Goal: Task Accomplishment & Management: Complete application form

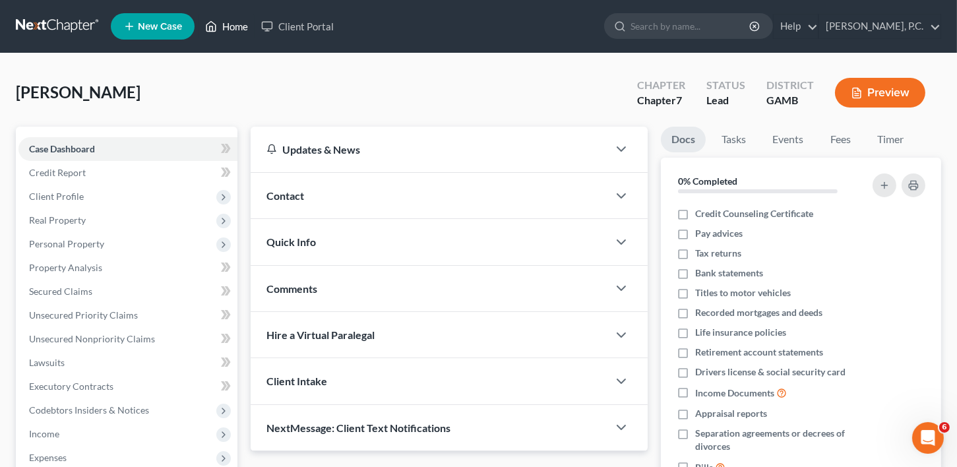
click at [236, 21] on link "Home" at bounding box center [227, 27] width 56 height 24
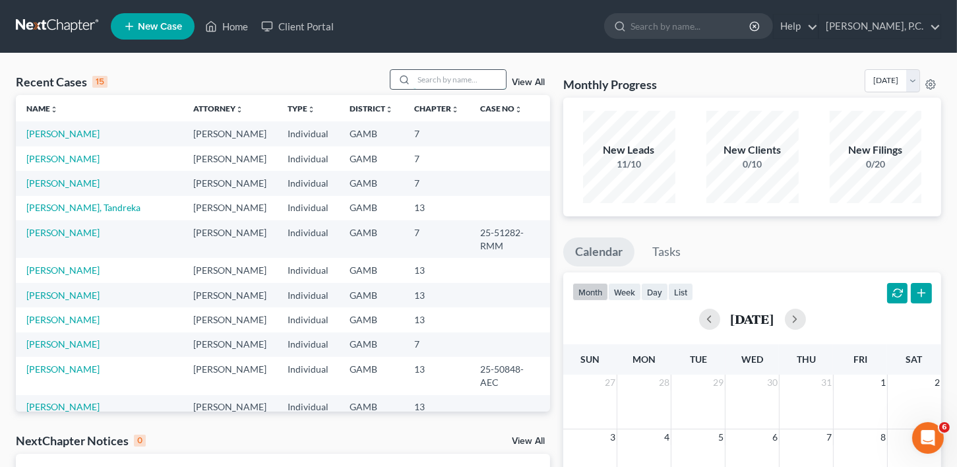
click at [439, 82] on input "search" at bounding box center [460, 79] width 92 height 19
type input "[PERSON_NAME]"
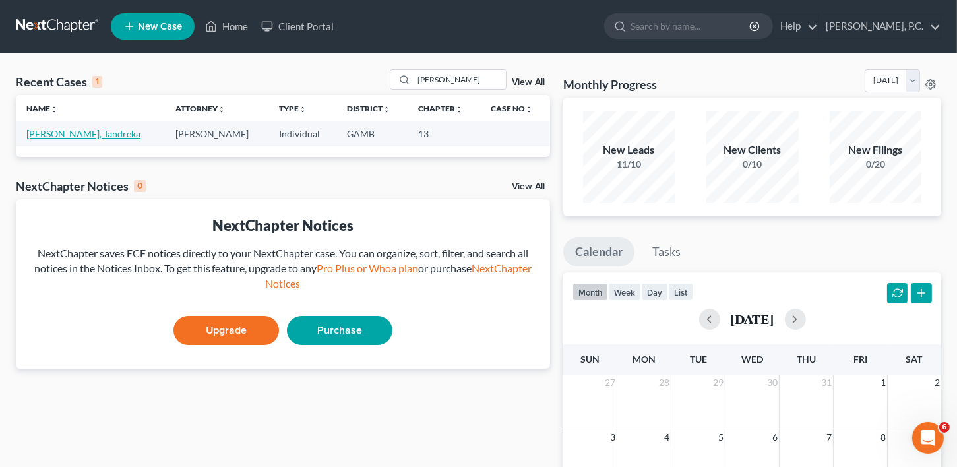
click at [70, 129] on link "[PERSON_NAME], Tandreka" at bounding box center [83, 133] width 114 height 11
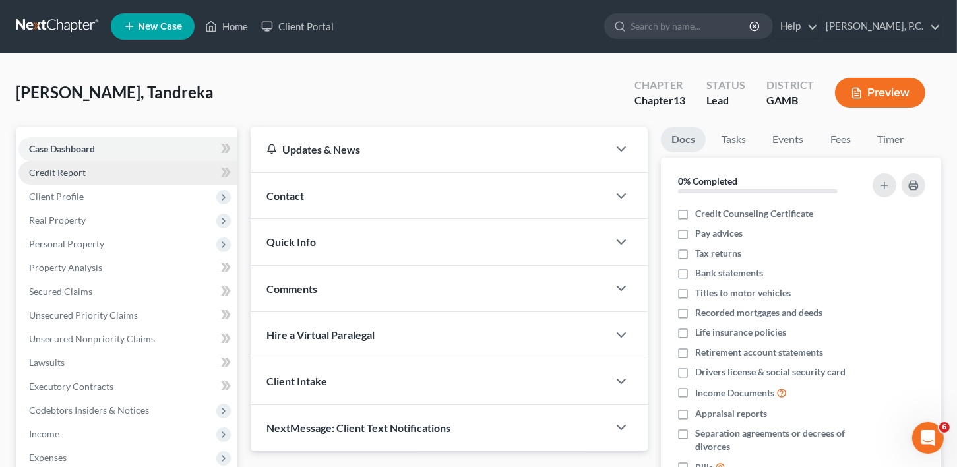
click at [72, 179] on link "Credit Report" at bounding box center [127, 173] width 219 height 24
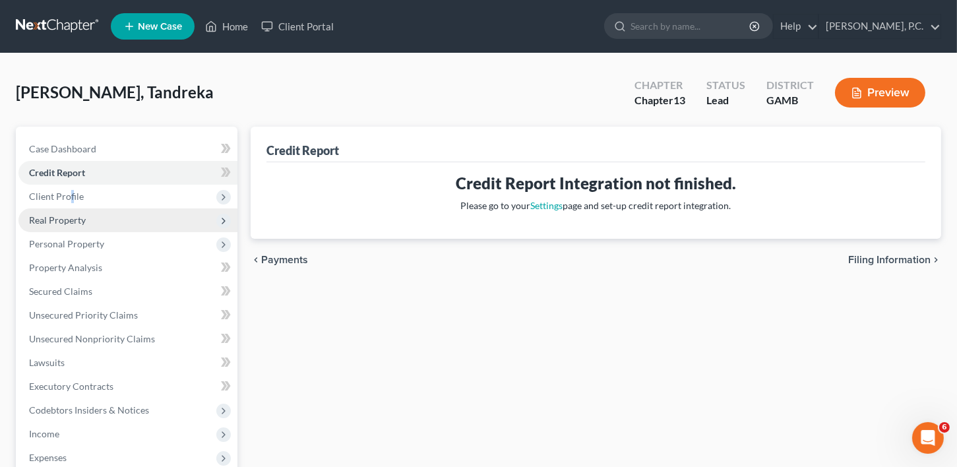
drag, startPoint x: 71, startPoint y: 193, endPoint x: 74, endPoint y: 212, distance: 20.1
click at [71, 193] on span "Client Profile" at bounding box center [56, 196] width 55 height 11
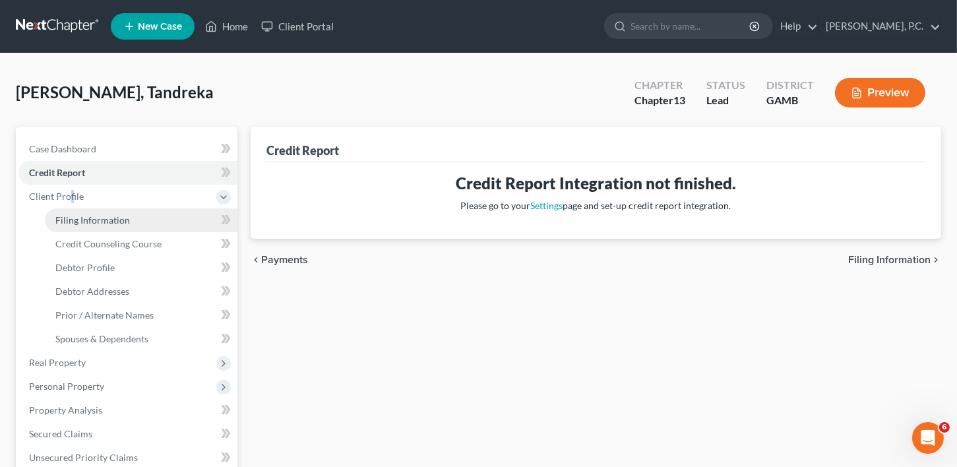
click at [77, 221] on span "Filing Information" at bounding box center [92, 219] width 75 height 11
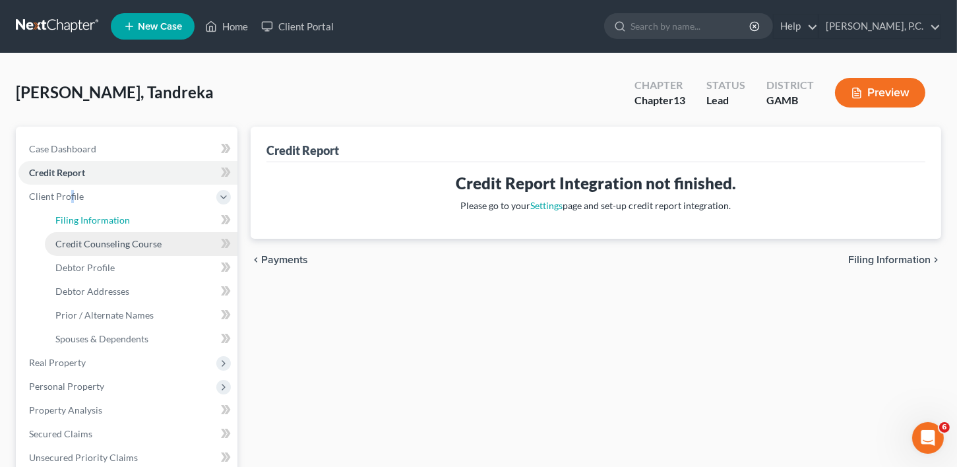
select select "1"
select select "0"
select select "3"
select select "18"
select select "0"
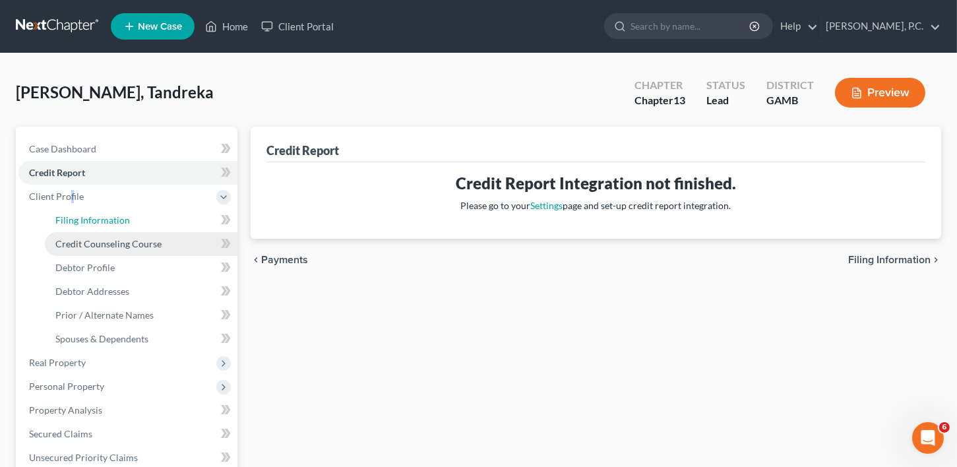
select select "10"
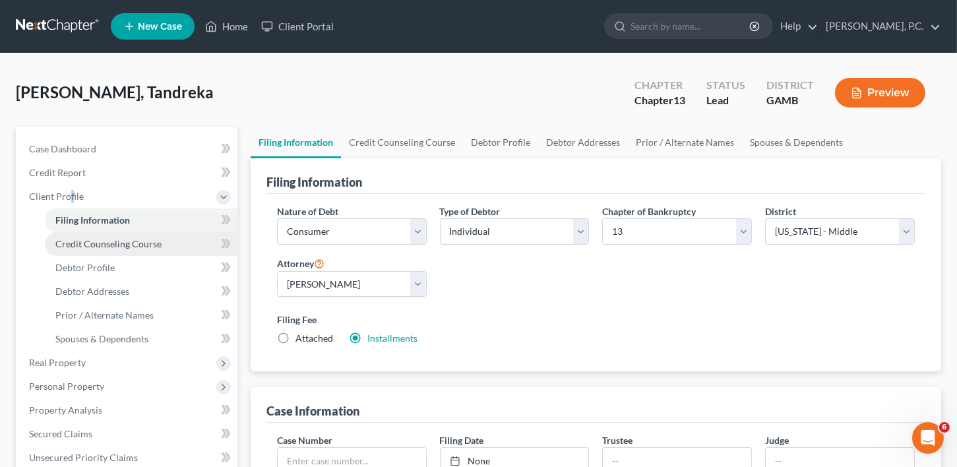
click at [85, 241] on span "Credit Counseling Course" at bounding box center [108, 243] width 106 height 11
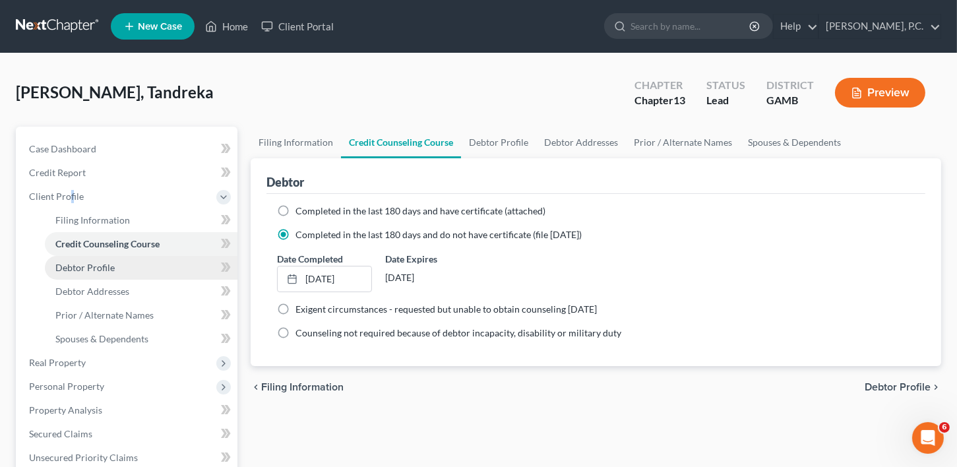
click at [87, 265] on span "Debtor Profile" at bounding box center [84, 267] width 59 height 11
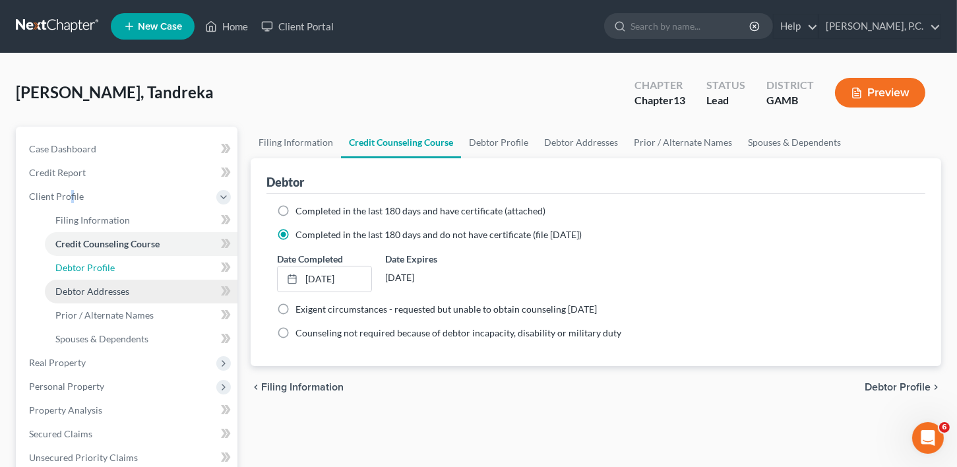
select select "0"
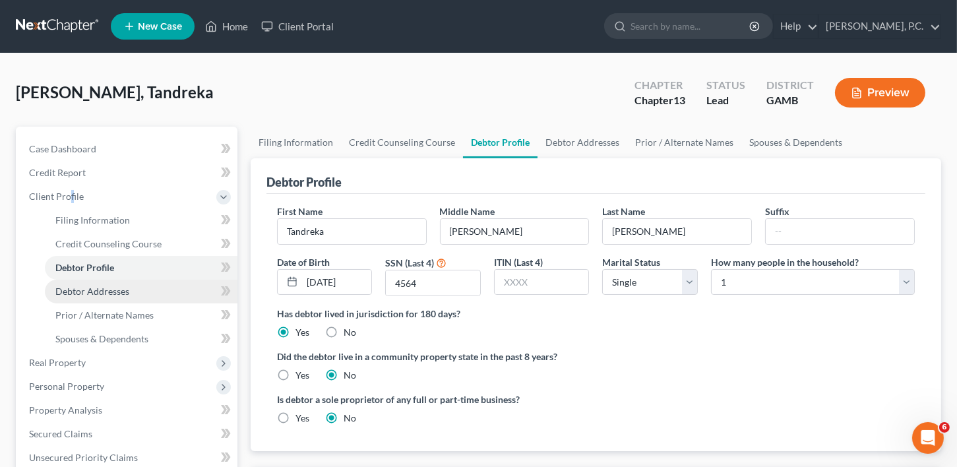
click at [85, 296] on span "Debtor Addresses" at bounding box center [92, 291] width 74 height 11
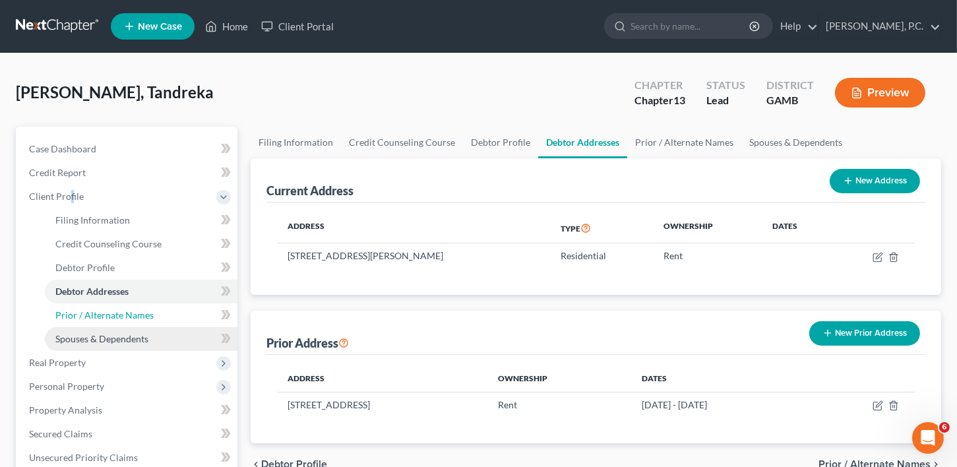
drag, startPoint x: 85, startPoint y: 311, endPoint x: 85, endPoint y: 336, distance: 25.1
click at [85, 311] on span "Prior / Alternate Names" at bounding box center [104, 314] width 98 height 11
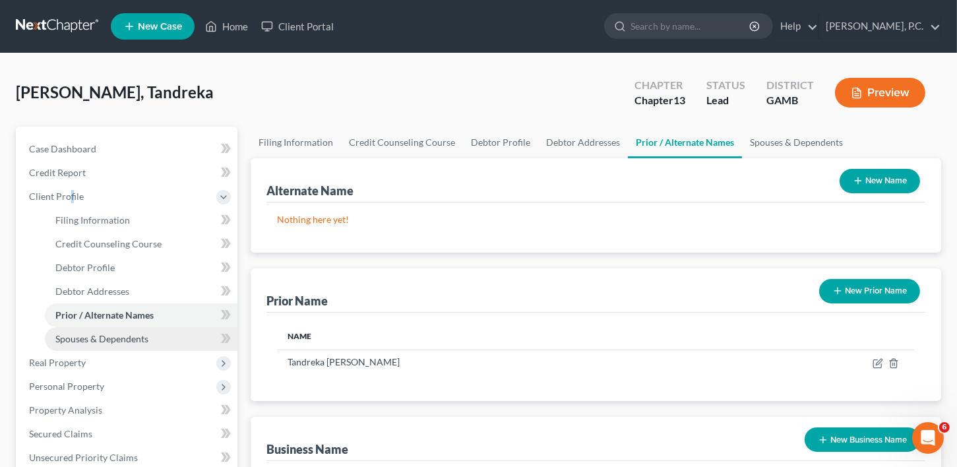
click at [85, 336] on span "Spouses & Dependents" at bounding box center [101, 338] width 93 height 11
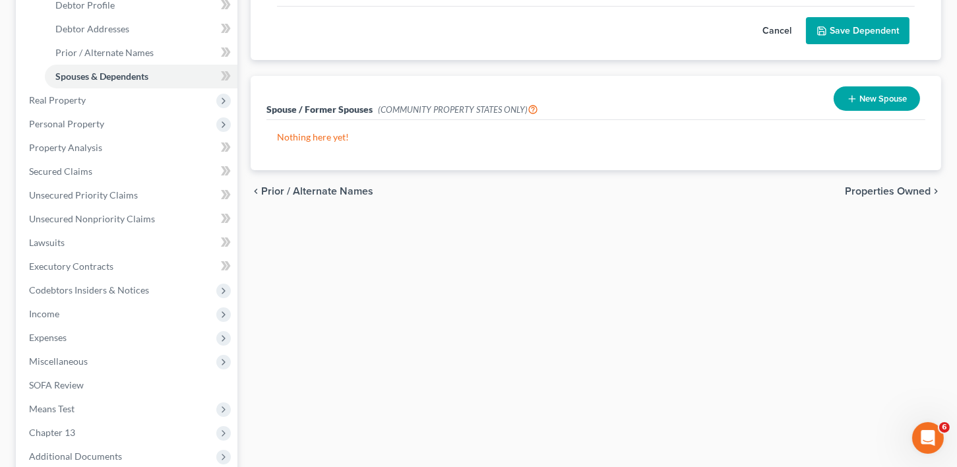
scroll to position [268, 0]
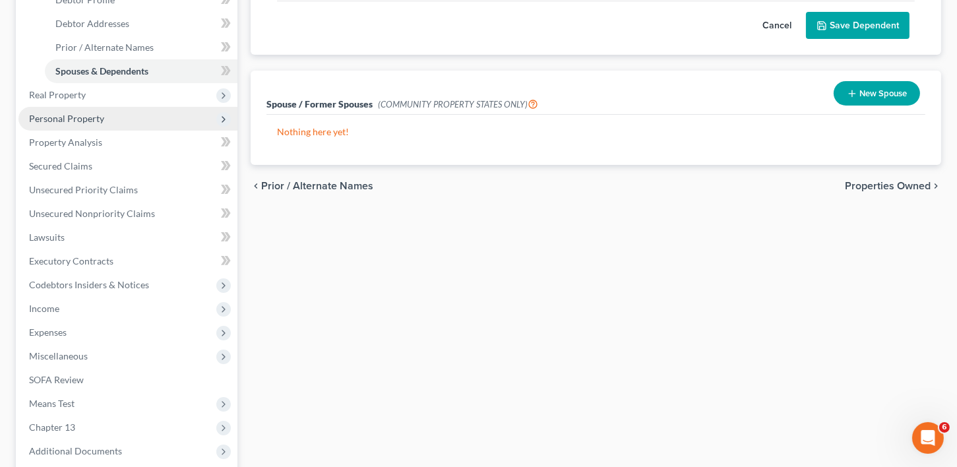
click at [70, 124] on span "Personal Property" at bounding box center [127, 119] width 219 height 24
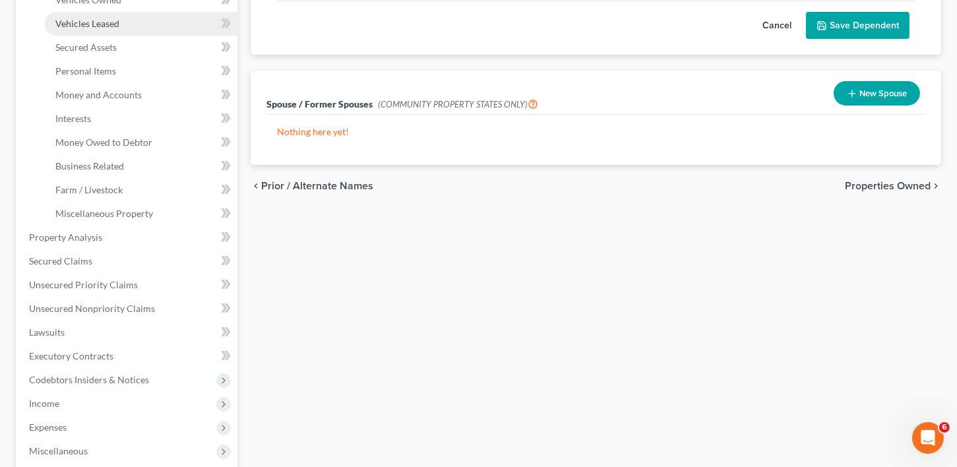
click at [74, 19] on span "Vehicles Leased" at bounding box center [87, 23] width 64 height 11
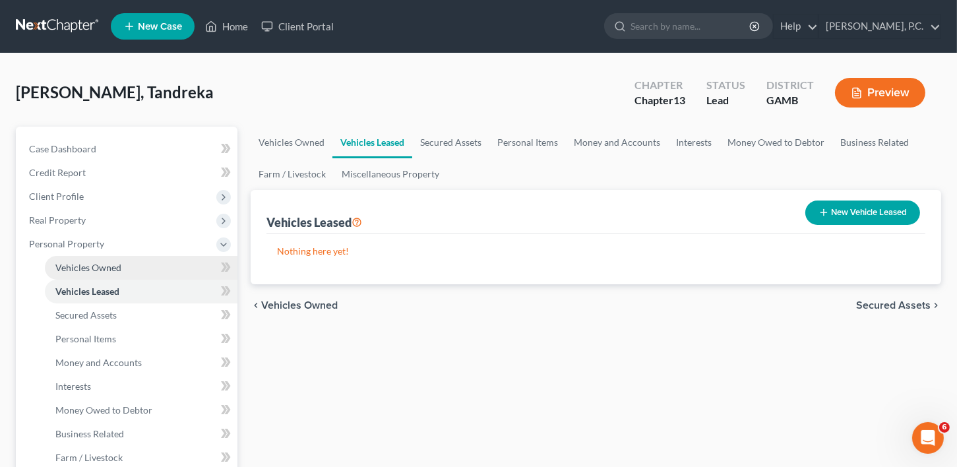
click at [88, 267] on span "Vehicles Owned" at bounding box center [88, 267] width 66 height 11
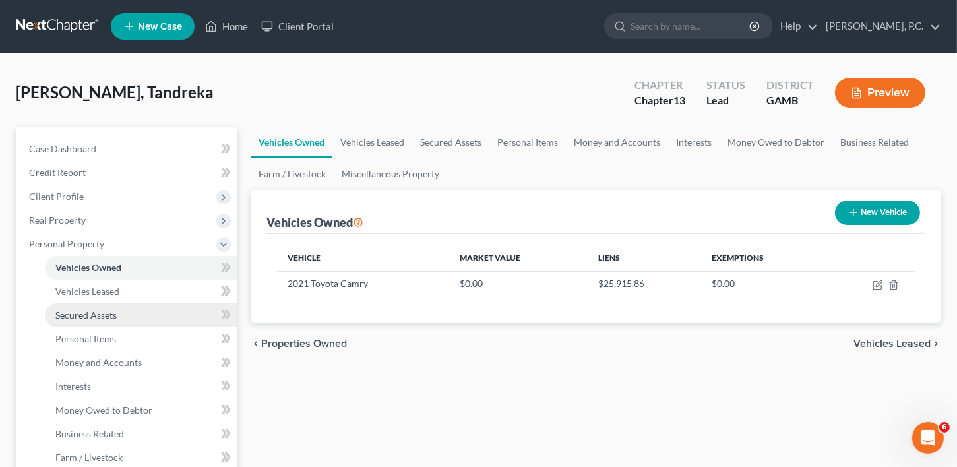
click at [87, 317] on span "Secured Assets" at bounding box center [85, 314] width 61 height 11
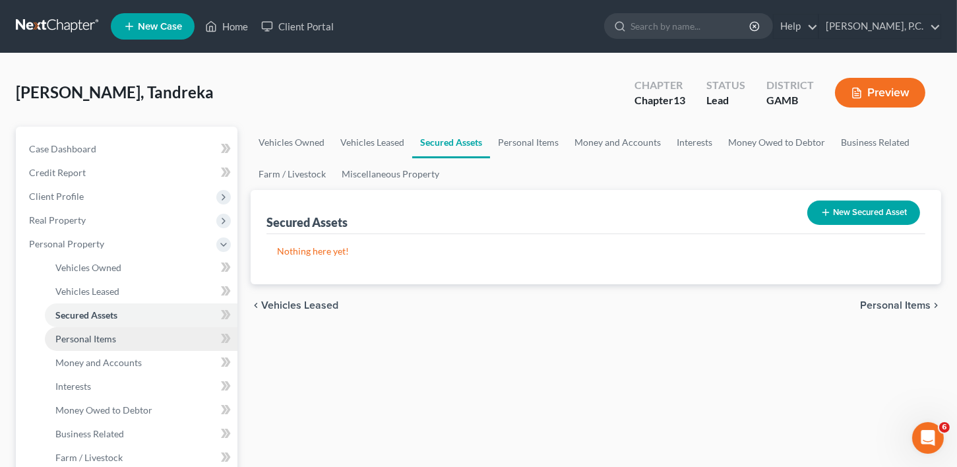
click at [90, 340] on span "Personal Items" at bounding box center [85, 338] width 61 height 11
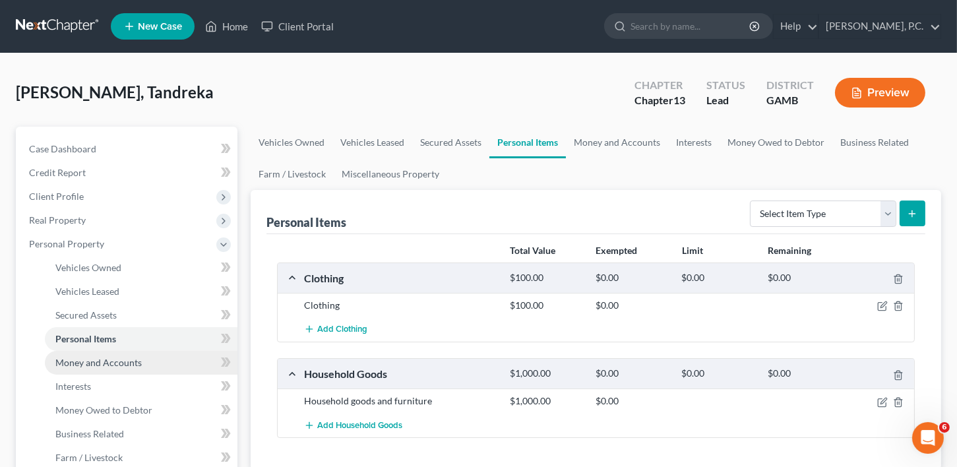
click at [91, 360] on span "Money and Accounts" at bounding box center [98, 362] width 86 height 11
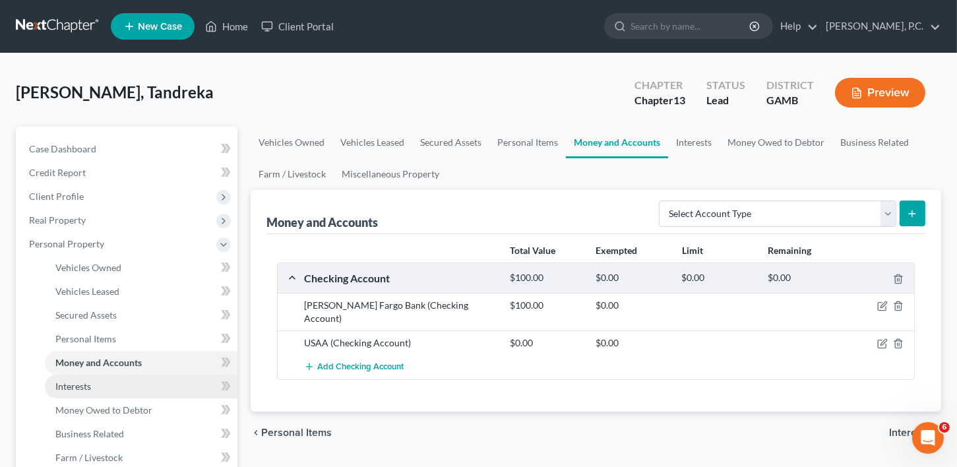
click at [72, 387] on span "Interests" at bounding box center [73, 386] width 36 height 11
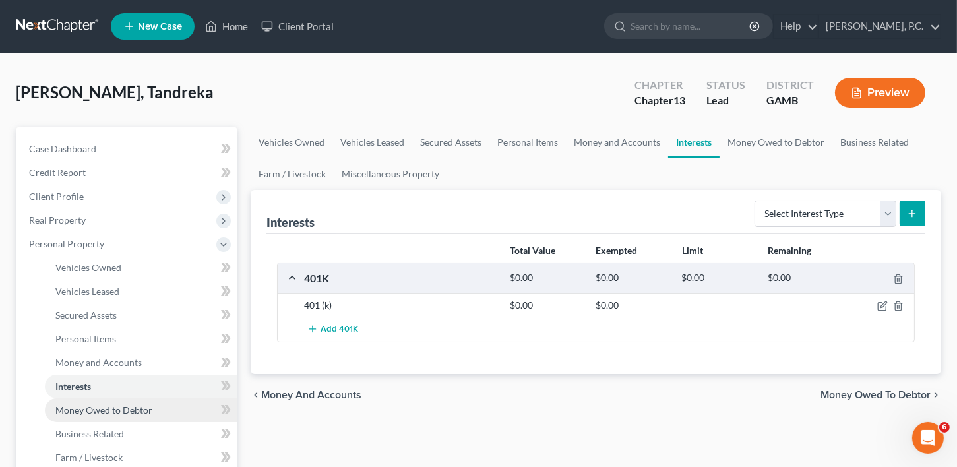
click at [73, 404] on span "Money Owed to Debtor" at bounding box center [103, 409] width 97 height 11
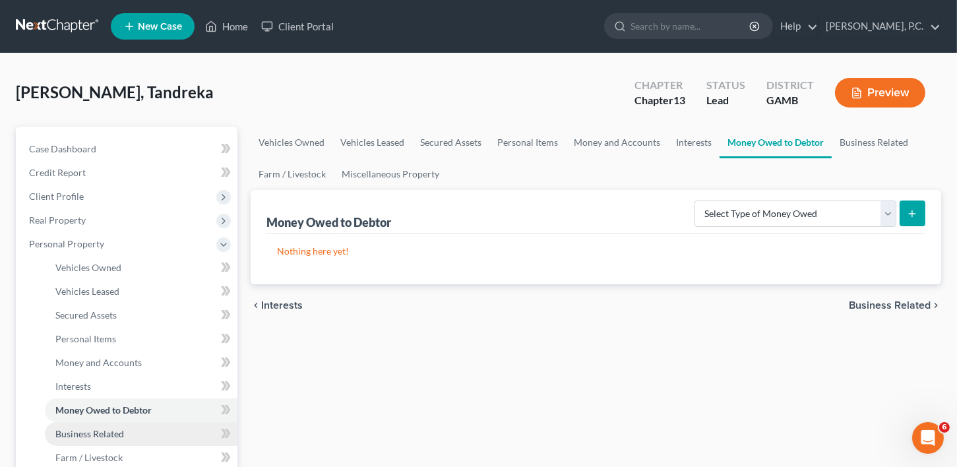
click at [77, 431] on span "Business Related" at bounding box center [89, 433] width 69 height 11
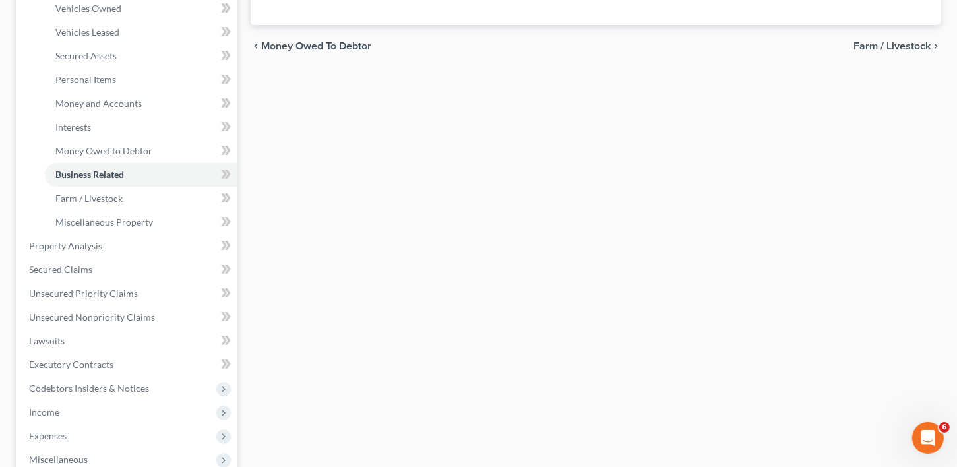
scroll to position [282, 0]
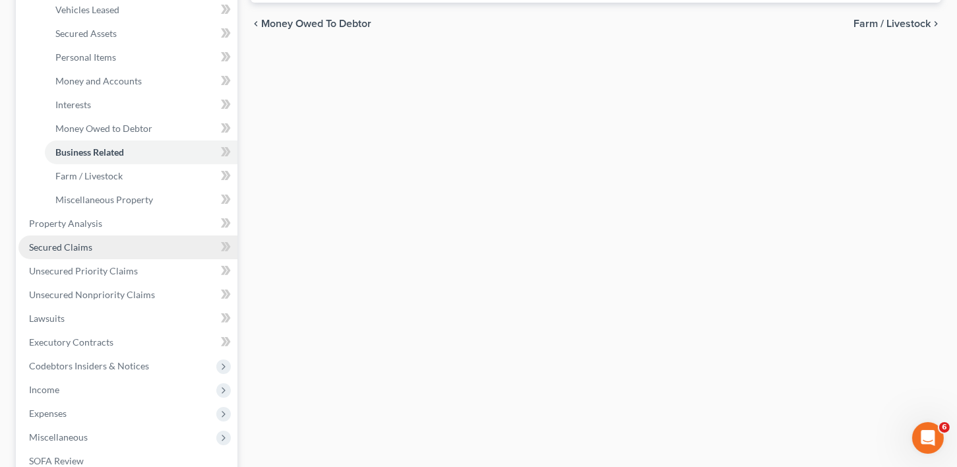
click at [69, 241] on span "Secured Claims" at bounding box center [60, 246] width 63 height 11
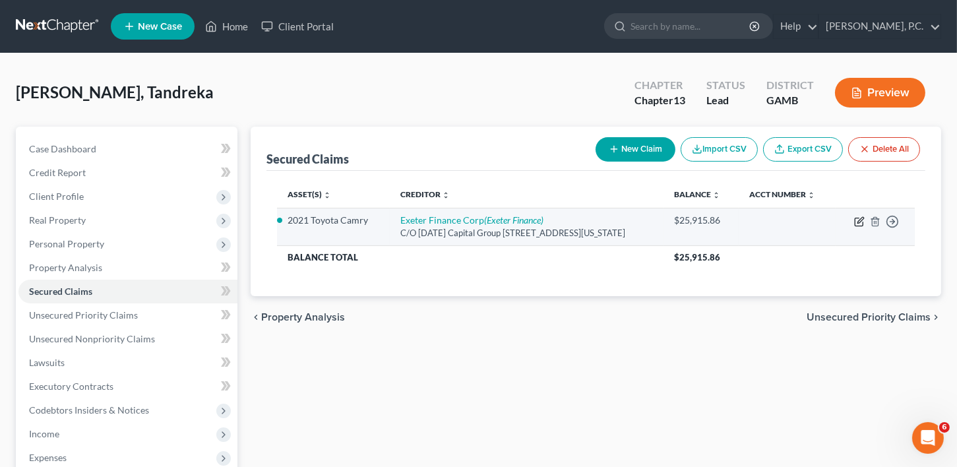
click at [862, 227] on icon "button" at bounding box center [859, 221] width 11 height 11
select select "37"
select select "3"
select select "2"
select select "0"
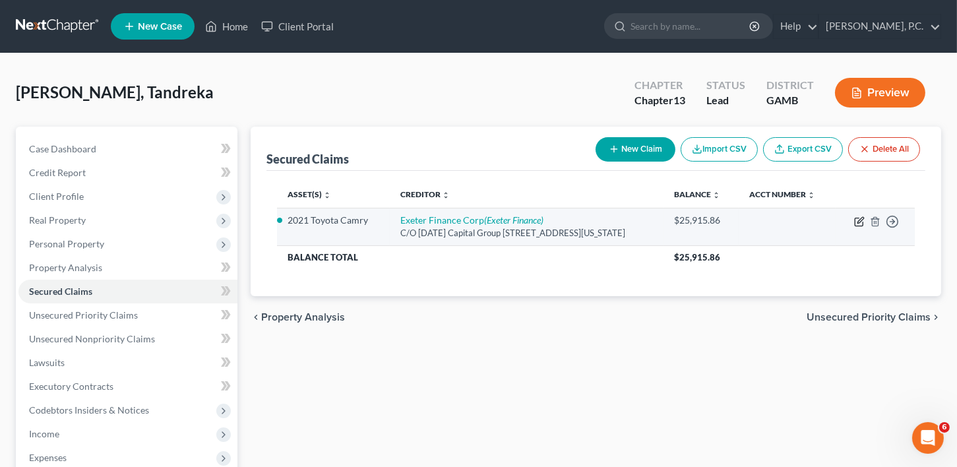
select select "0"
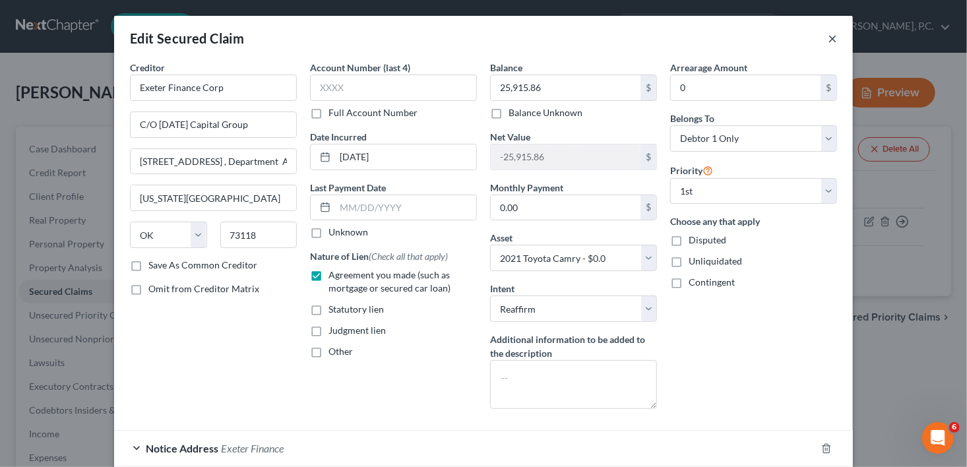
click at [828, 36] on button "×" at bounding box center [832, 38] width 9 height 16
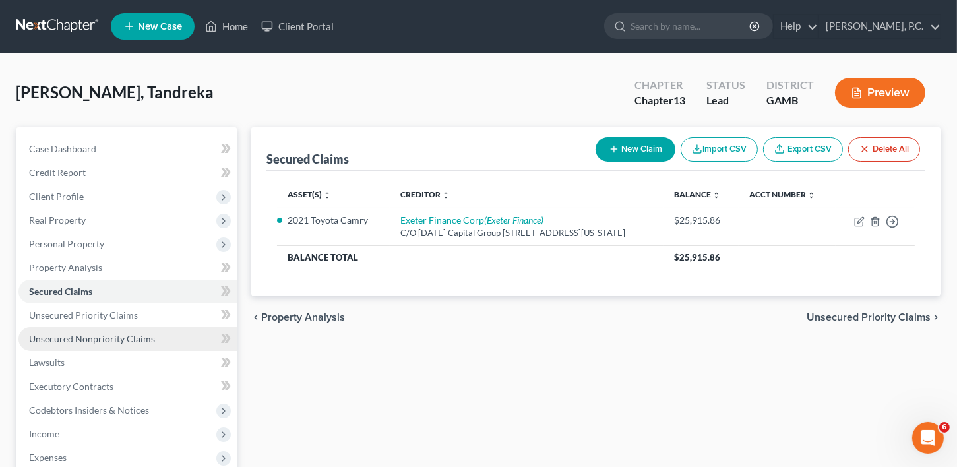
click at [58, 338] on span "Unsecured Nonpriority Claims" at bounding box center [92, 338] width 126 height 11
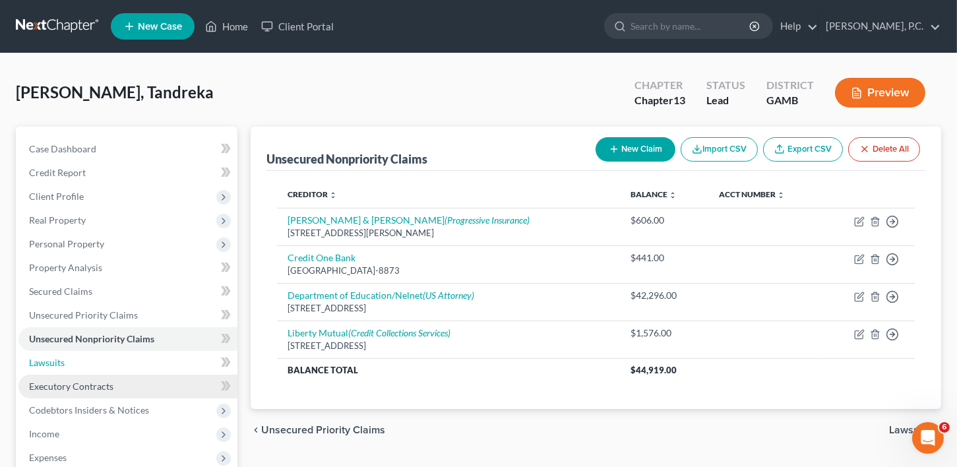
drag, startPoint x: 59, startPoint y: 362, endPoint x: 53, endPoint y: 375, distance: 14.5
click at [59, 362] on span "Lawsuits" at bounding box center [47, 362] width 36 height 11
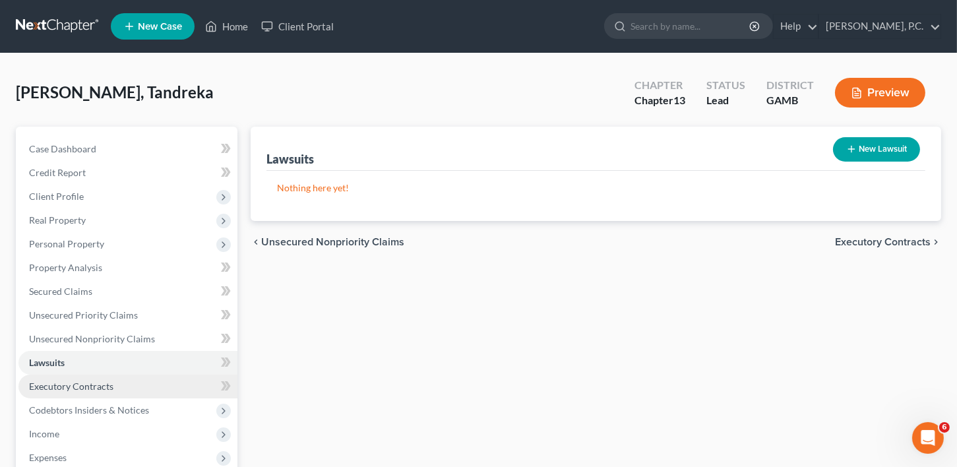
click at [53, 383] on span "Executory Contracts" at bounding box center [71, 386] width 84 height 11
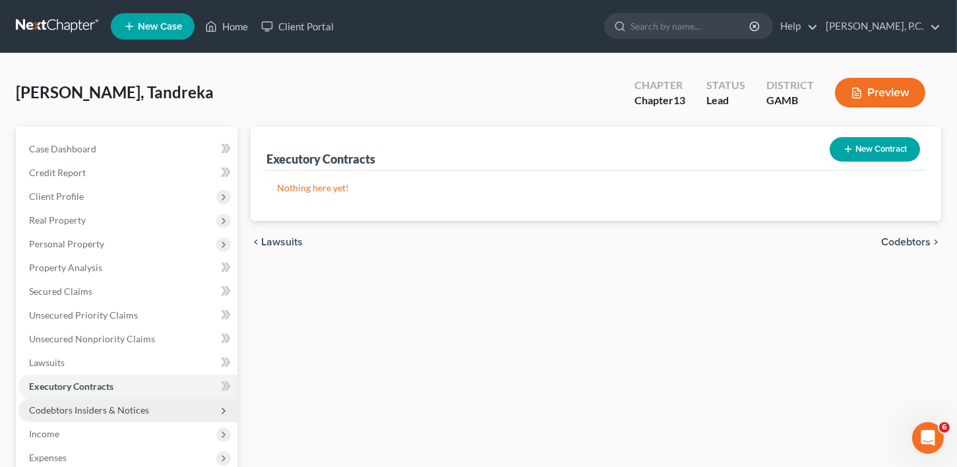
drag, startPoint x: 59, startPoint y: 404, endPoint x: 55, endPoint y: 418, distance: 15.0
click at [59, 404] on span "Codebtors Insiders & Notices" at bounding box center [89, 409] width 120 height 11
click at [44, 436] on ul "Codebtors Insiders Notices" at bounding box center [127, 457] width 219 height 71
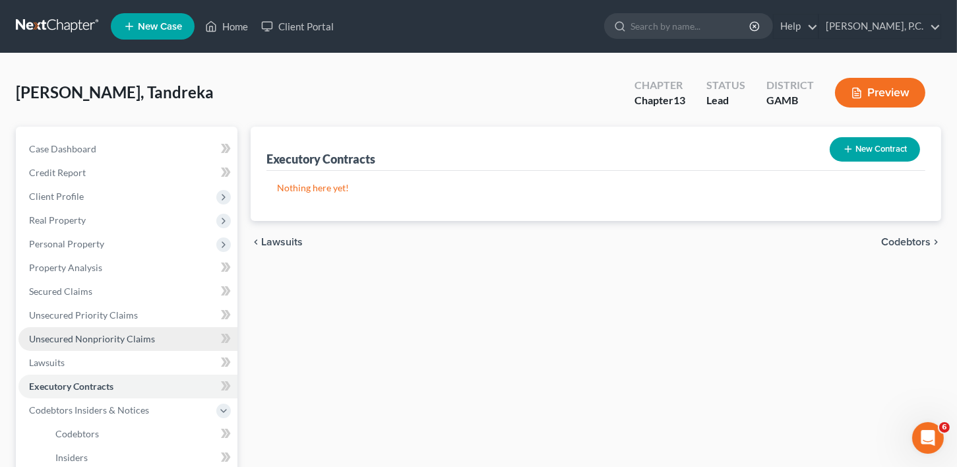
click at [124, 332] on link "Unsecured Nonpriority Claims" at bounding box center [127, 339] width 219 height 24
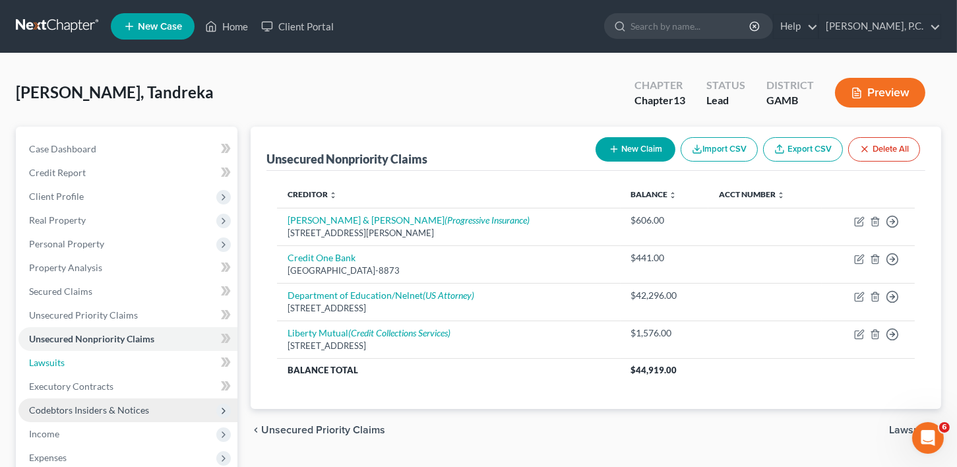
drag, startPoint x: 19, startPoint y: 364, endPoint x: 47, endPoint y: 418, distance: 61.1
click at [19, 365] on link "Lawsuits" at bounding box center [127, 363] width 219 height 24
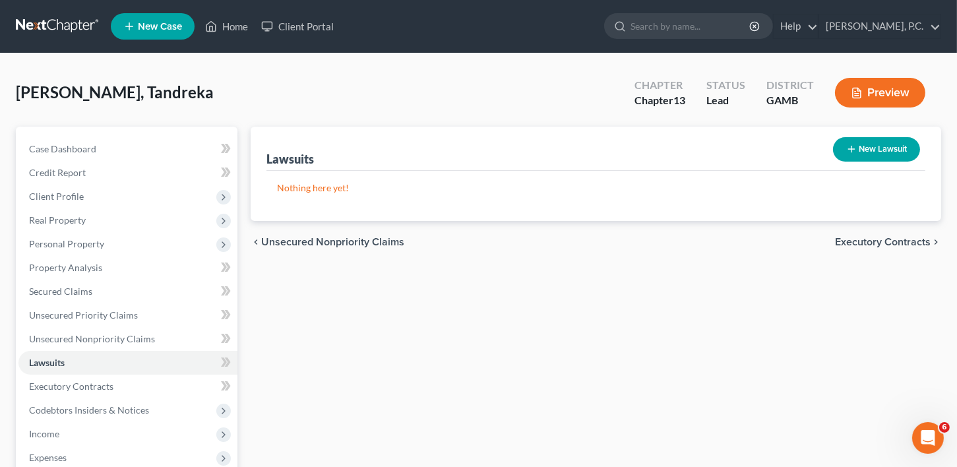
drag, startPoint x: 49, startPoint y: 431, endPoint x: 315, endPoint y: 385, distance: 269.7
click at [49, 431] on span "Income" at bounding box center [44, 433] width 30 height 11
click at [82, 452] on span "Employment Income" at bounding box center [97, 457] width 84 height 11
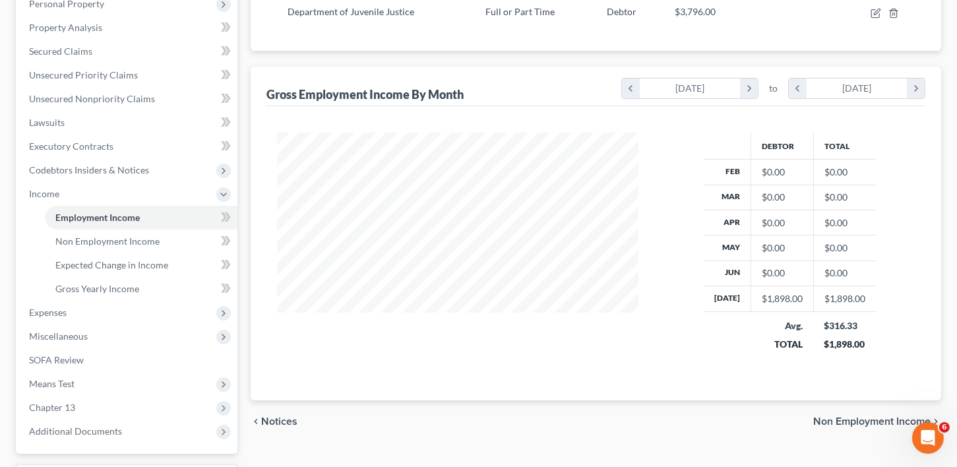
scroll to position [251, 0]
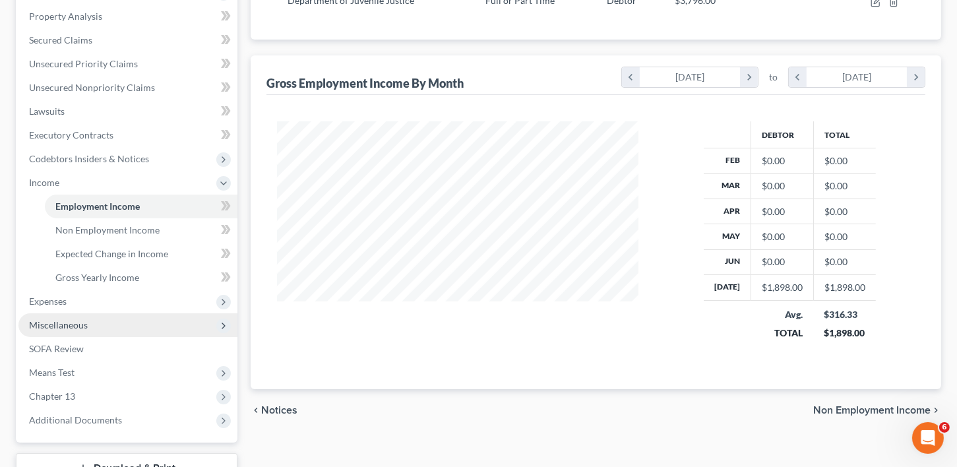
click at [53, 327] on span "Miscellaneous" at bounding box center [58, 324] width 59 height 11
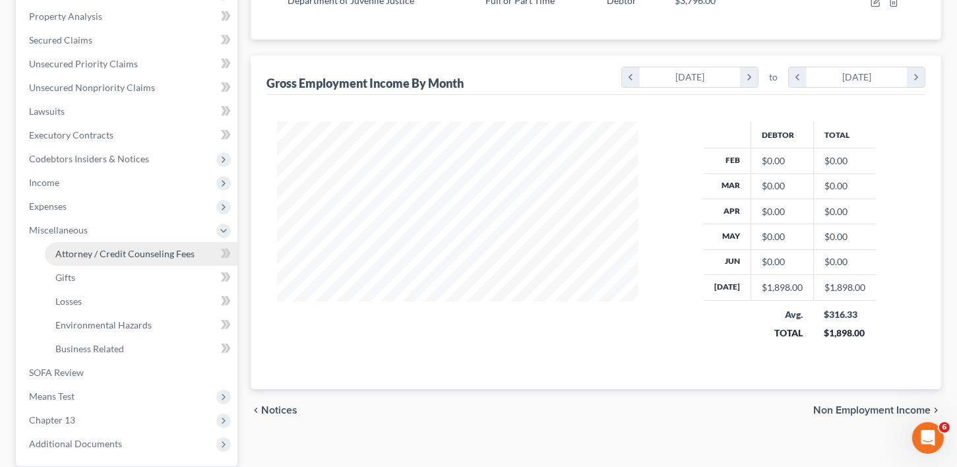
click at [57, 253] on span "Attorney / Credit Counseling Fees" at bounding box center [124, 253] width 139 height 11
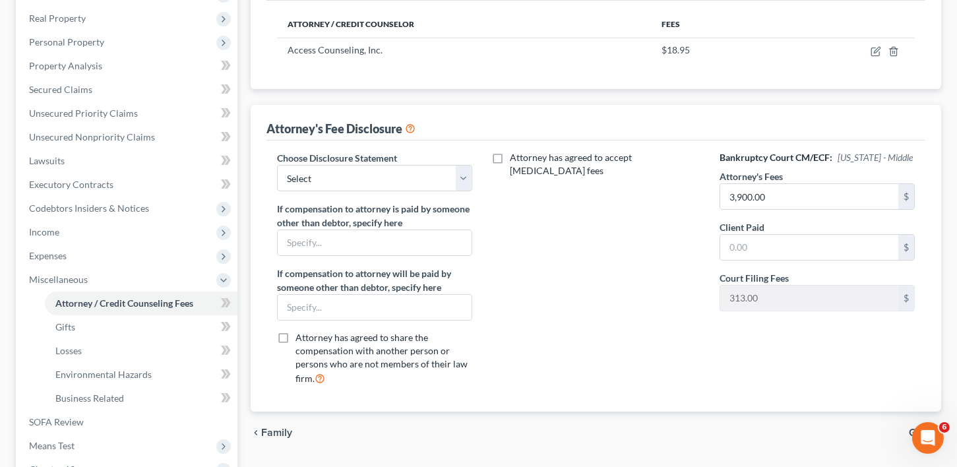
scroll to position [206, 0]
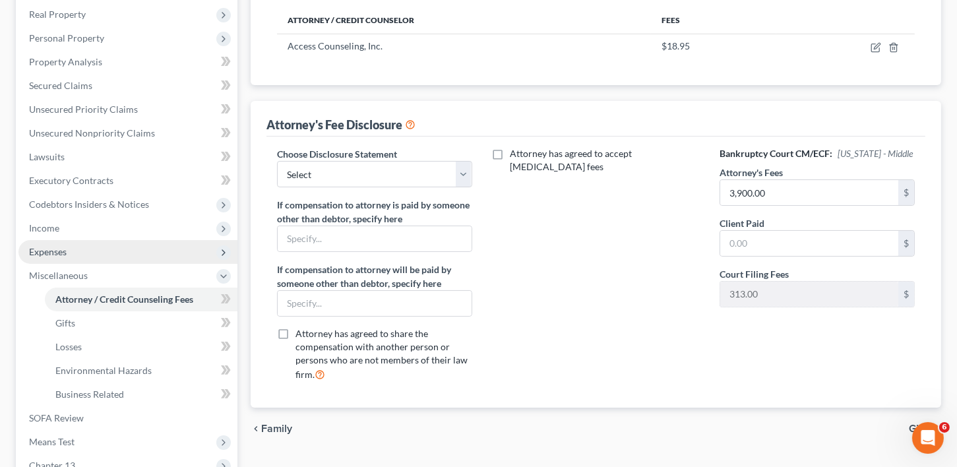
click at [65, 250] on span "Expenses" at bounding box center [48, 251] width 38 height 11
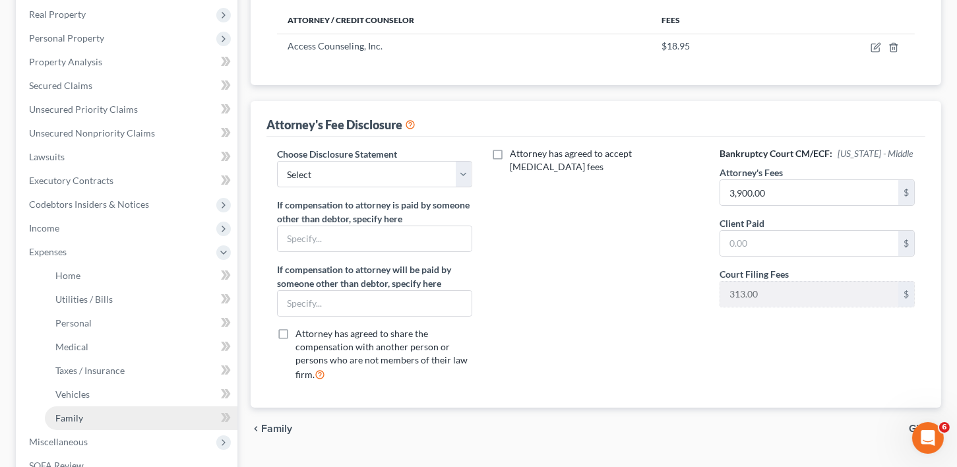
click at [67, 415] on span "Family" at bounding box center [69, 417] width 28 height 11
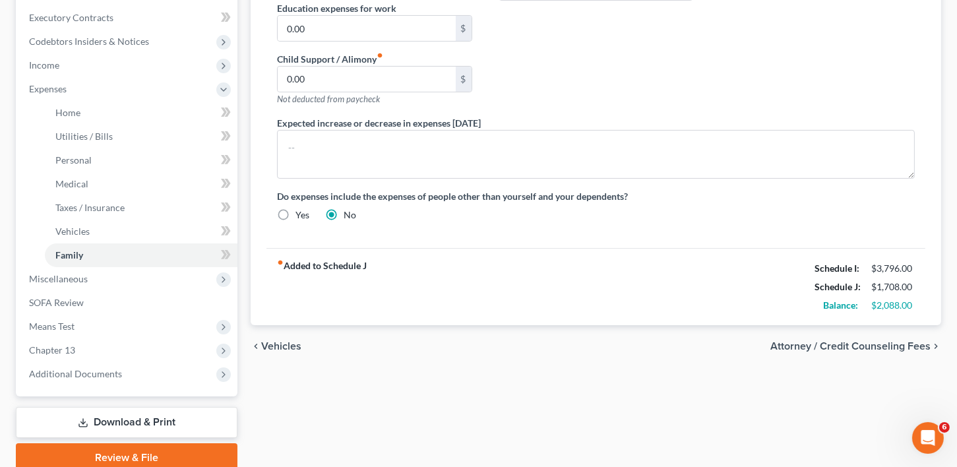
scroll to position [422, 0]
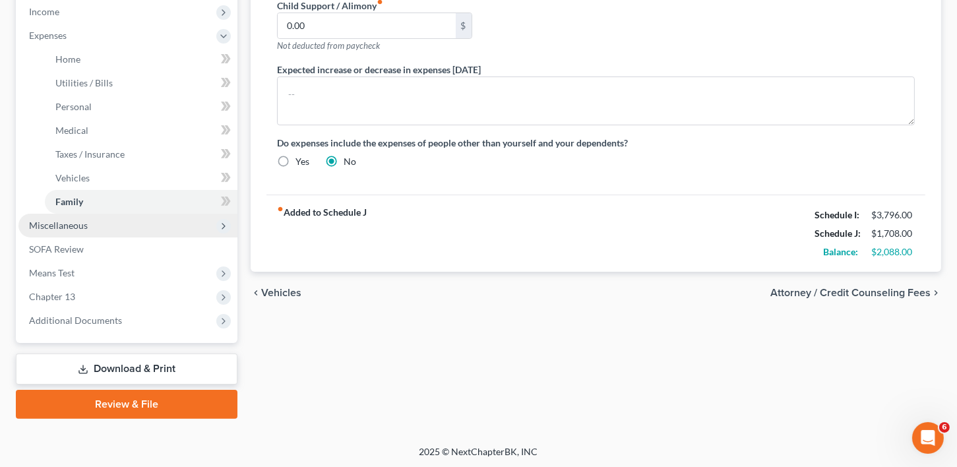
click at [67, 226] on span "Miscellaneous" at bounding box center [58, 225] width 59 height 11
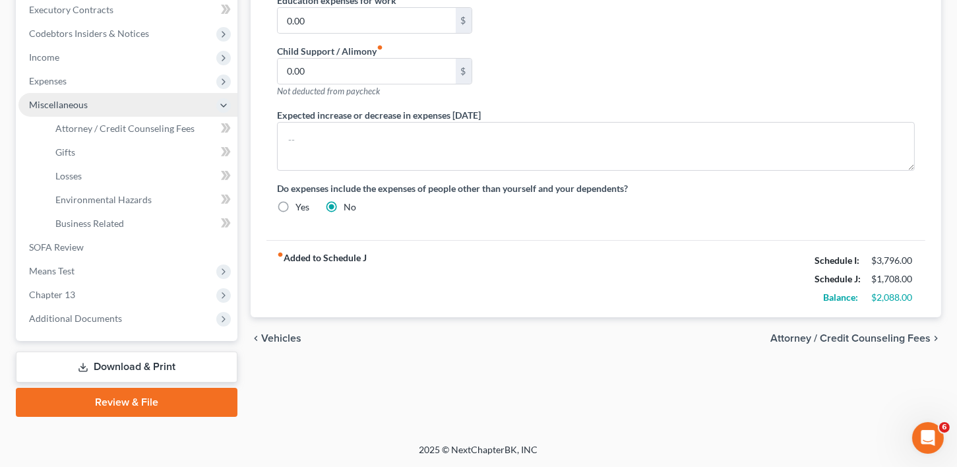
scroll to position [375, 0]
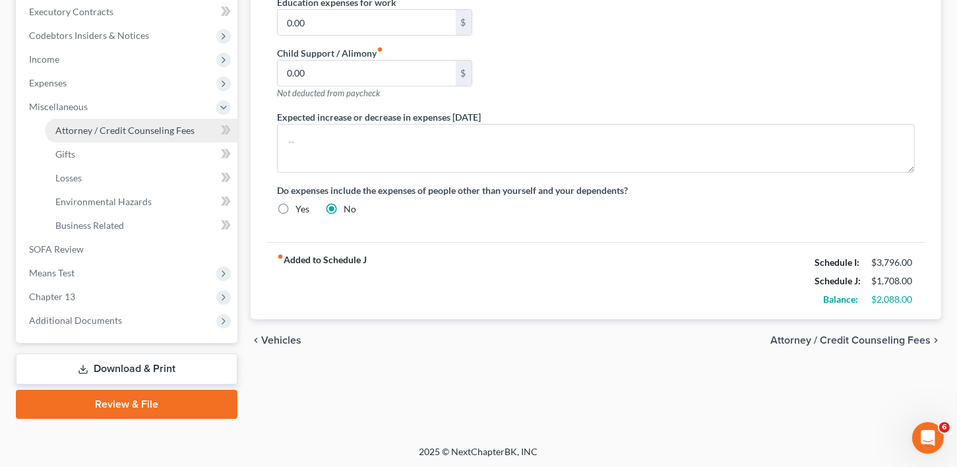
click at [68, 125] on span "Attorney / Credit Counseling Fees" at bounding box center [124, 130] width 139 height 11
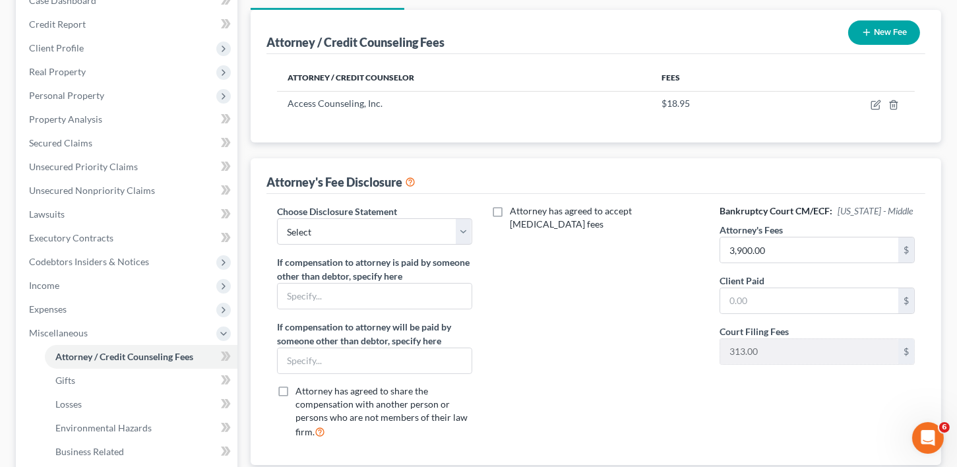
scroll to position [152, 0]
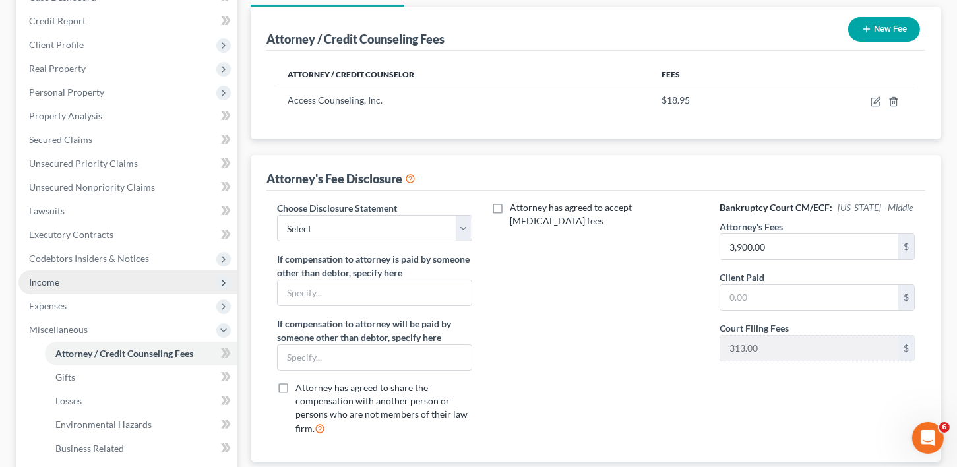
click at [36, 278] on span "Income" at bounding box center [44, 281] width 30 height 11
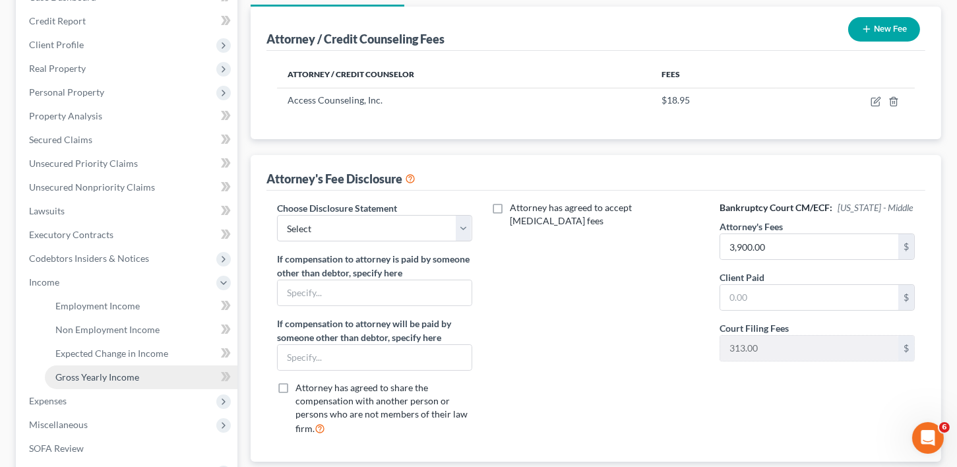
click at [66, 375] on span "Gross Yearly Income" at bounding box center [97, 376] width 84 height 11
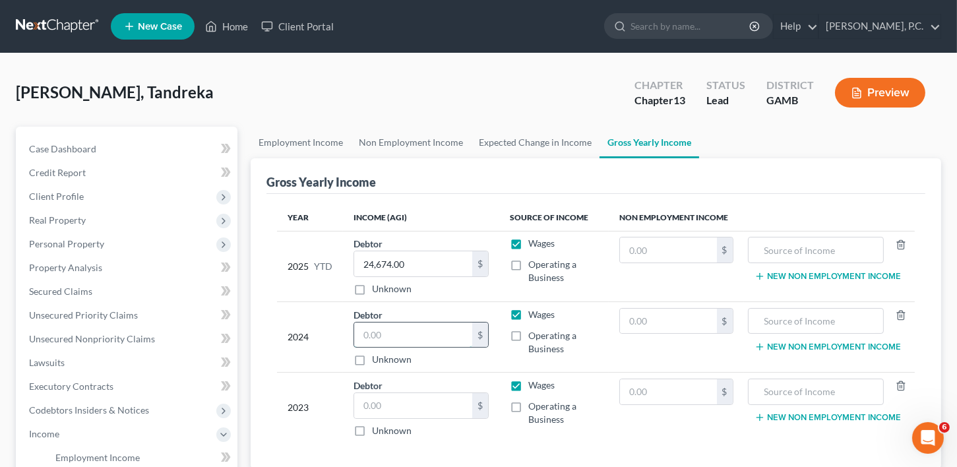
click at [368, 337] on input "text" at bounding box center [413, 335] width 119 height 25
type input "32,000.00"
click at [365, 404] on input "text" at bounding box center [413, 405] width 119 height 25
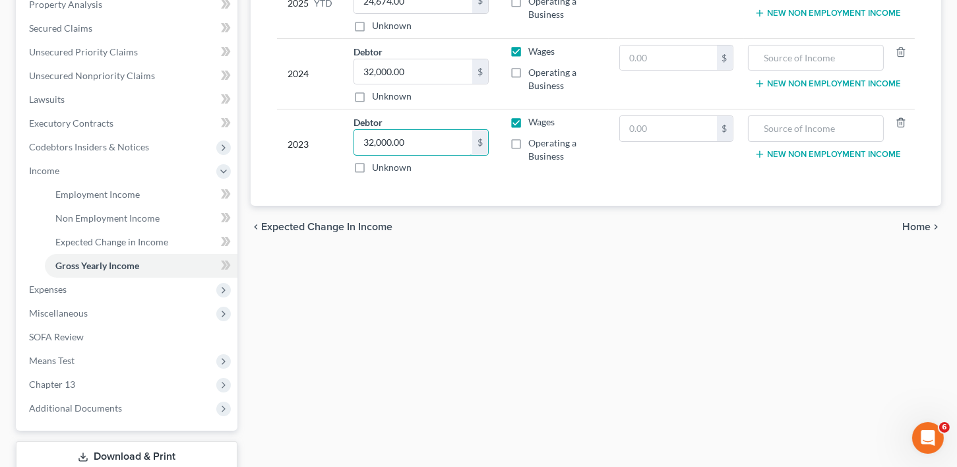
type input "32,000.00"
click at [904, 232] on div "chevron_left Expected Change in Income Home chevron_right" at bounding box center [596, 227] width 691 height 42
click at [922, 222] on span "Home" at bounding box center [916, 227] width 28 height 11
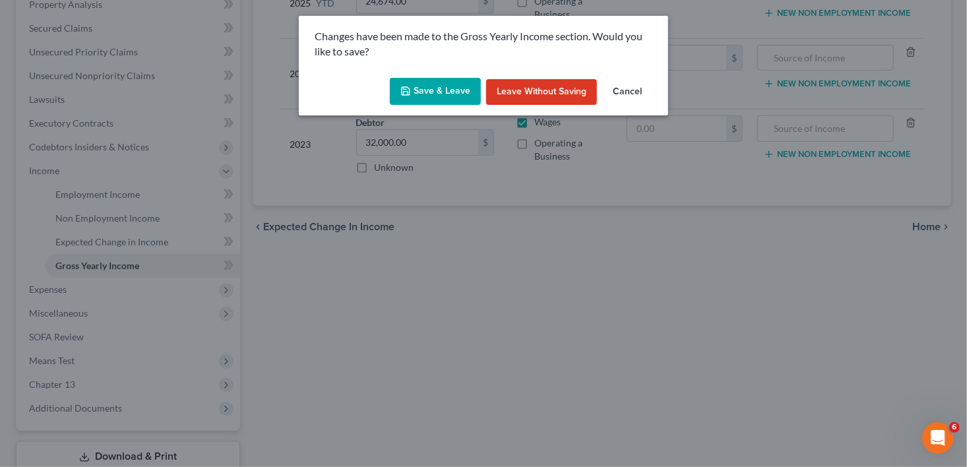
click at [450, 95] on button "Save & Leave" at bounding box center [435, 92] width 91 height 28
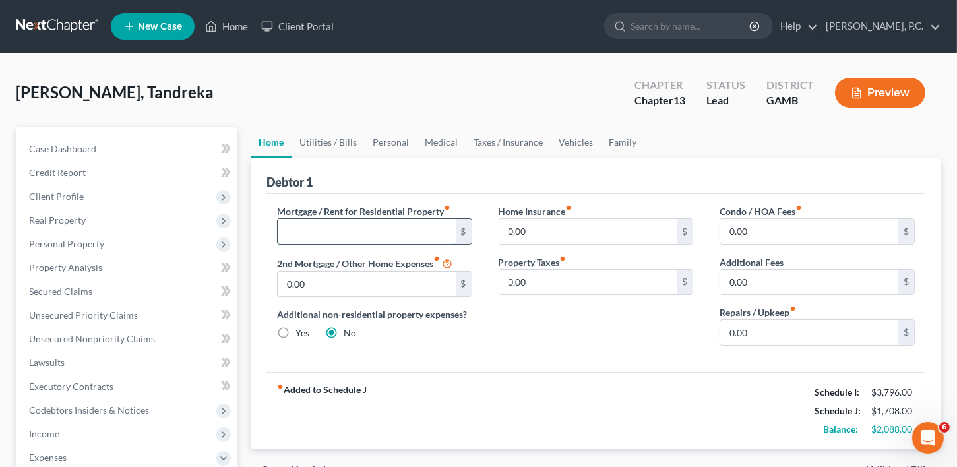
click at [334, 220] on input "text" at bounding box center [367, 231] width 178 height 25
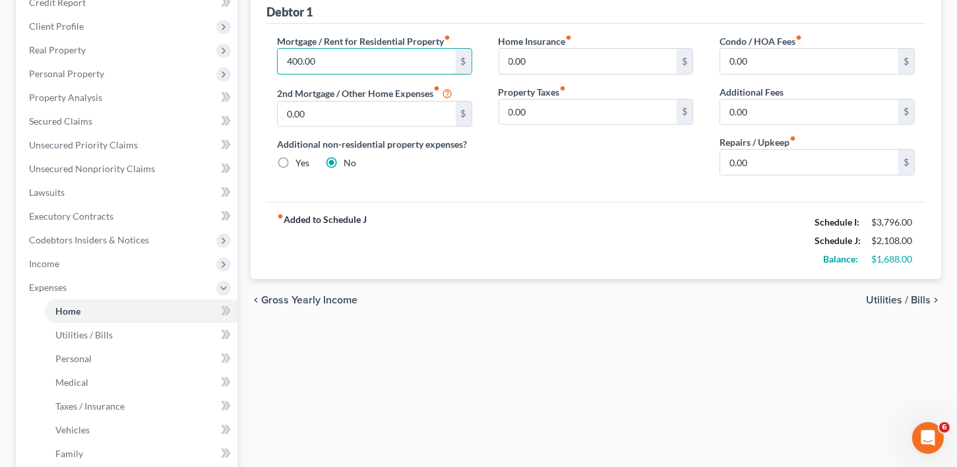
type input "400.00"
click at [893, 298] on span "Utilities / Bills" at bounding box center [898, 300] width 65 height 11
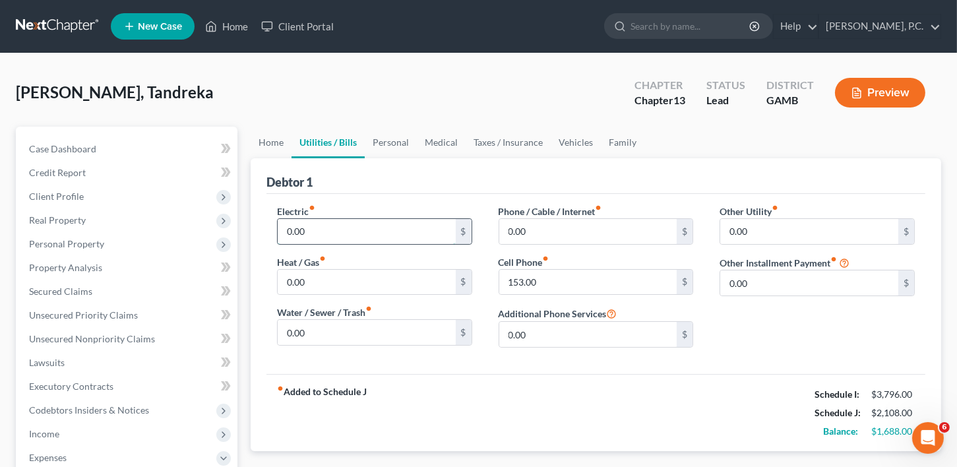
click at [313, 236] on input "0.00" at bounding box center [367, 231] width 178 height 25
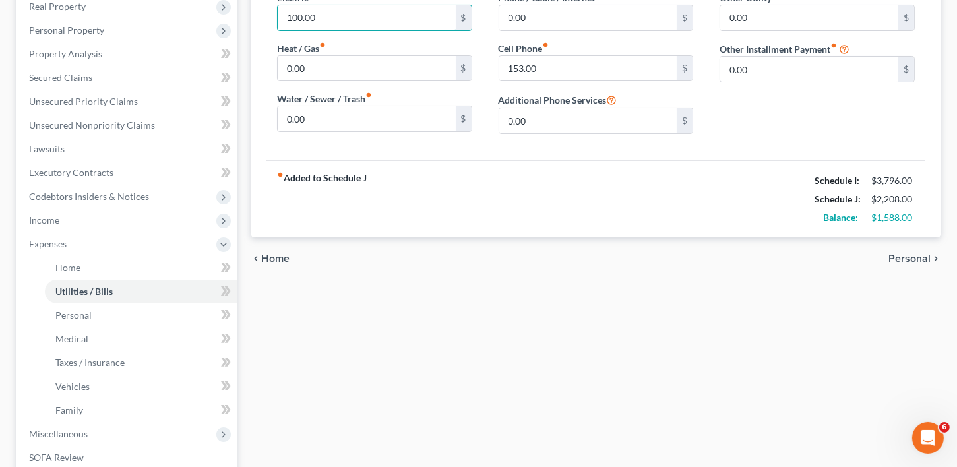
scroll to position [214, 0]
type input "100.00"
click at [919, 258] on span "Personal" at bounding box center [910, 258] width 42 height 11
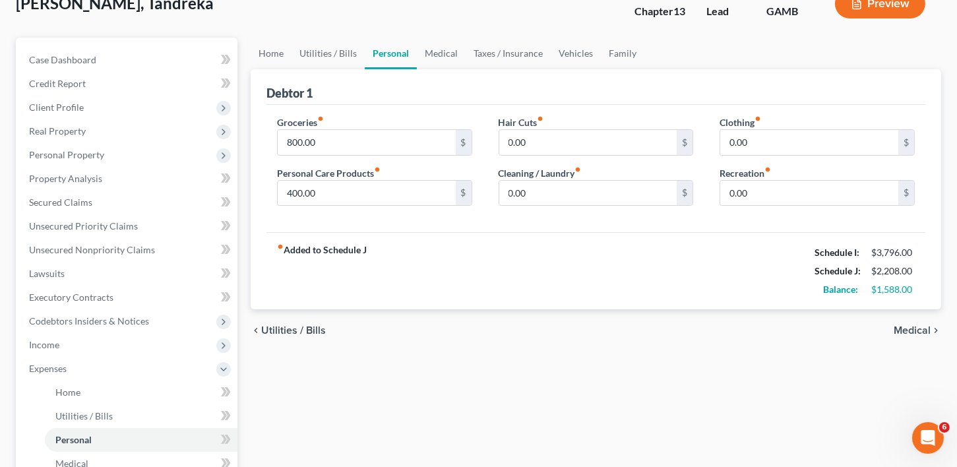
scroll to position [77, 0]
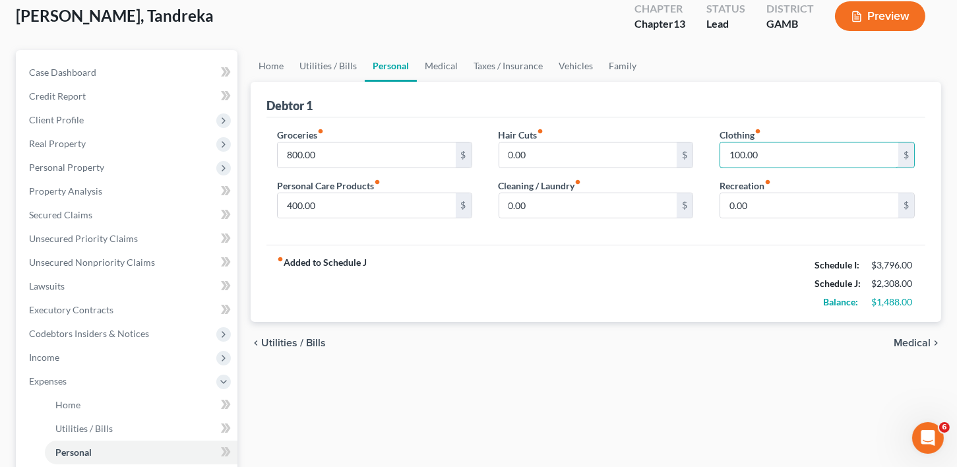
type input "100.00"
click at [906, 345] on span "Medical" at bounding box center [912, 343] width 37 height 11
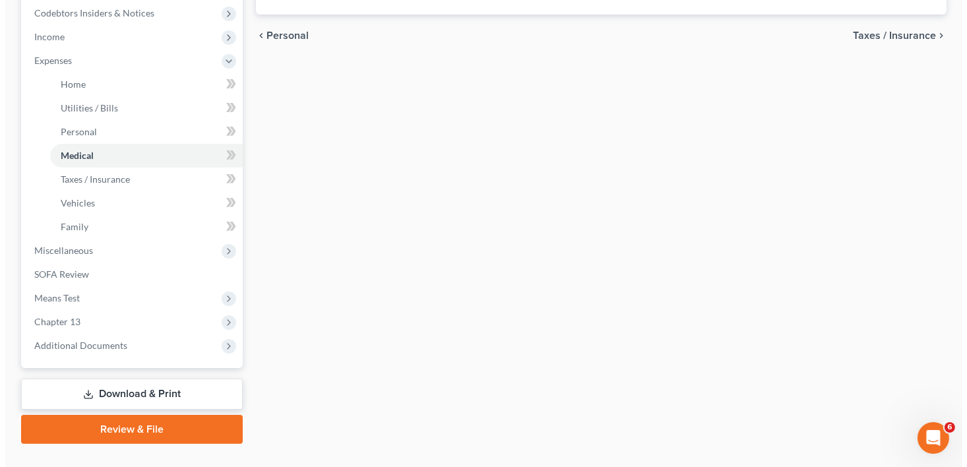
scroll to position [422, 0]
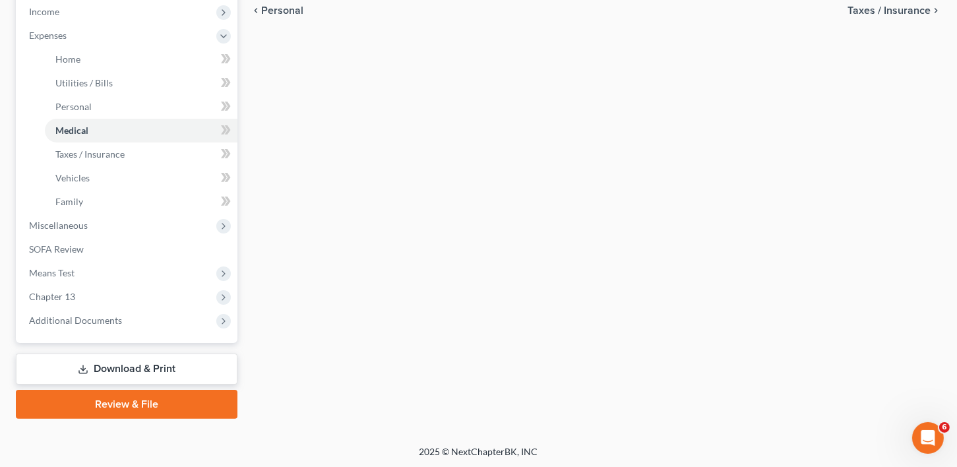
click at [133, 370] on link "Download & Print" at bounding box center [127, 369] width 222 height 31
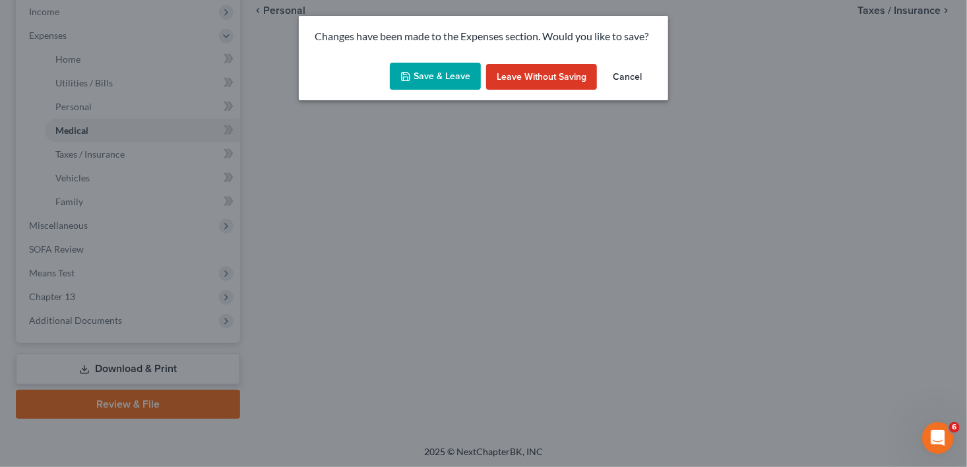
click at [451, 77] on button "Save & Leave" at bounding box center [435, 77] width 91 height 28
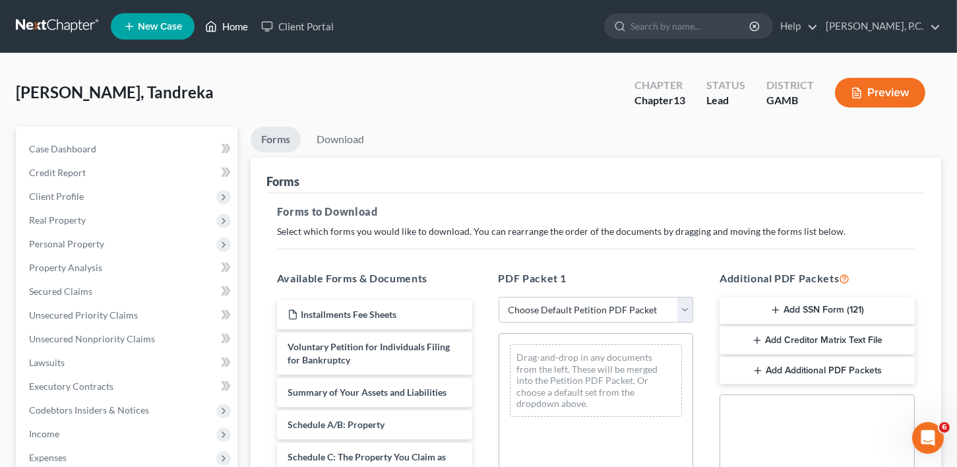
click at [232, 25] on link "Home" at bounding box center [227, 27] width 56 height 24
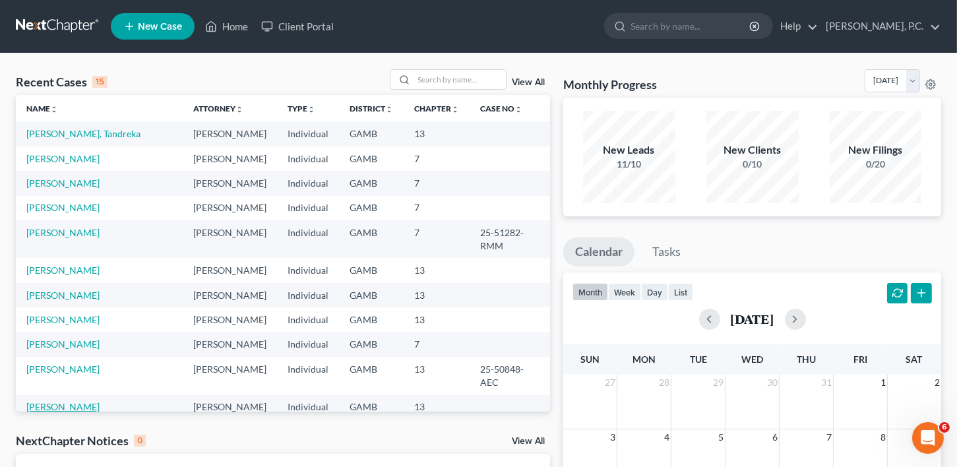
click at [45, 401] on link "[PERSON_NAME]" at bounding box center [62, 406] width 73 height 11
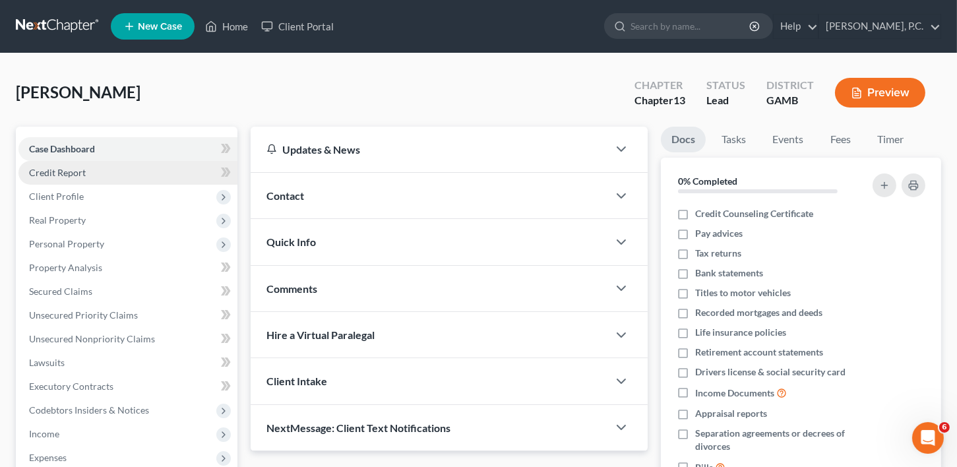
click at [57, 175] on span "Credit Report" at bounding box center [57, 172] width 57 height 11
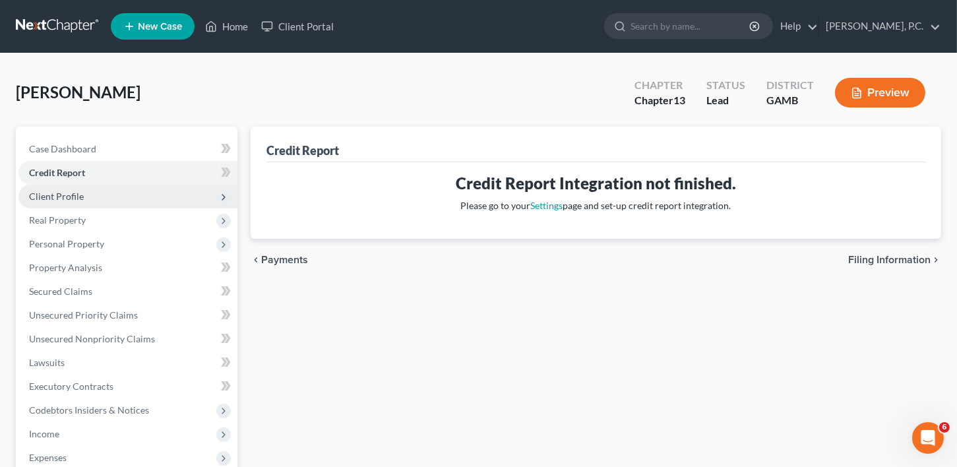
click at [57, 194] on span "Client Profile" at bounding box center [56, 196] width 55 height 11
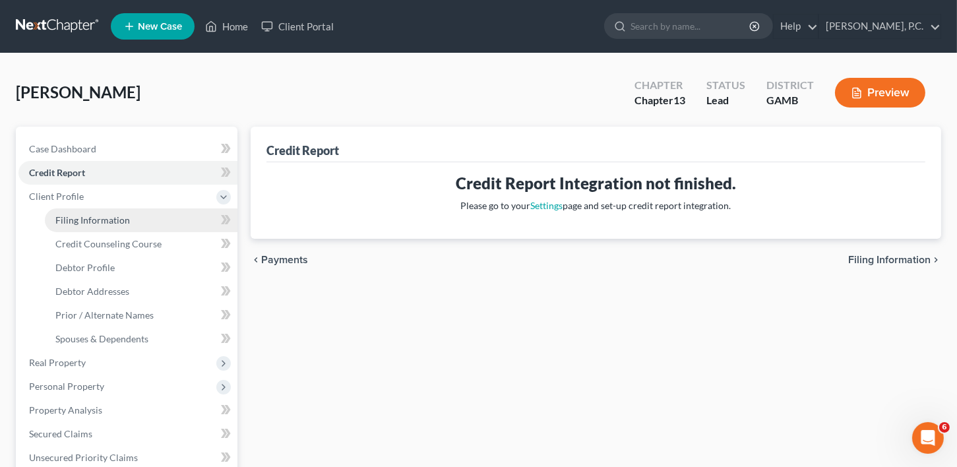
click at [63, 215] on span "Filing Information" at bounding box center [92, 219] width 75 height 11
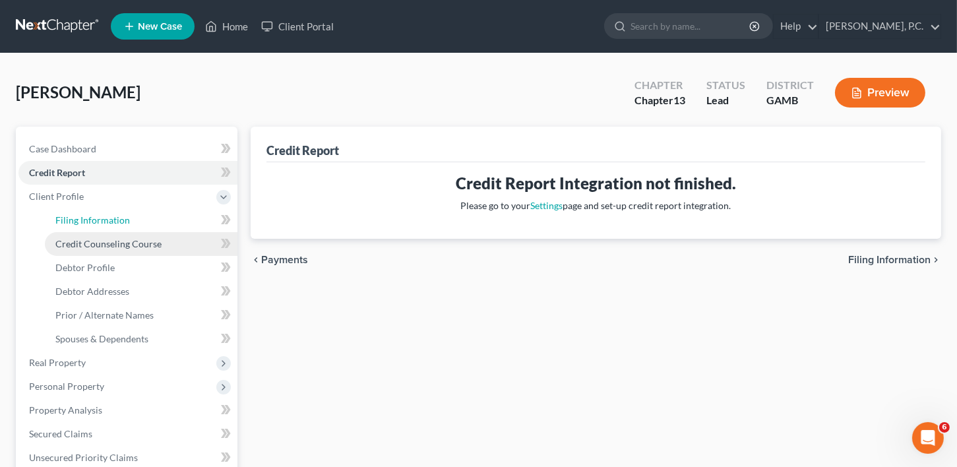
select select "1"
select select "0"
select select "3"
select select "18"
select select "0"
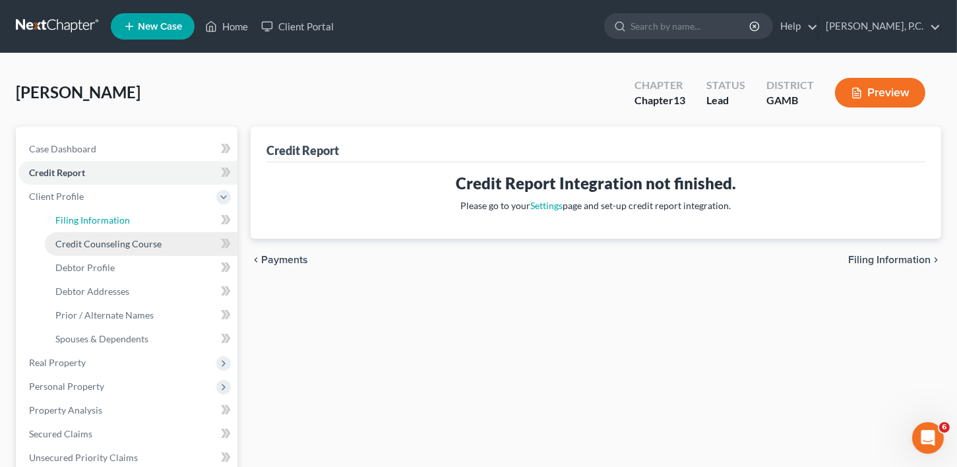
select select "10"
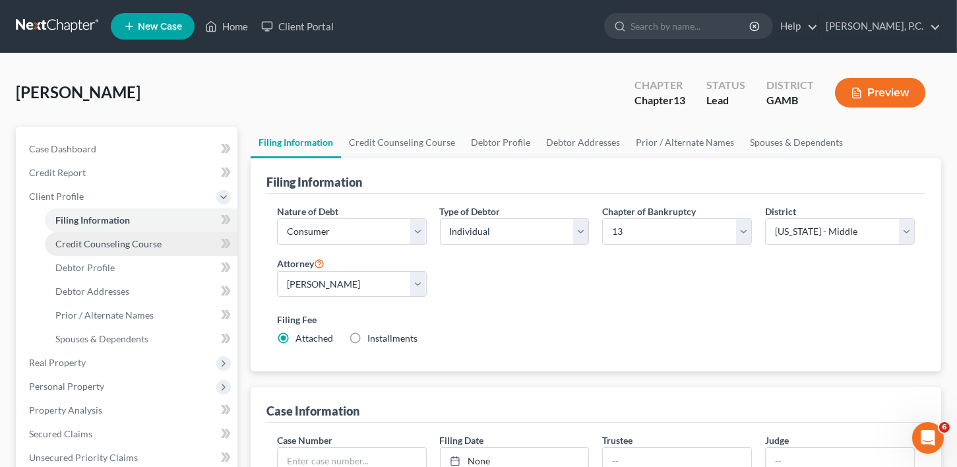
click at [89, 238] on span "Credit Counseling Course" at bounding box center [108, 243] width 106 height 11
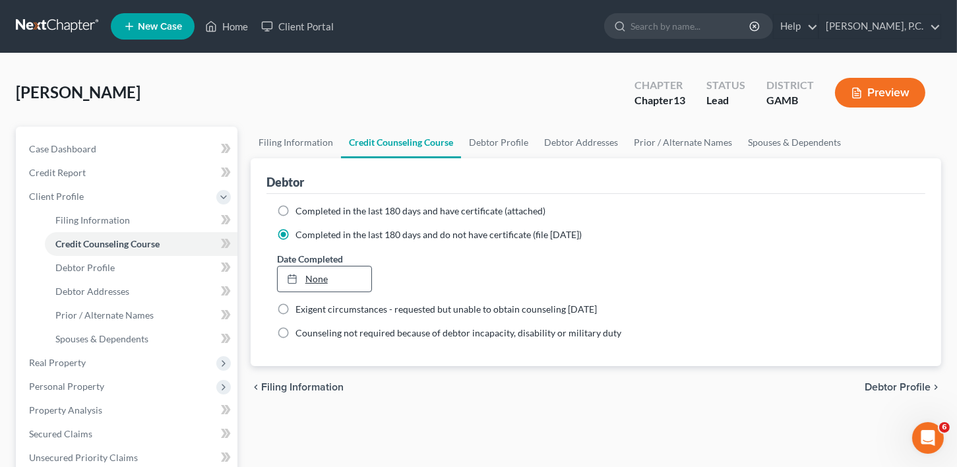
type input "[DATE]"
click at [307, 274] on link "[DATE]" at bounding box center [325, 279] width 94 height 25
click at [78, 268] on span "Debtor Profile" at bounding box center [84, 267] width 59 height 11
select select "0"
select select "1"
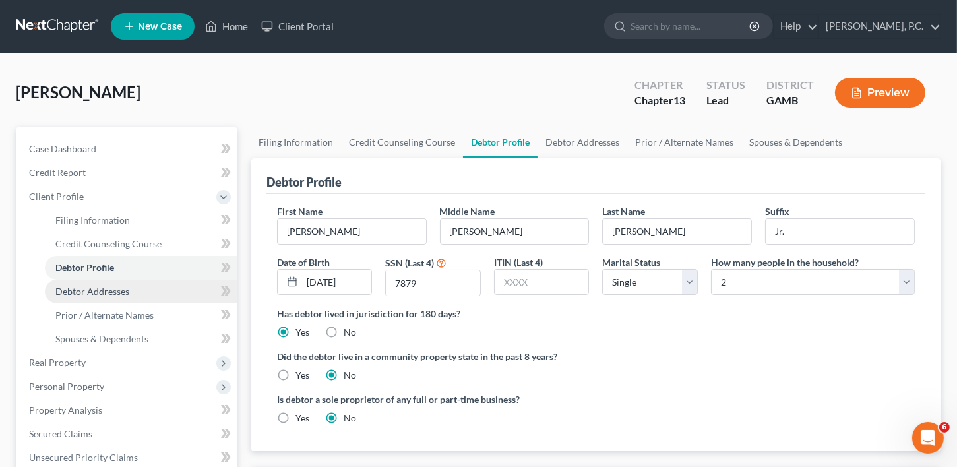
click at [88, 292] on span "Debtor Addresses" at bounding box center [92, 291] width 74 height 11
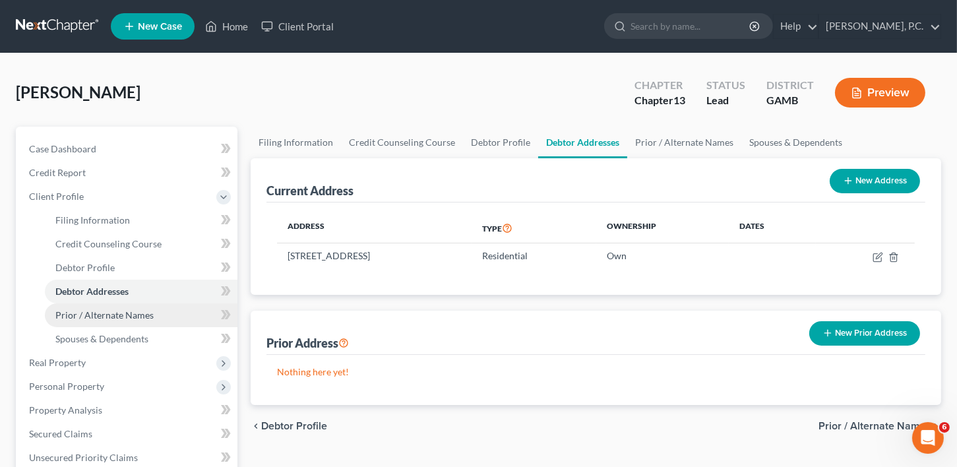
click at [86, 311] on span "Prior / Alternate Names" at bounding box center [104, 314] width 98 height 11
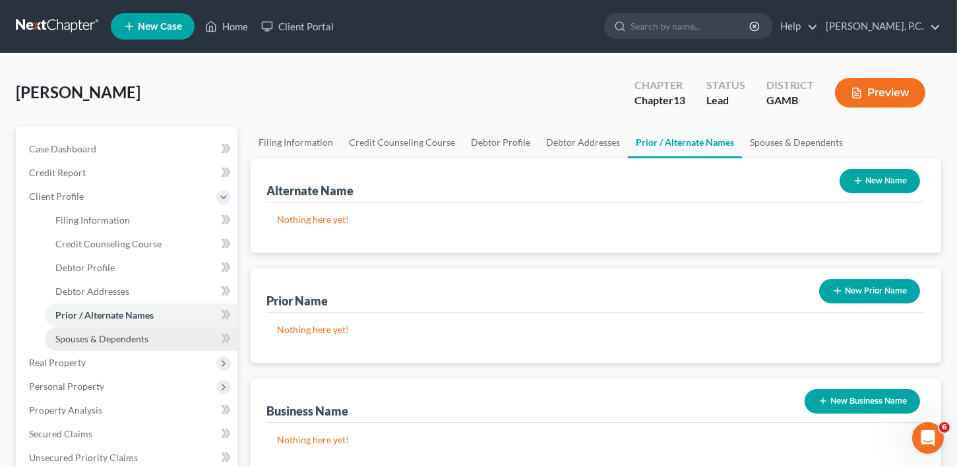
click at [95, 336] on span "Spouses & Dependents" at bounding box center [101, 338] width 93 height 11
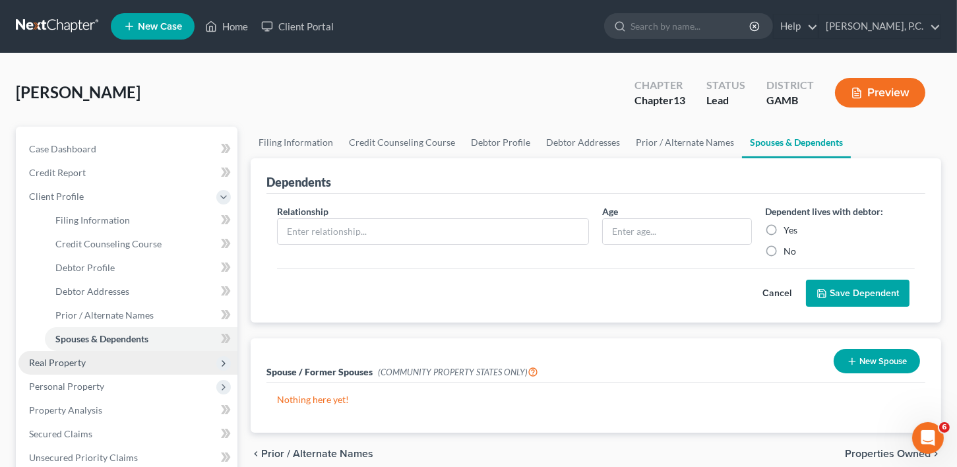
click at [53, 360] on span "Real Property" at bounding box center [57, 362] width 57 height 11
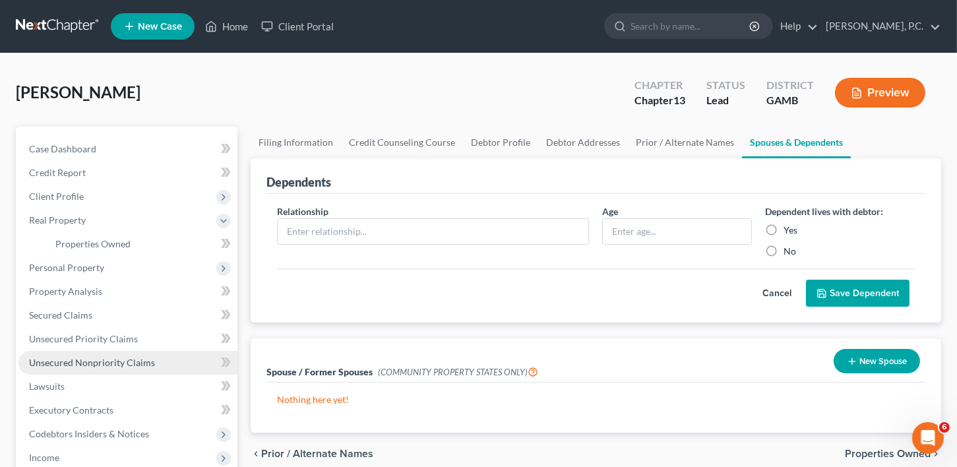
click at [61, 367] on link "Unsecured Nonpriority Claims" at bounding box center [127, 363] width 219 height 24
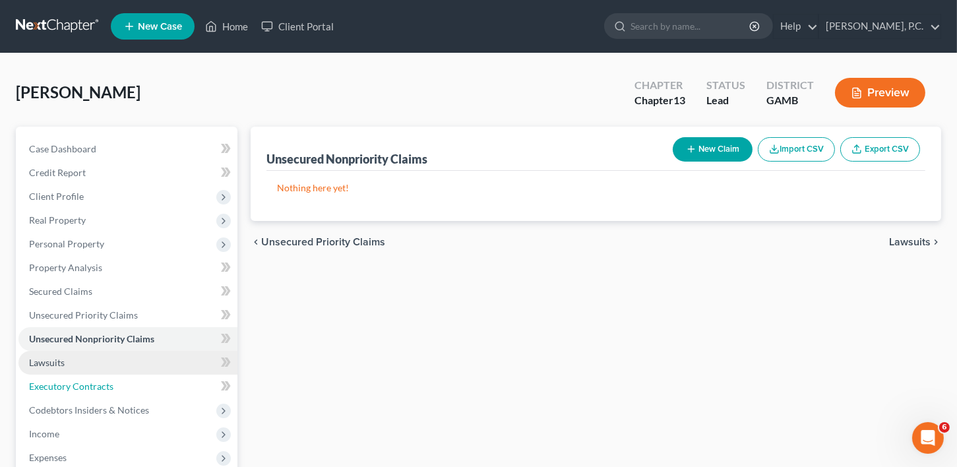
click at [57, 379] on link "Executory Contracts" at bounding box center [127, 387] width 219 height 24
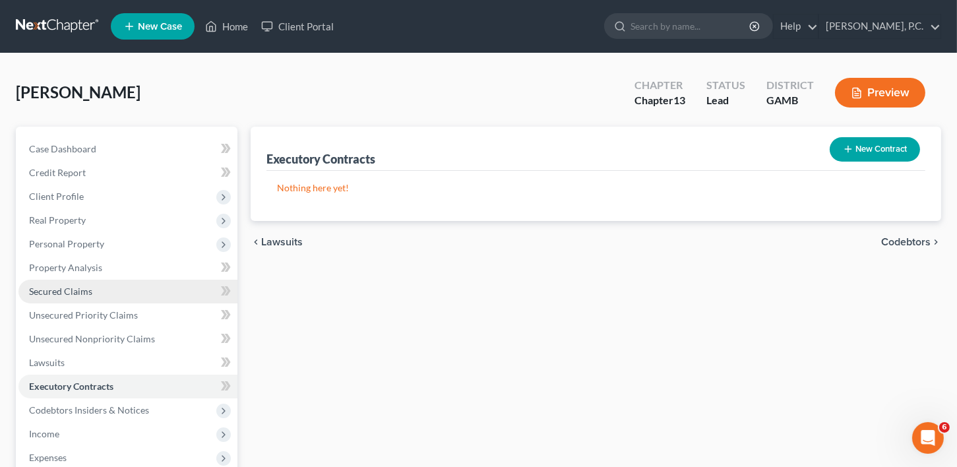
click at [67, 290] on span "Secured Claims" at bounding box center [60, 291] width 63 height 11
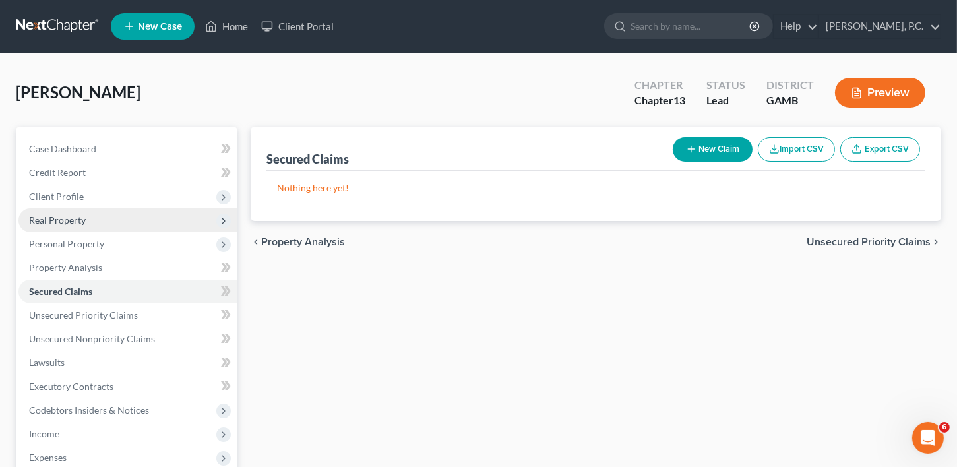
click at [66, 220] on span "Real Property" at bounding box center [57, 219] width 57 height 11
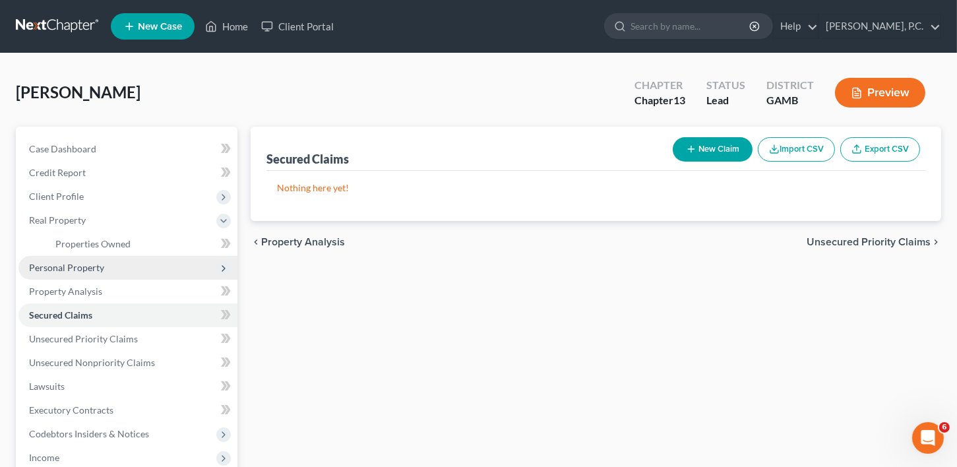
click at [68, 274] on span "Personal Property" at bounding box center [127, 268] width 219 height 24
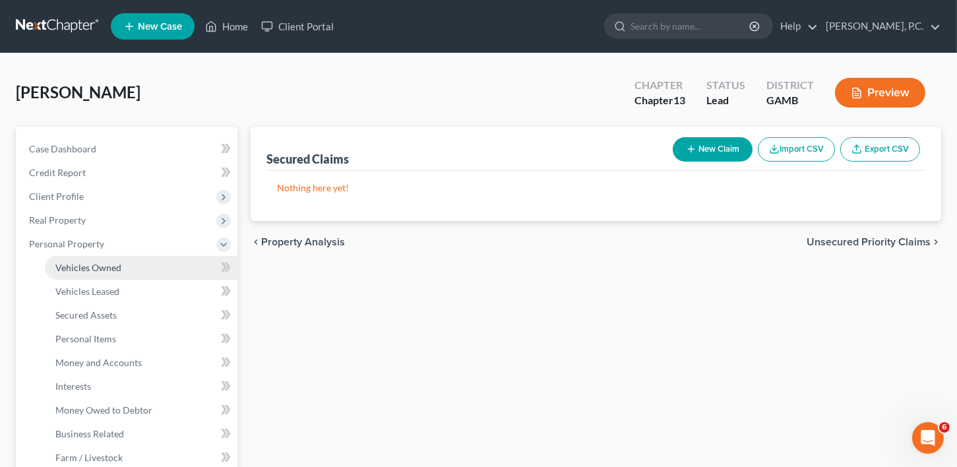
click at [70, 270] on span "Vehicles Owned" at bounding box center [88, 267] width 66 height 11
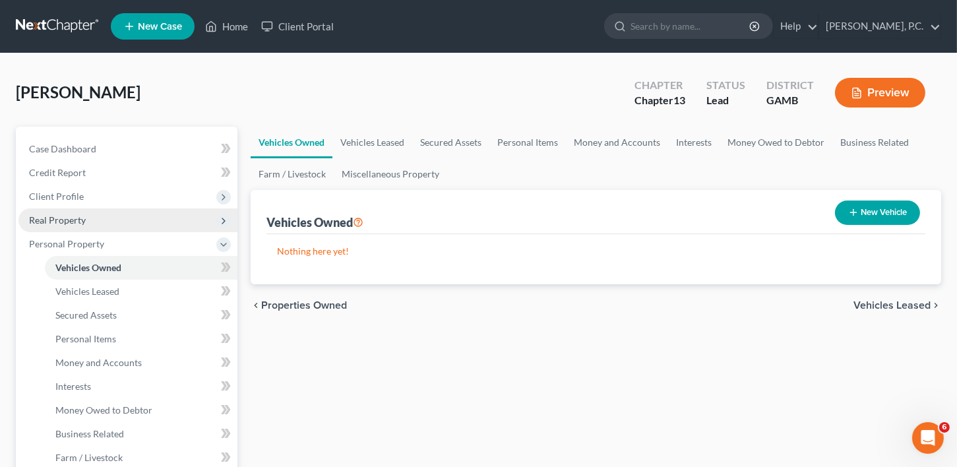
click at [77, 218] on span "Real Property" at bounding box center [57, 219] width 57 height 11
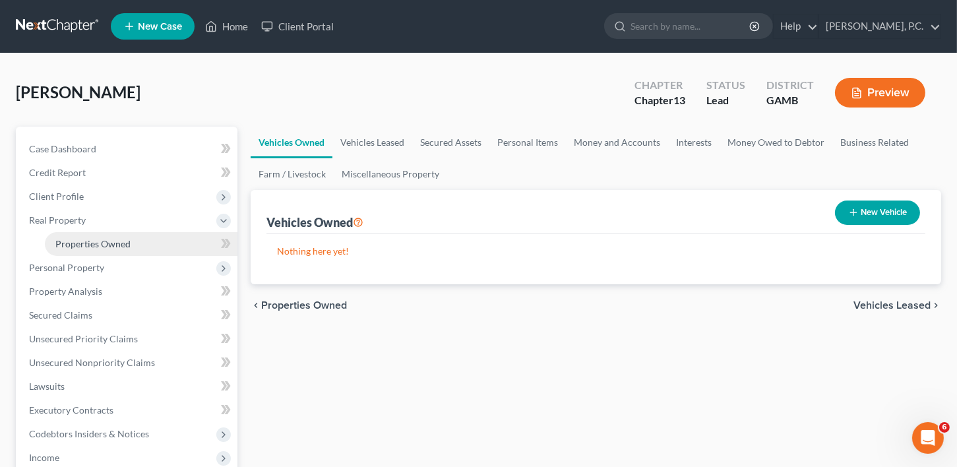
click at [106, 247] on span "Properties Owned" at bounding box center [92, 243] width 75 height 11
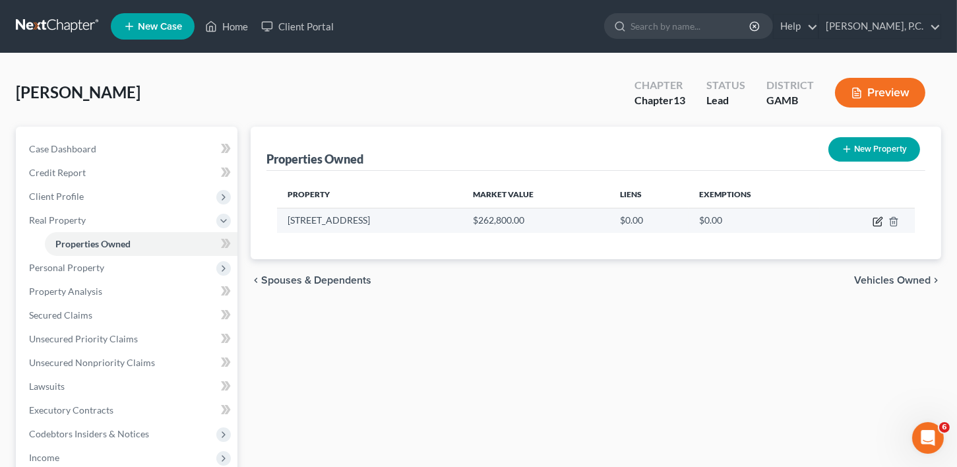
click at [875, 221] on icon "button" at bounding box center [878, 221] width 11 height 11
select select "10"
select select "75"
select select "3"
select select "0"
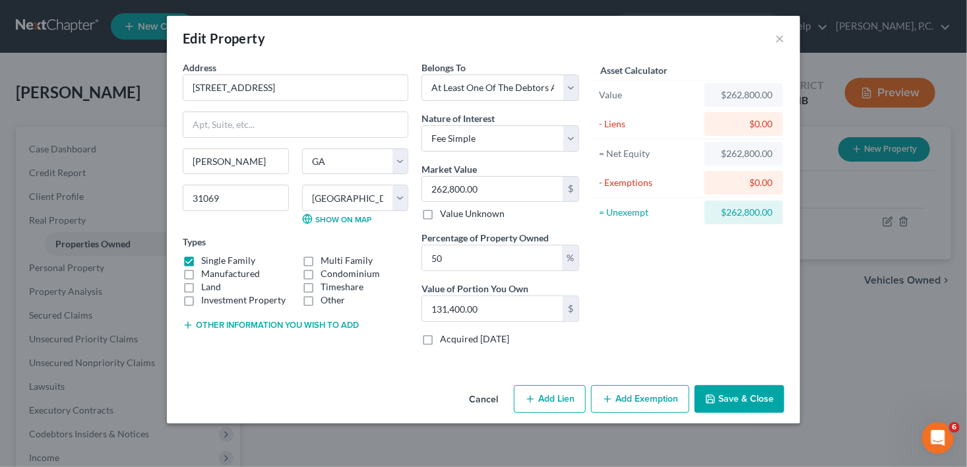
click at [538, 389] on button "Add Lien" at bounding box center [550, 399] width 72 height 28
select select "3"
select select "0"
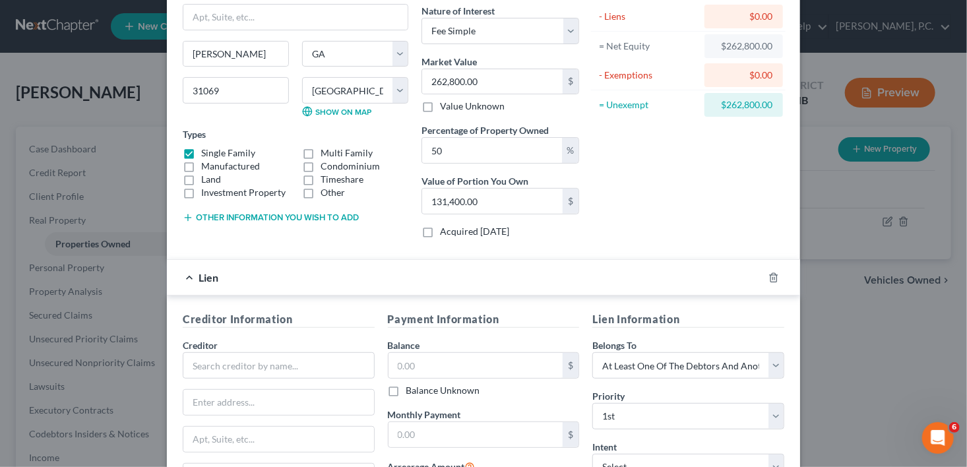
scroll to position [139, 0]
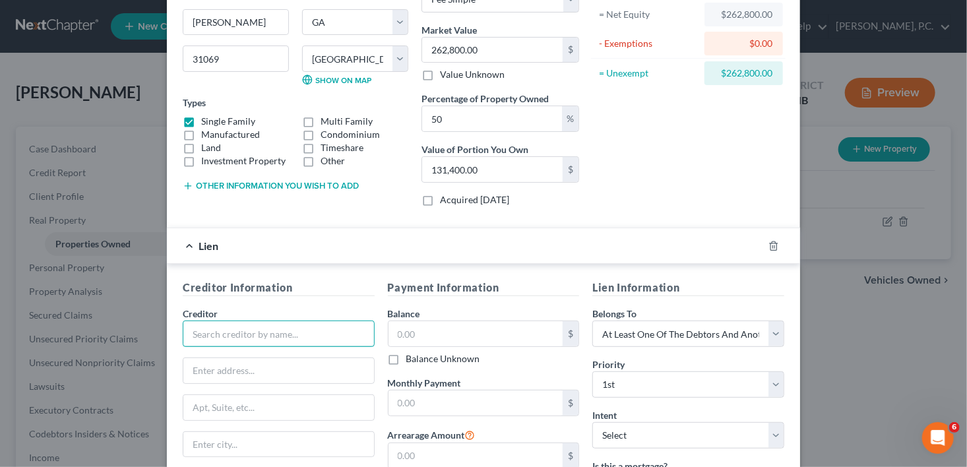
click at [274, 323] on input "text" at bounding box center [279, 334] width 192 height 26
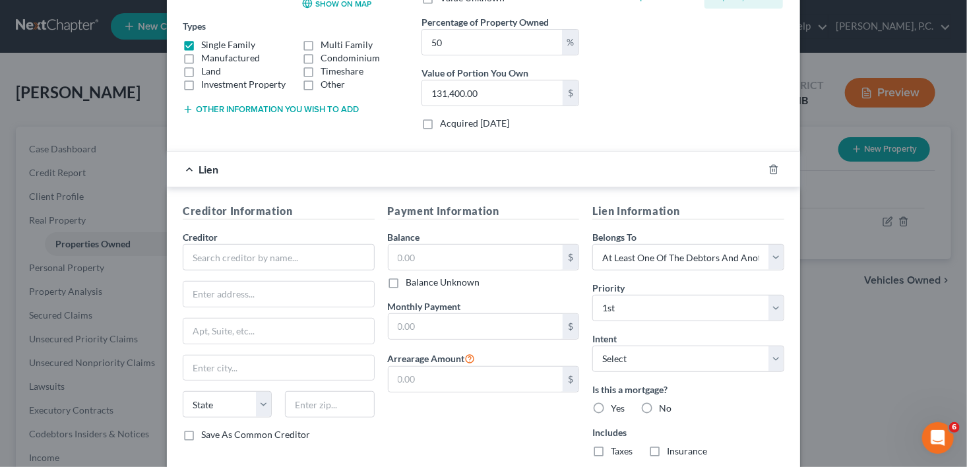
scroll to position [277, 0]
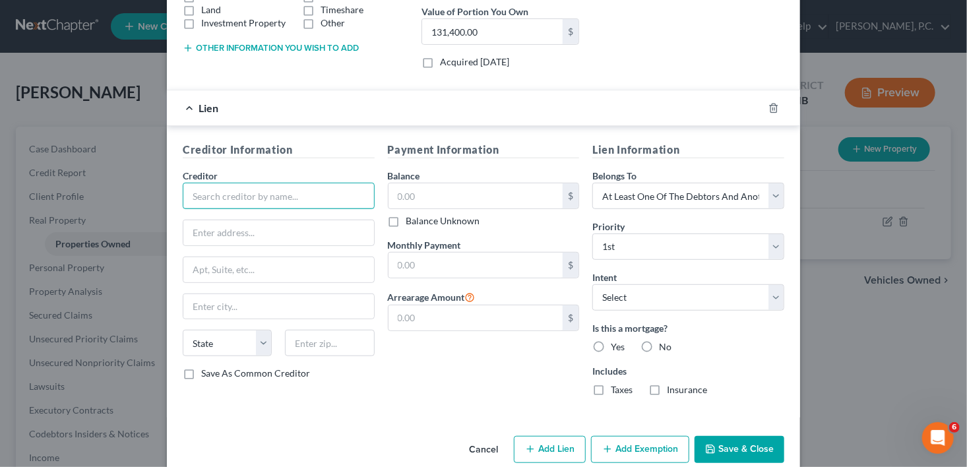
click at [252, 197] on input "text" at bounding box center [279, 196] width 192 height 26
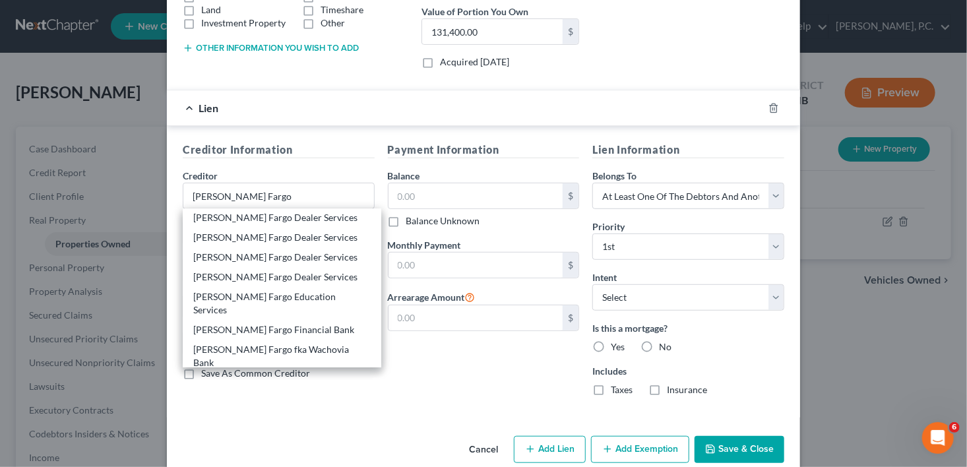
scroll to position [666, 0]
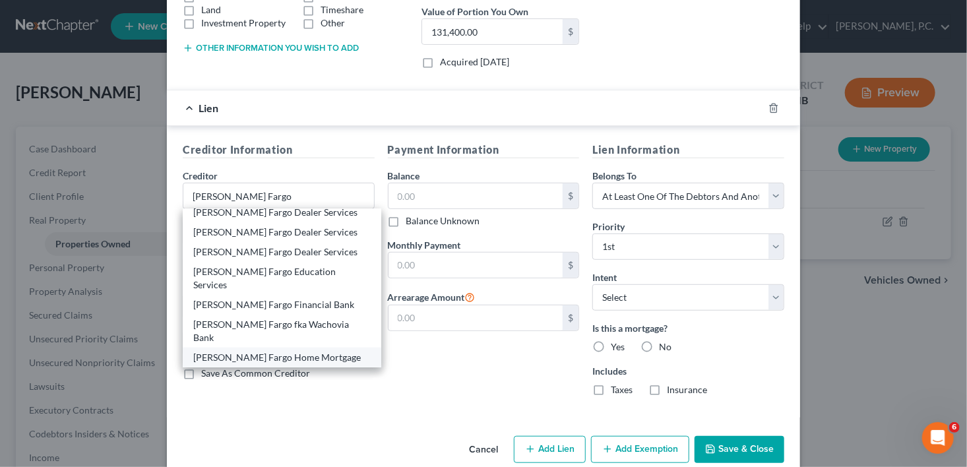
click at [290, 348] on div "[PERSON_NAME] Fargo Home Mortgage" at bounding box center [282, 358] width 199 height 20
type input "[PERSON_NAME] Fargo Home Mortgage"
type input "PO Box 10335"
type input "Des Moines"
select select "16"
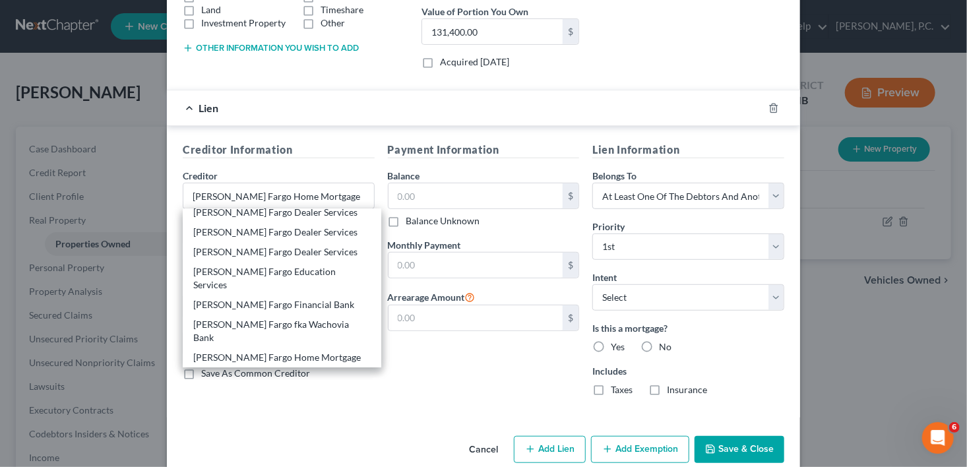
type input "50306-0335"
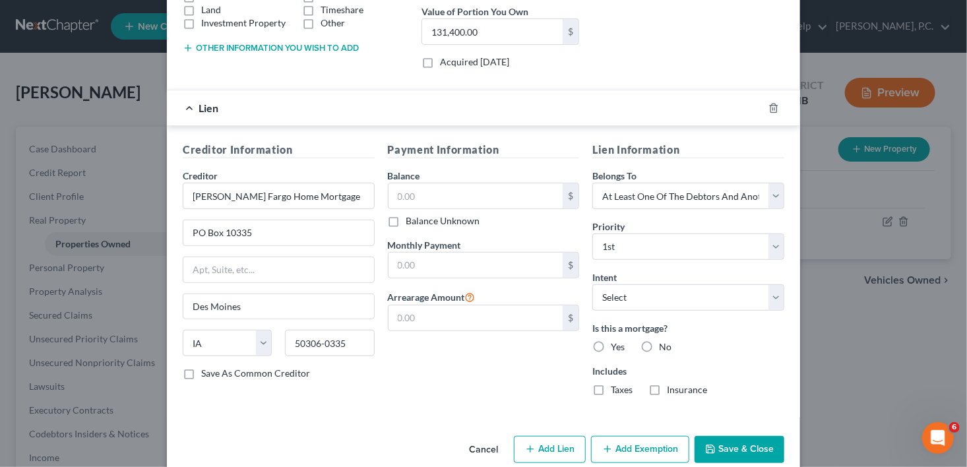
scroll to position [0, 0]
click at [392, 204] on input "text" at bounding box center [476, 195] width 175 height 25
type input "150,845.00"
click at [604, 309] on div "Lien Information Belongs To * Select Debtor 1 Only Debtor 2 Only Debtor 1 And D…" at bounding box center [688, 274] width 205 height 265
click at [606, 303] on select "Select Surrender Redeem Reaffirm Avoid Other" at bounding box center [688, 297] width 192 height 26
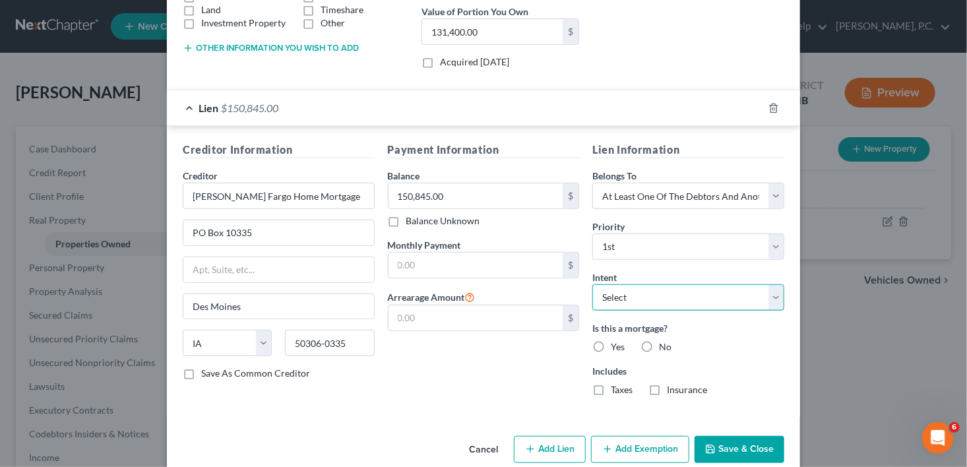
select select "2"
click at [592, 284] on select "Select Surrender Redeem Reaffirm Avoid Other" at bounding box center [688, 297] width 192 height 26
click at [611, 346] on label "Yes" at bounding box center [618, 346] width 14 height 13
click at [616, 346] on input "Yes" at bounding box center [620, 344] width 9 height 9
radio input "true"
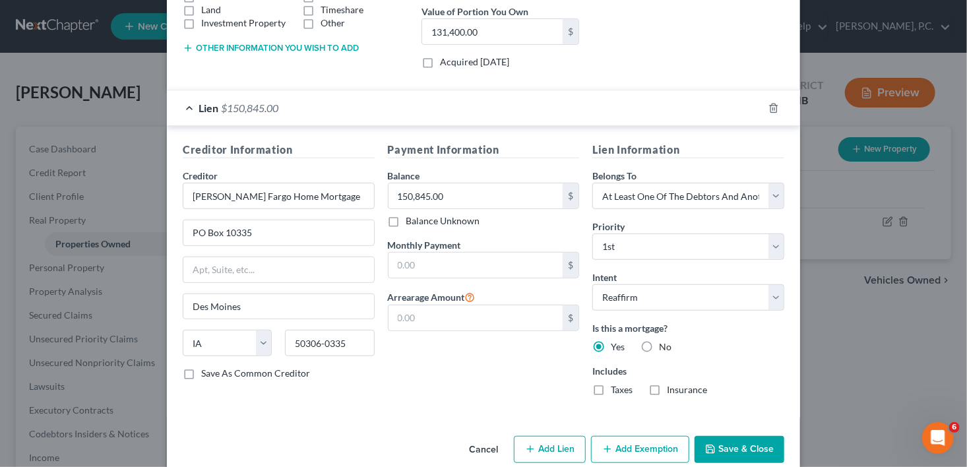
click at [611, 386] on label "Taxes" at bounding box center [622, 389] width 22 height 13
click at [616, 386] on input "Taxes" at bounding box center [620, 387] width 9 height 9
checkbox input "true"
click at [667, 389] on label "Insurance" at bounding box center [687, 389] width 40 height 13
click at [672, 389] on input "Insurance" at bounding box center [676, 387] width 9 height 9
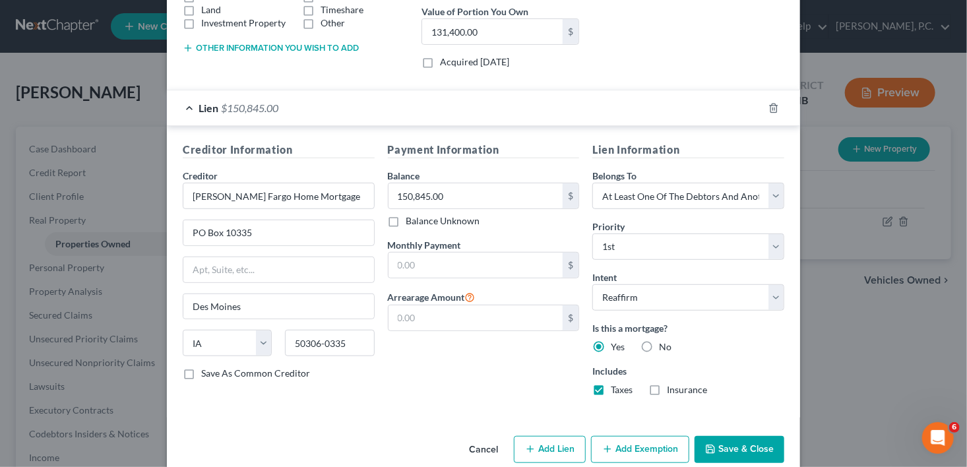
checkbox input "true"
click at [634, 195] on select "Select Debtor 1 Only Debtor 2 Only Debtor 1 And Debtor 2 Only At Least One Of T…" at bounding box center [688, 196] width 192 height 26
select select "0"
click at [592, 183] on select "Select Debtor 1 Only Debtor 2 Only Debtor 1 And Debtor 2 Only At Least One Of T…" at bounding box center [688, 196] width 192 height 26
click at [732, 447] on button "Save & Close" at bounding box center [740, 450] width 90 height 28
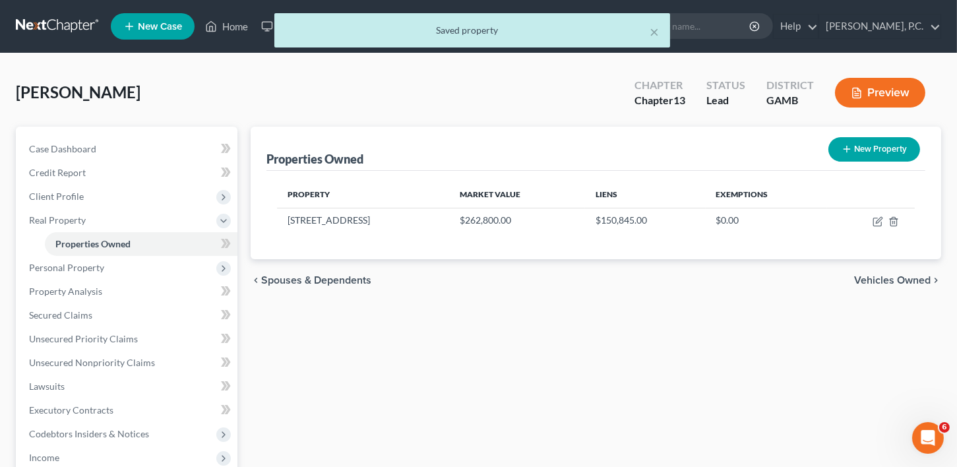
click at [877, 283] on span "Vehicles Owned" at bounding box center [892, 280] width 77 height 11
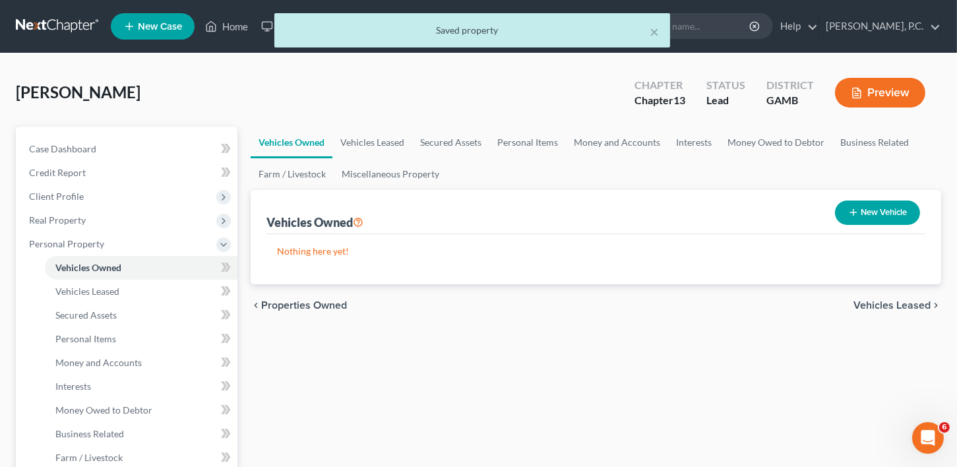
click at [877, 208] on button "New Vehicle" at bounding box center [877, 213] width 85 height 24
select select "0"
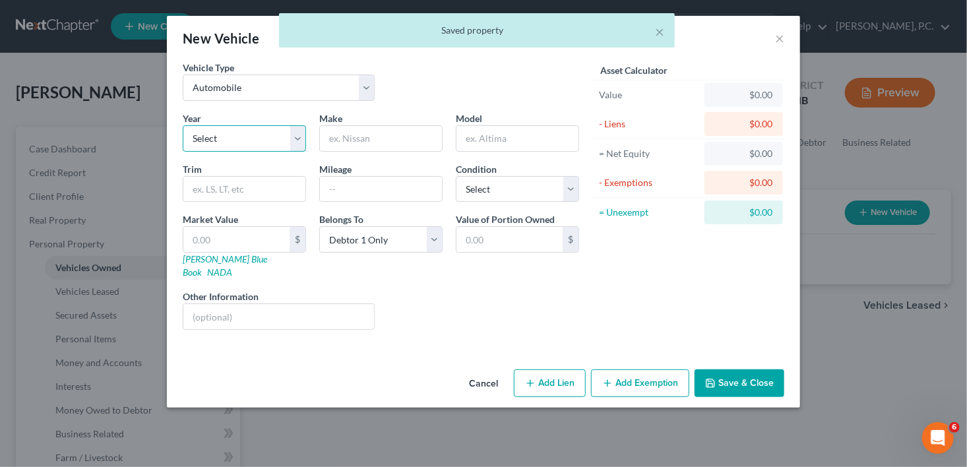
click at [217, 139] on select "Select 2026 2025 2024 2023 2022 2021 2020 2019 2018 2017 2016 2015 2014 2013 20…" at bounding box center [244, 138] width 123 height 26
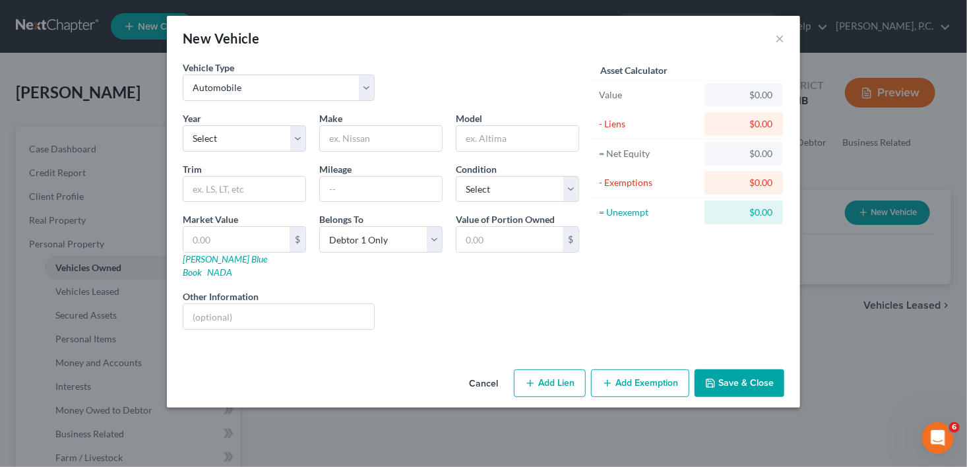
drag, startPoint x: 538, startPoint y: 354, endPoint x: 541, endPoint y: 365, distance: 11.7
click at [538, 364] on div "Cancel Add Lien Add Lease Add Exemption Save & Close" at bounding box center [483, 386] width 633 height 44
click at [541, 372] on button "Add Lien" at bounding box center [550, 383] width 72 height 28
select select "0"
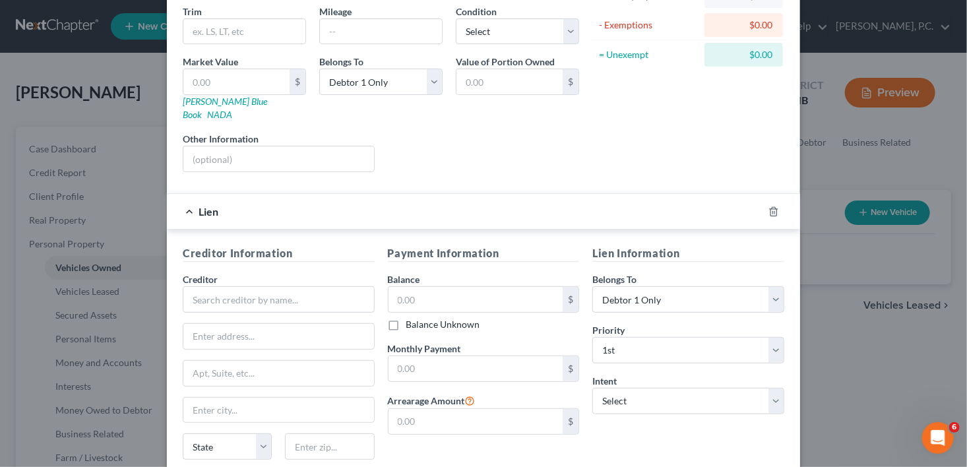
scroll to position [230, 0]
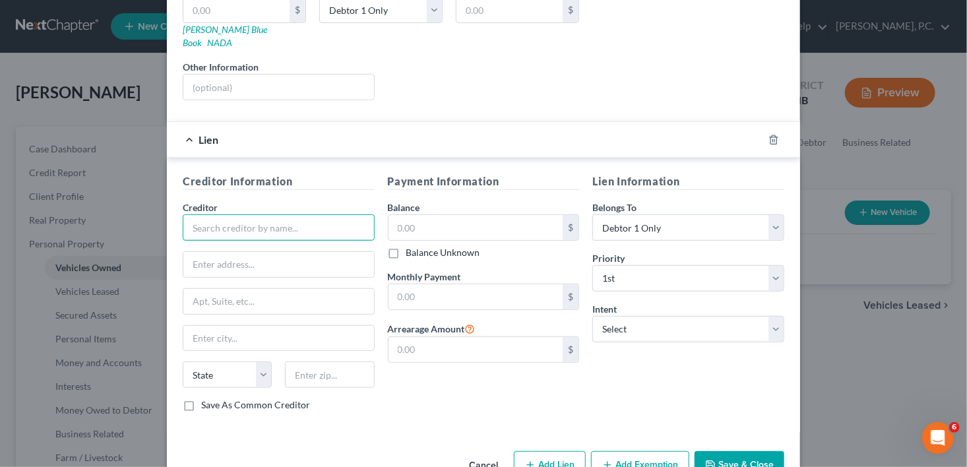
click at [223, 220] on input "text" at bounding box center [279, 227] width 192 height 26
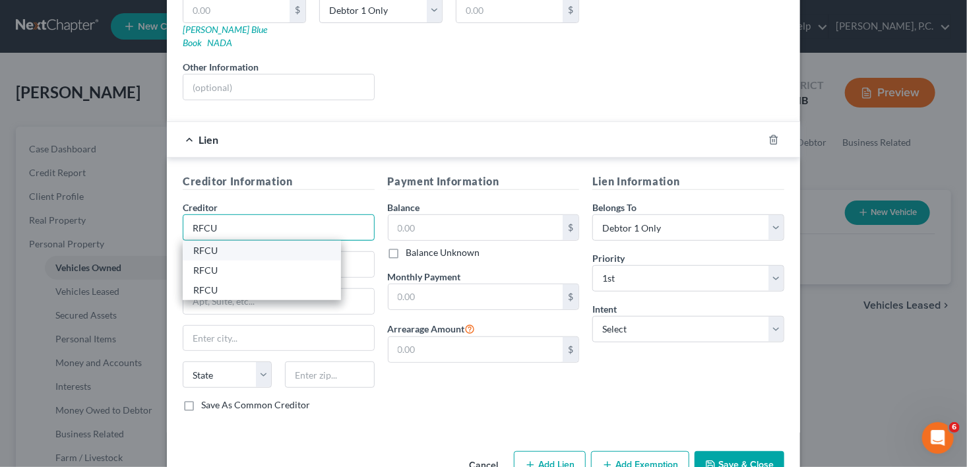
type input "RFCU"
click at [224, 244] on div "RFCU" at bounding box center [261, 250] width 137 height 13
type input "Attn: Bankruptcy"
type input "[STREET_ADDRESS][PERSON_NAME]"
type input "[PERSON_NAME] [PERSON_NAME]"
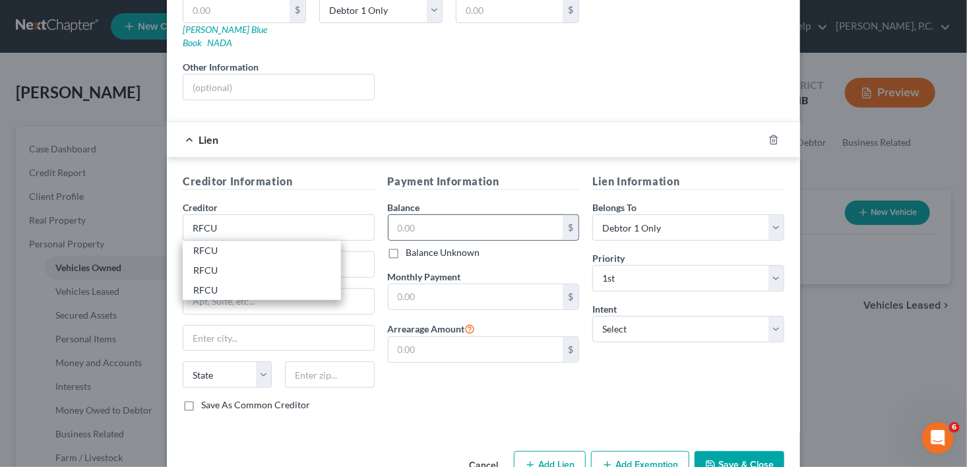
select select "10"
type input "31093"
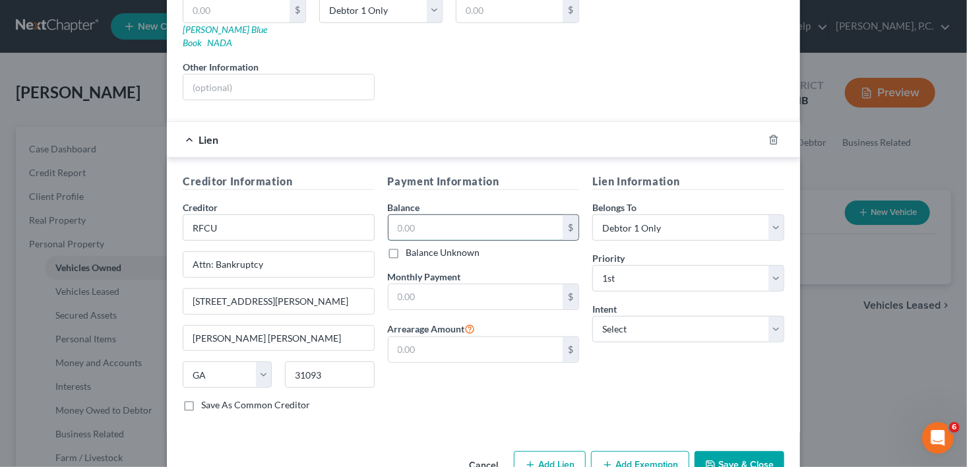
click at [406, 215] on input "text" at bounding box center [476, 227] width 175 height 25
type input "34,440.00"
click at [586, 309] on div "Lien Information Belongs To * Select Debtor 1 Only Debtor 2 Only Debtor 1 And D…" at bounding box center [688, 297] width 205 height 249
click at [596, 316] on select "Select Surrender Redeem Reaffirm Avoid Other" at bounding box center [688, 329] width 192 height 26
select select "2"
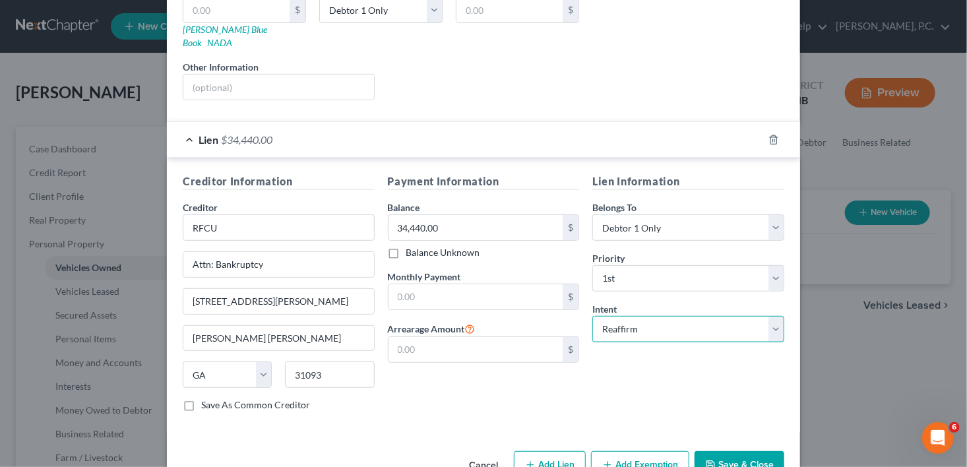
click at [592, 316] on select "Select Surrender Redeem Reaffirm Avoid Other" at bounding box center [688, 329] width 192 height 26
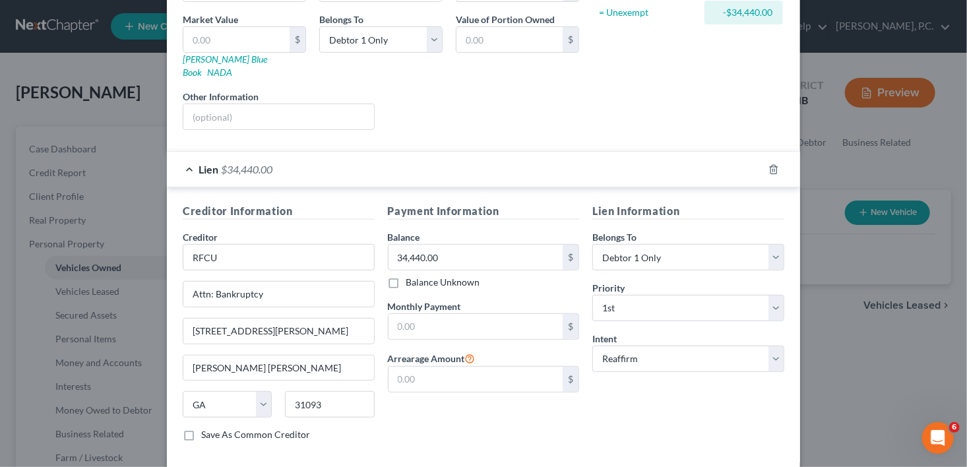
scroll to position [0, 0]
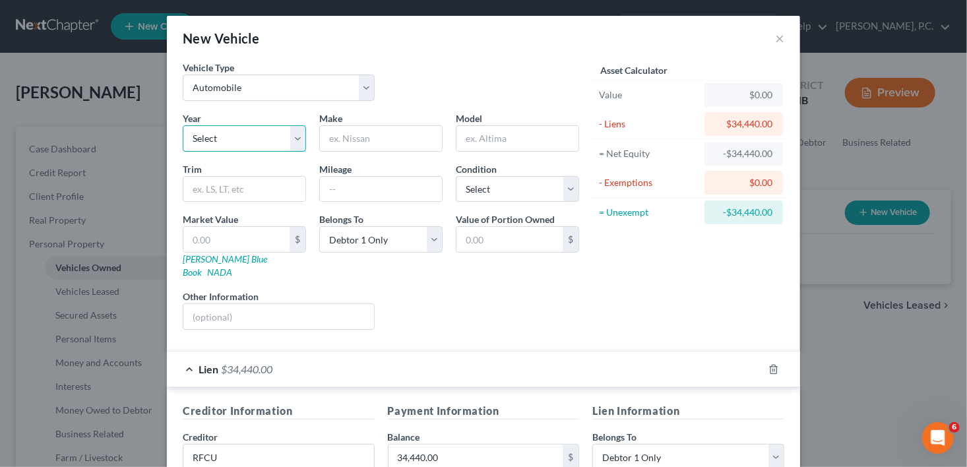
click at [233, 146] on select "Select 2026 2025 2024 2023 2022 2021 2020 2019 2018 2017 2016 2015 2014 2013 20…" at bounding box center [244, 138] width 123 height 26
select select "4"
click at [357, 148] on input "text" at bounding box center [381, 138] width 122 height 25
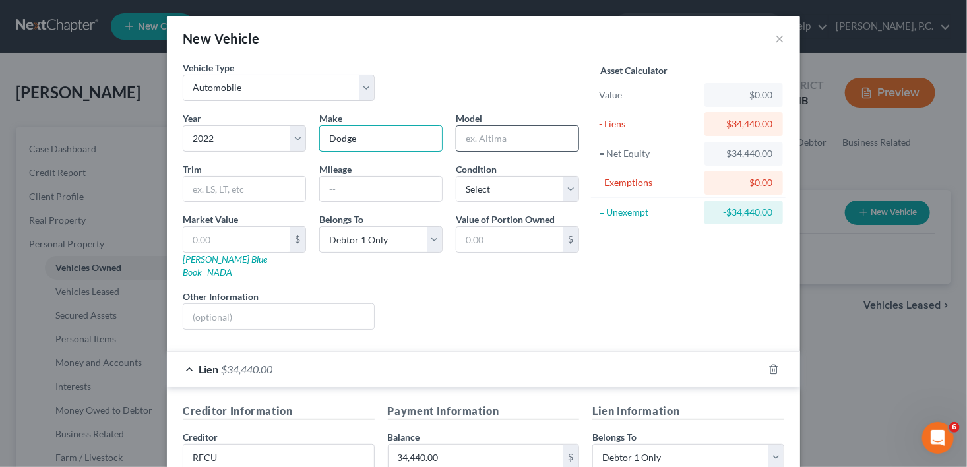
type input "Dodge"
drag, startPoint x: 530, startPoint y: 139, endPoint x: 528, endPoint y: 149, distance: 10.0
click at [530, 139] on input "text" at bounding box center [517, 138] width 122 height 25
type input "R"
click at [336, 183] on input "text" at bounding box center [381, 189] width 122 height 25
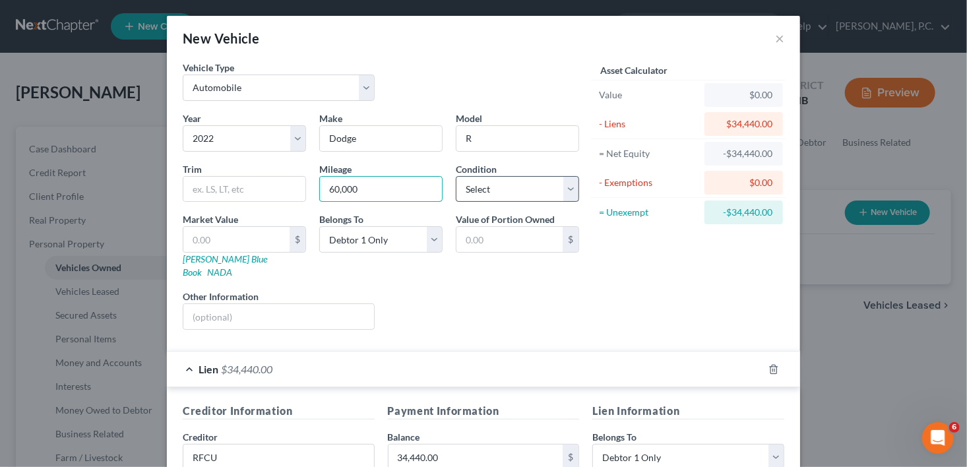
type input "60,000"
drag, startPoint x: 487, startPoint y: 179, endPoint x: 487, endPoint y: 200, distance: 21.1
click at [487, 179] on select "Select Excellent Very Good Good Fair Poor" at bounding box center [517, 189] width 123 height 26
select select "1"
click at [456, 176] on select "Select Excellent Very Good Good Fair Poor" at bounding box center [517, 189] width 123 height 26
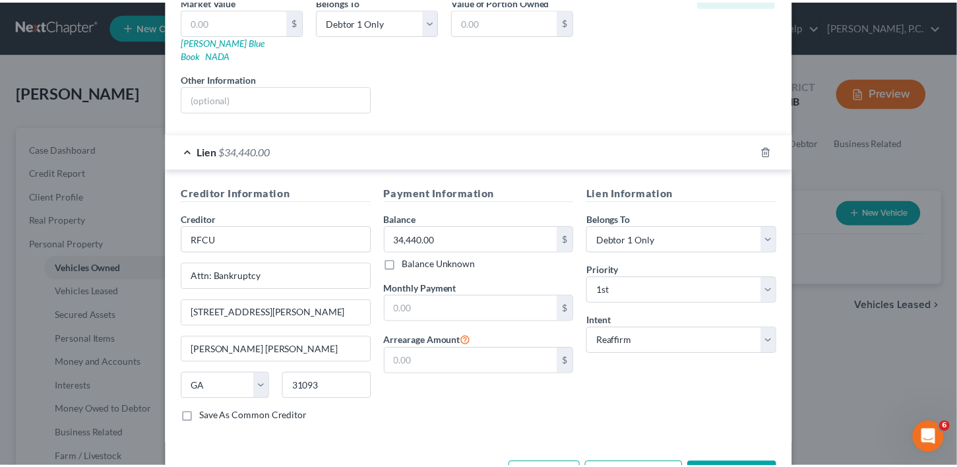
scroll to position [251, 0]
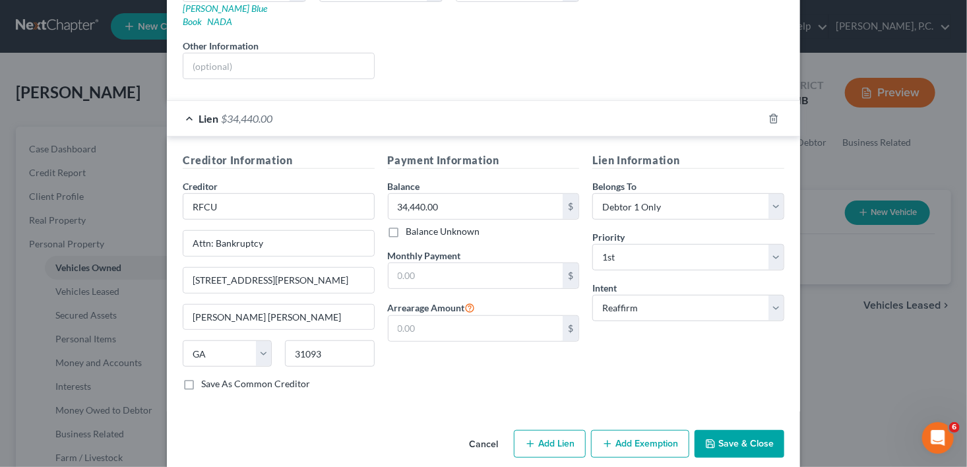
click at [693, 404] on div "Vehicle Type Select Automobile Truck Trailer Watercraft Aircraft Motor Home Atv…" at bounding box center [483, 117] width 633 height 615
click at [714, 431] on button "Save & Close" at bounding box center [740, 444] width 90 height 28
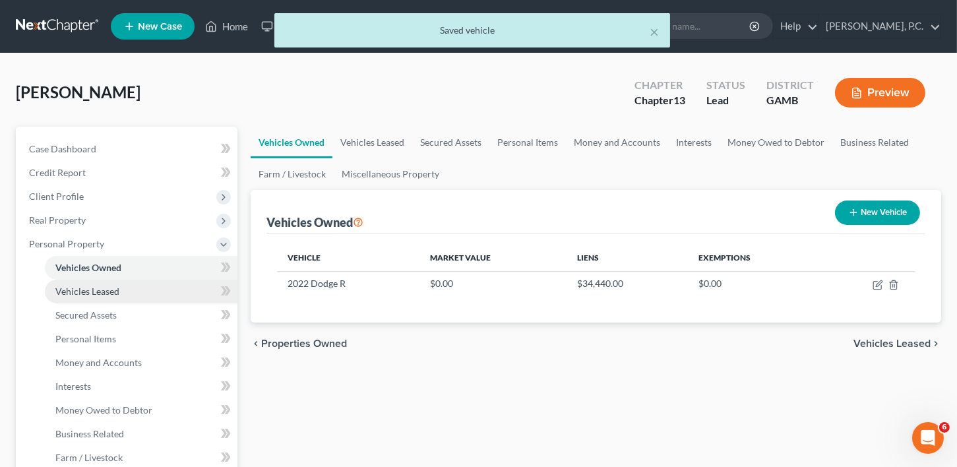
click at [84, 289] on span "Vehicles Leased" at bounding box center [87, 291] width 64 height 11
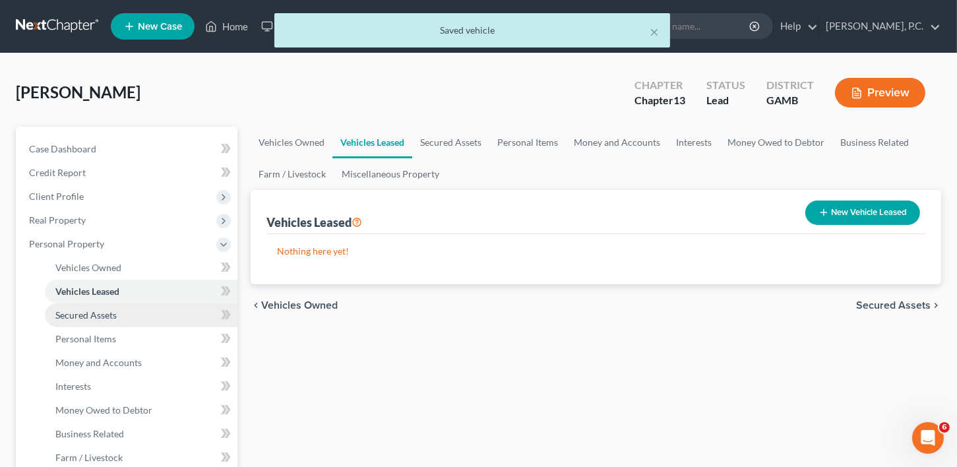
click at [81, 315] on span "Secured Assets" at bounding box center [85, 314] width 61 height 11
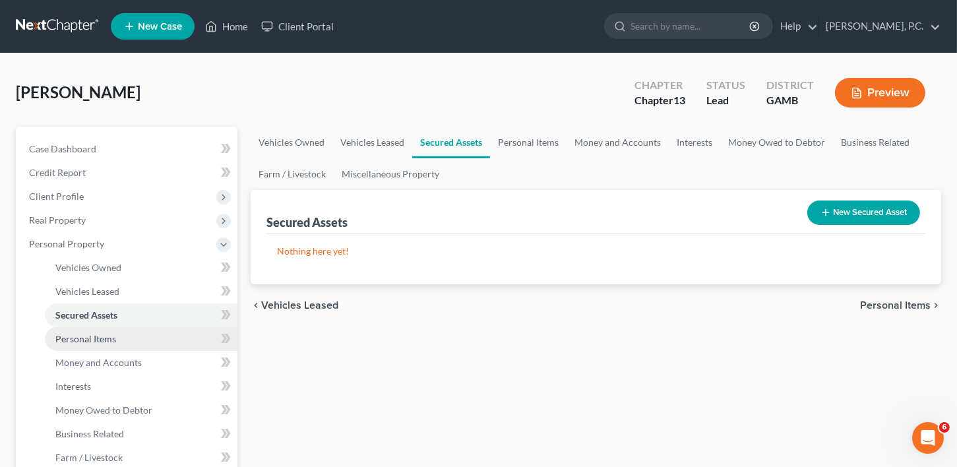
click at [75, 344] on link "Personal Items" at bounding box center [141, 339] width 193 height 24
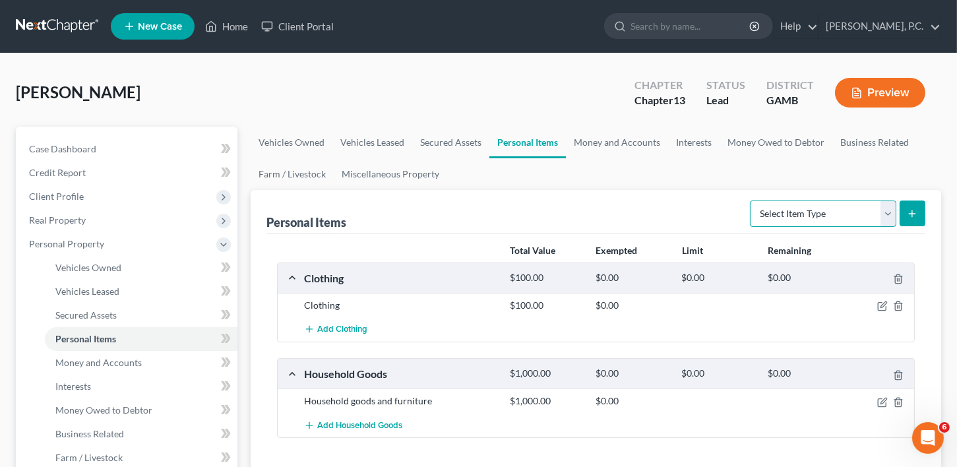
click at [795, 214] on select "Select Item Type Clothing Collectibles Of Value Electronics Firearms Household …" at bounding box center [823, 214] width 146 height 26
select select "firearms"
click at [751, 201] on select "Select Item Type Clothing Collectibles Of Value Electronics Firearms Household …" at bounding box center [823, 214] width 146 height 26
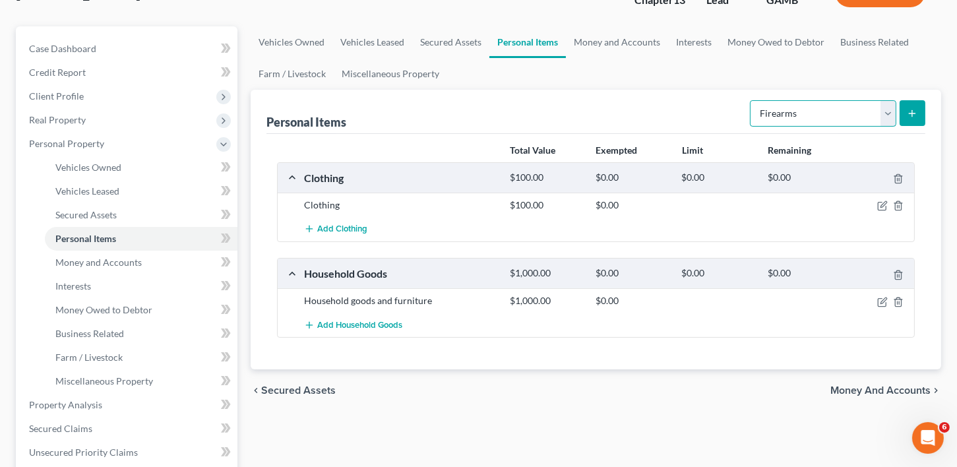
scroll to position [187, 0]
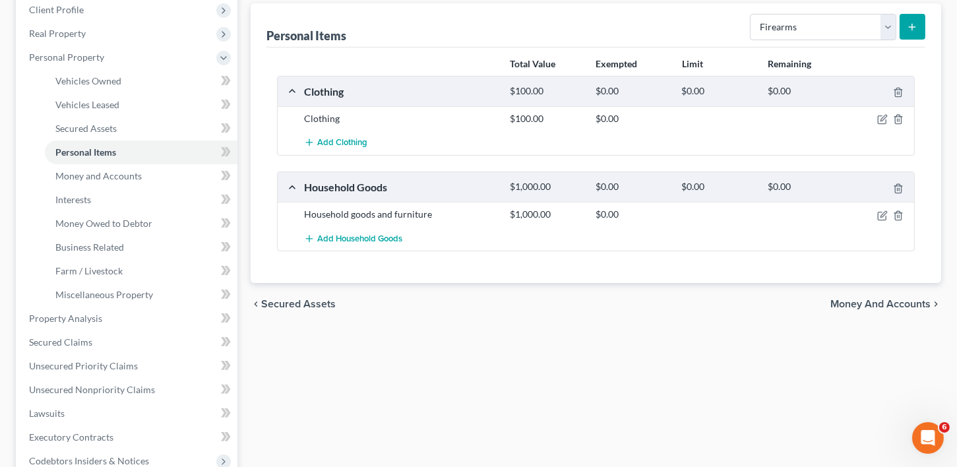
click at [902, 15] on button "submit" at bounding box center [913, 27] width 26 height 26
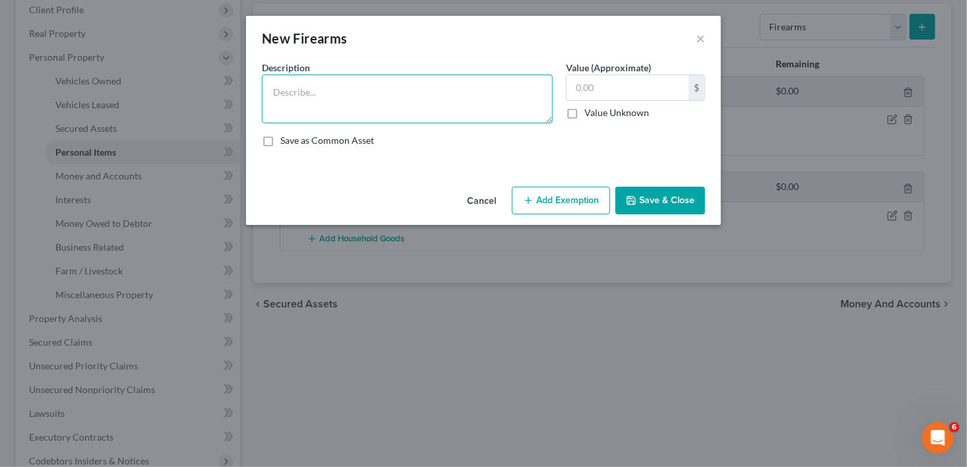
click at [303, 75] on textarea at bounding box center [407, 99] width 291 height 49
click at [404, 96] on textarea "Highpoint .45 and Salvage 12 guage semi-automatic" at bounding box center [407, 99] width 291 height 49
type textarea "Highpoint .45 and Salvage 12 gauge semi-automatic"
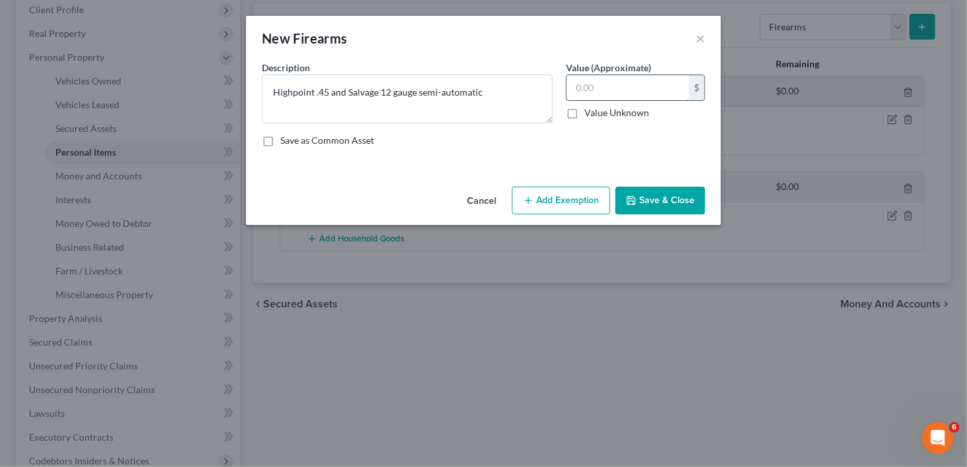
click at [591, 90] on input "text" at bounding box center [628, 87] width 122 height 25
type input "600.00"
click at [677, 204] on button "Save & Close" at bounding box center [660, 201] width 90 height 28
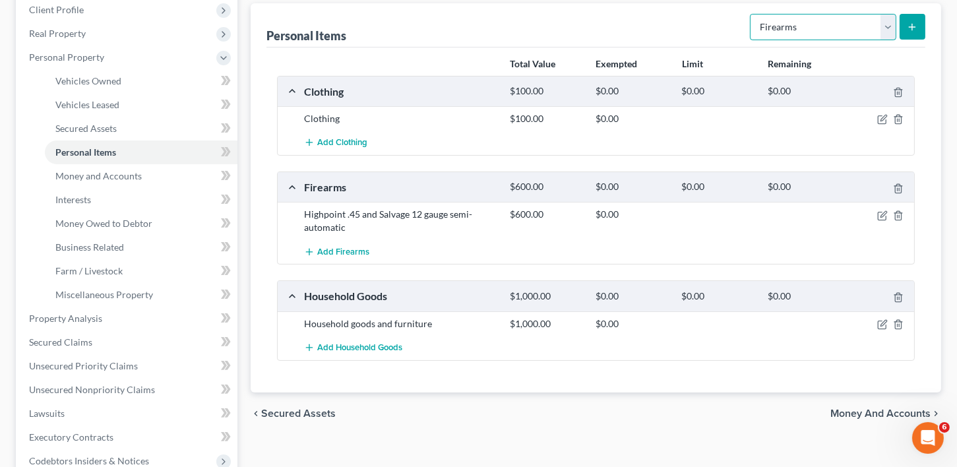
click at [891, 28] on select "Select Item Type Clothing Collectibles Of Value Electronics Firearms Household …" at bounding box center [823, 27] width 146 height 26
select select "jewelry"
click at [751, 14] on select "Select Item Type Clothing Collectibles Of Value Electronics Firearms Household …" at bounding box center [823, 27] width 146 height 26
click at [920, 6] on div "Personal Items Select Item Type Clothing Collectibles Of Value Electronics Fire…" at bounding box center [596, 25] width 659 height 44
click at [910, 24] on icon "submit" at bounding box center [912, 27] width 11 height 11
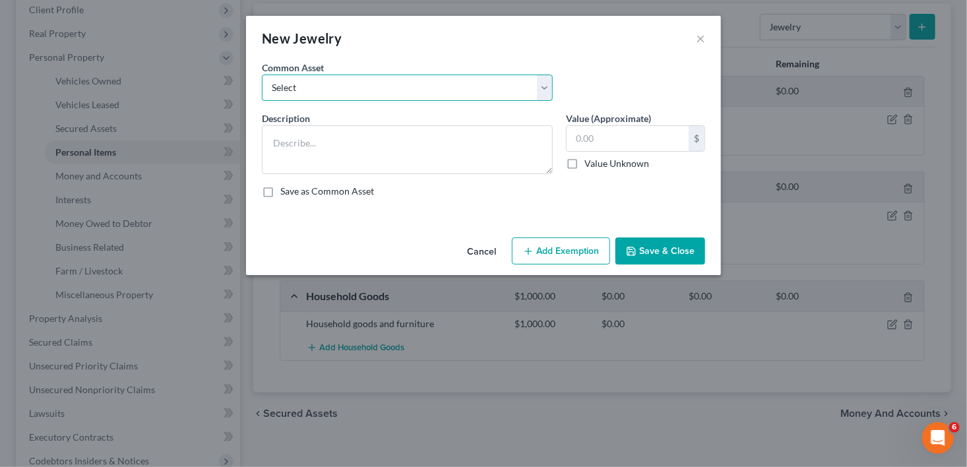
click at [308, 82] on select "Select Necklace and wedding ring" at bounding box center [407, 88] width 291 height 26
click at [298, 88] on select "Select Necklace and wedding ring" at bounding box center [407, 88] width 291 height 26
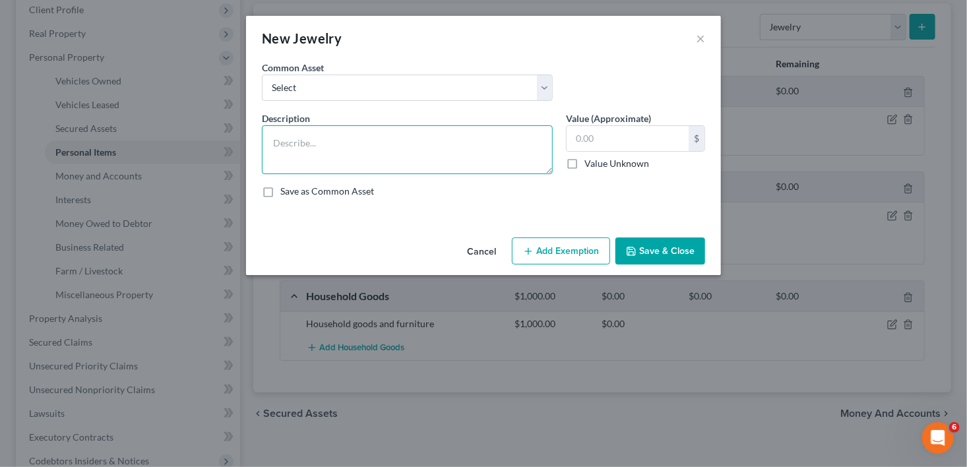
click at [283, 154] on textarea at bounding box center [407, 149] width 291 height 49
type textarea "Watch"
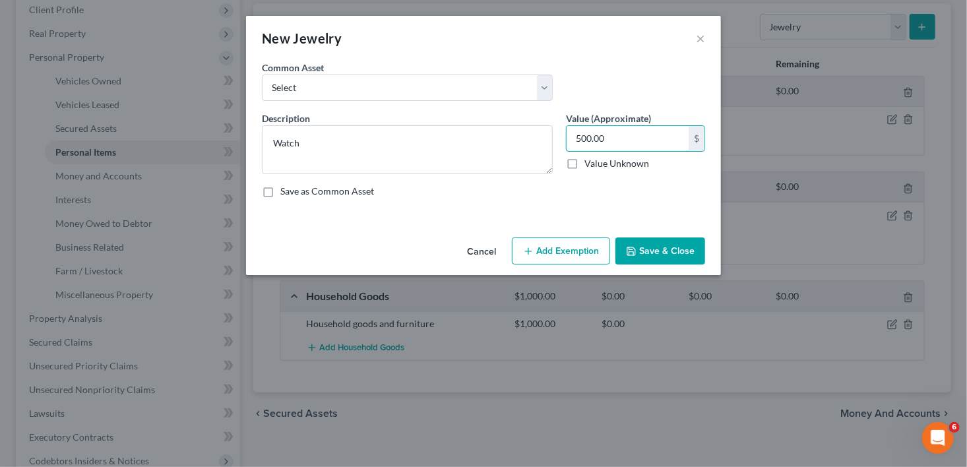
type input "500.00"
click at [631, 251] on icon "button" at bounding box center [631, 251] width 11 height 11
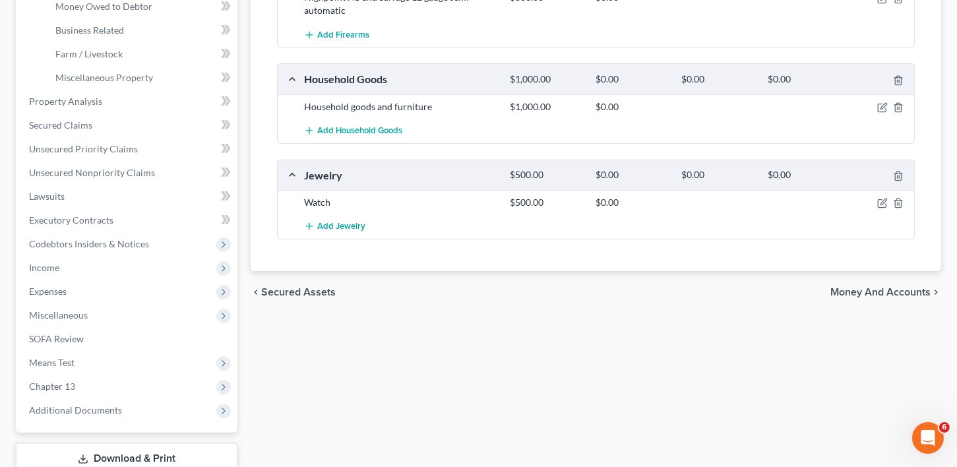
scroll to position [410, 0]
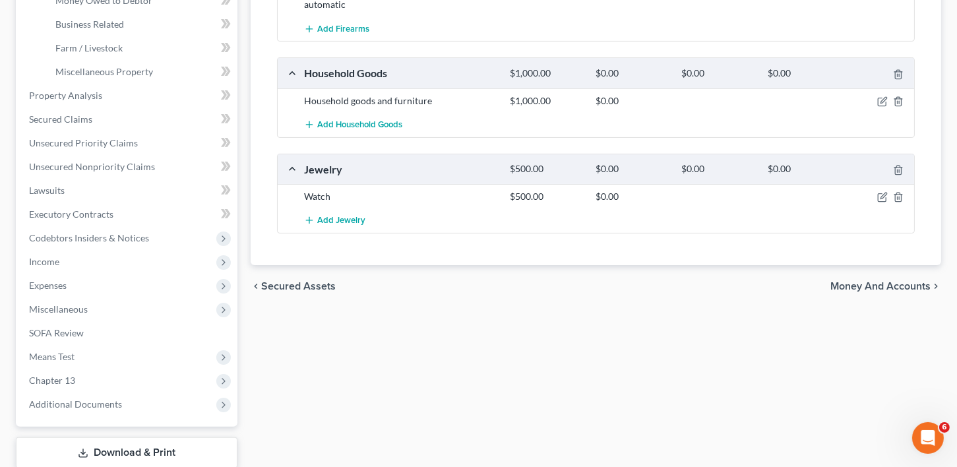
click at [891, 281] on span "Money and Accounts" at bounding box center [881, 286] width 100 height 11
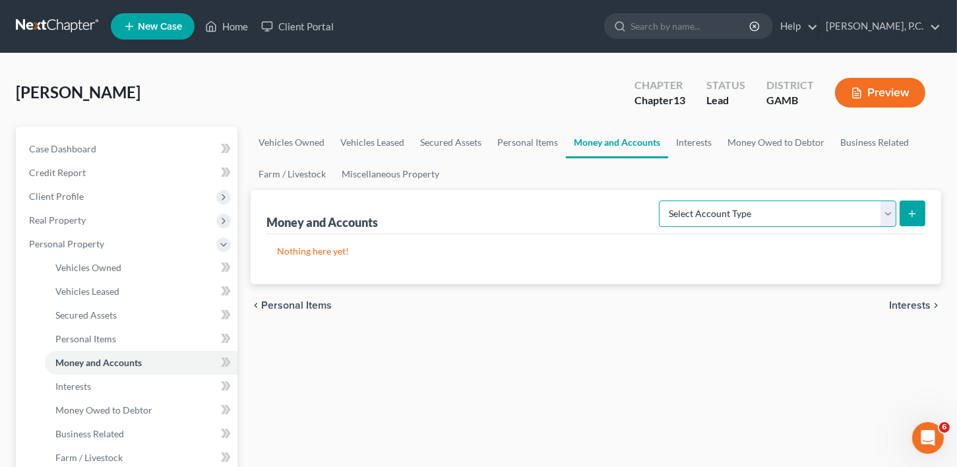
click at [705, 207] on select "Select Account Type Brokerage Cash on Hand Certificates of Deposit Checking Acc…" at bounding box center [777, 214] width 237 height 26
select select "checking"
click at [662, 201] on select "Select Account Type Brokerage Cash on Hand Certificates of Deposit Checking Acc…" at bounding box center [777, 214] width 237 height 26
click at [908, 205] on button "submit" at bounding box center [913, 214] width 26 height 26
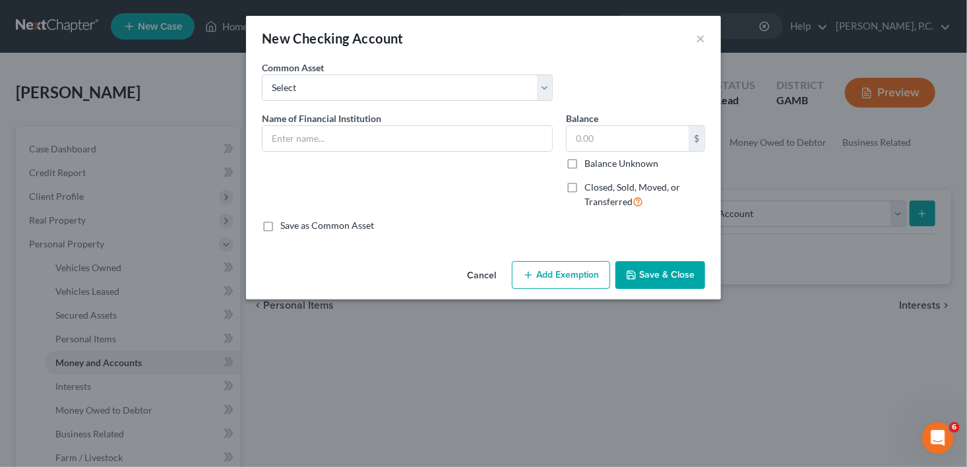
click at [276, 153] on div "Name of Financial Institution *" at bounding box center [407, 165] width 304 height 108
click at [276, 148] on input "text" at bounding box center [408, 138] width 290 height 25
type input "[PERSON_NAME] Fargo Bank"
click at [584, 137] on input "text" at bounding box center [628, 138] width 122 height 25
type input "200.00"
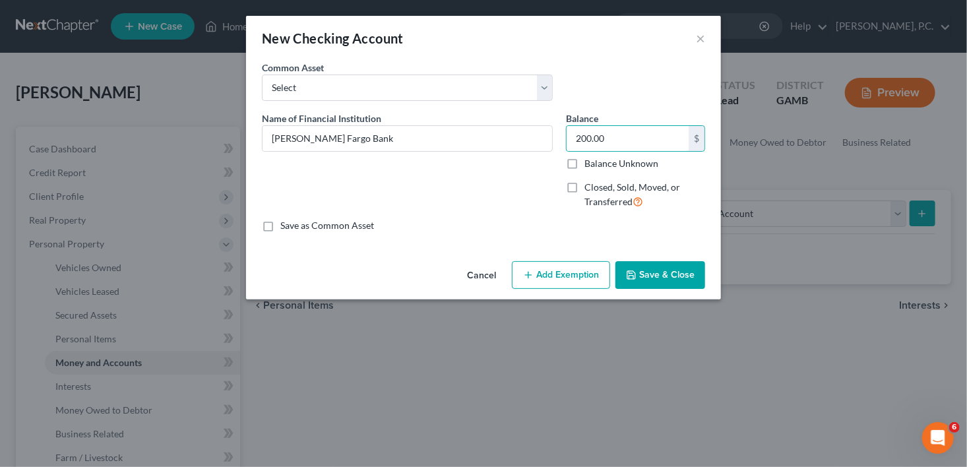
click at [657, 274] on button "Save & Close" at bounding box center [660, 275] width 90 height 28
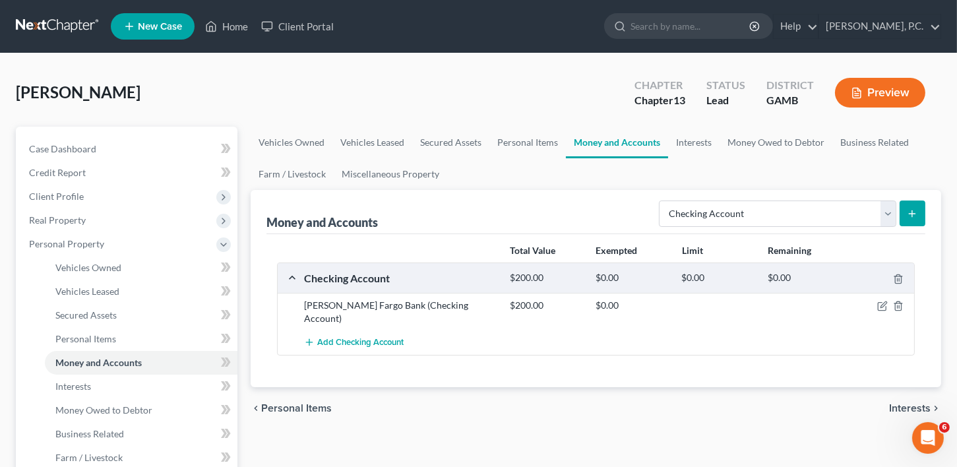
click at [927, 403] on span "Interests" at bounding box center [910, 408] width 42 height 11
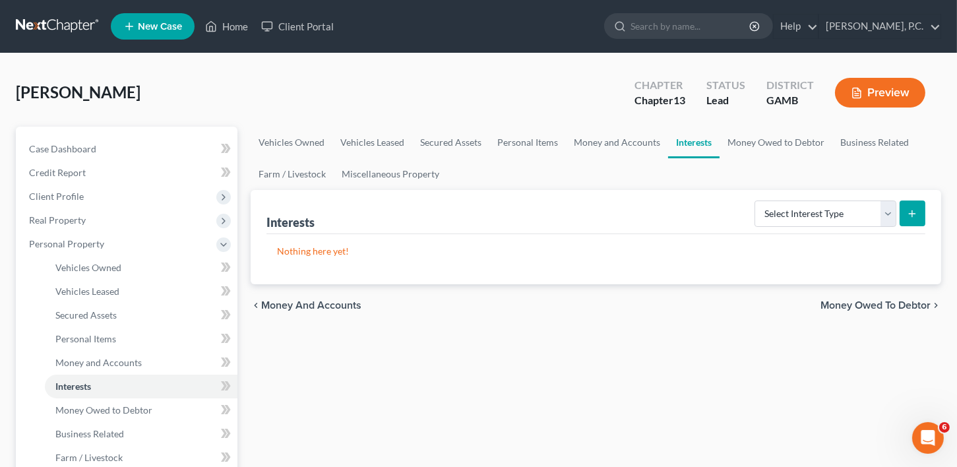
click at [879, 308] on span "Money Owed to Debtor" at bounding box center [876, 305] width 110 height 11
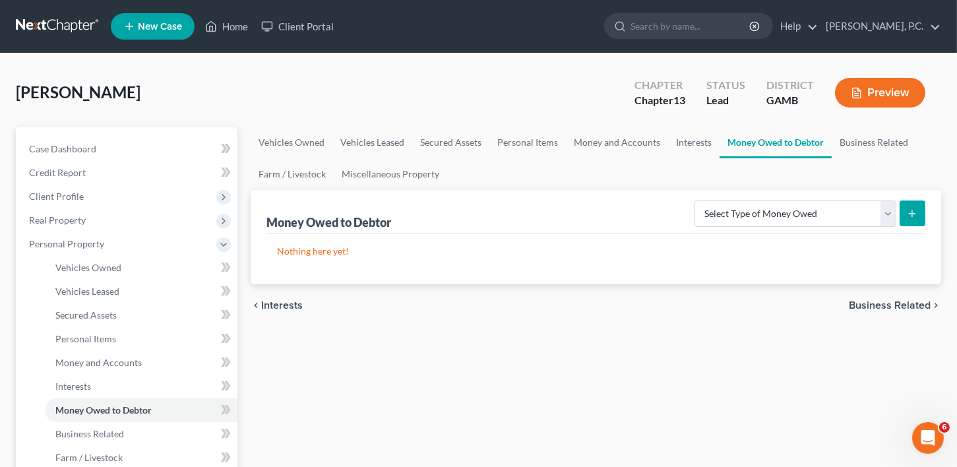
click at [871, 306] on span "Business Related" at bounding box center [890, 305] width 82 height 11
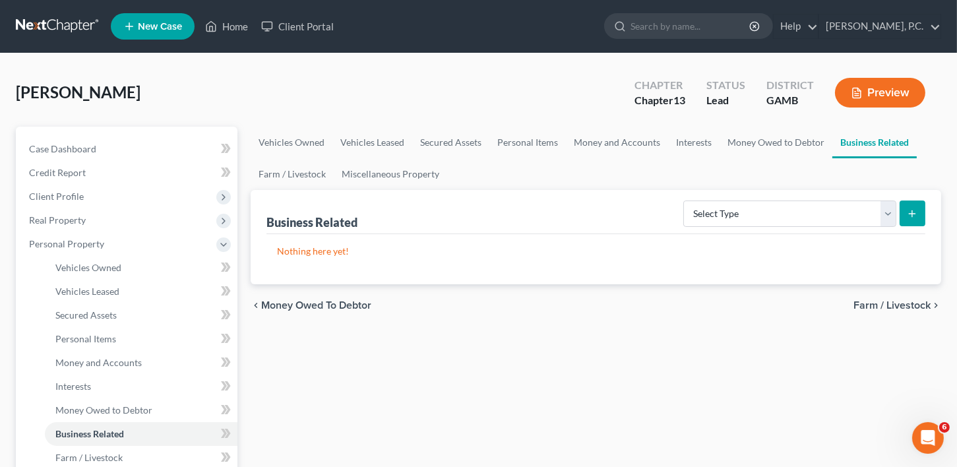
click at [871, 306] on span "Farm / Livestock" at bounding box center [892, 305] width 77 height 11
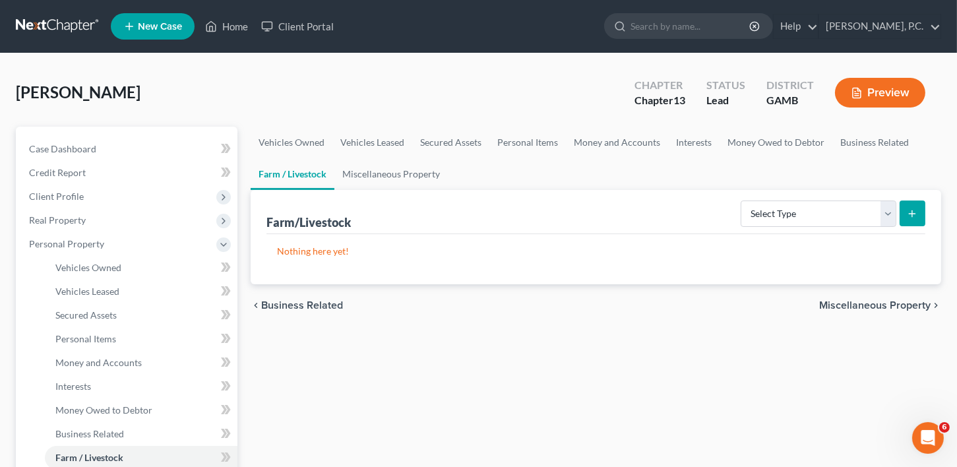
click at [871, 306] on span "Miscellaneous Property" at bounding box center [874, 305] width 111 height 11
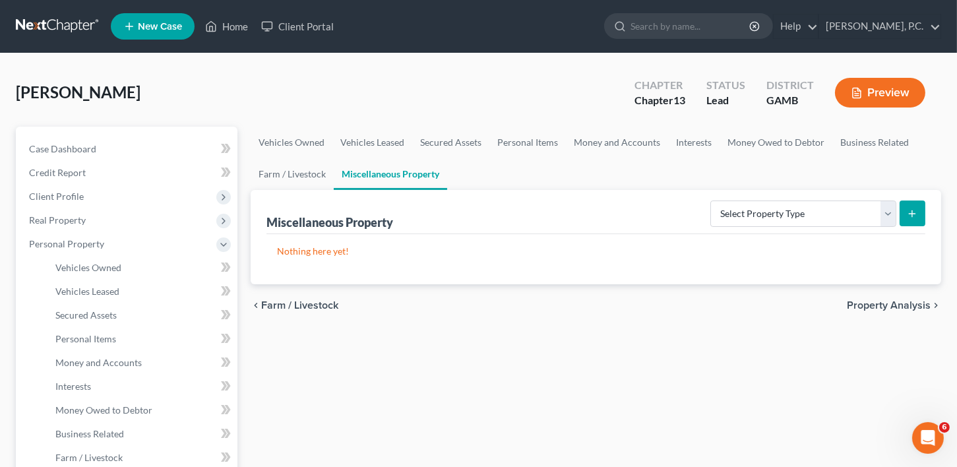
click at [871, 306] on span "Property Analysis" at bounding box center [889, 305] width 84 height 11
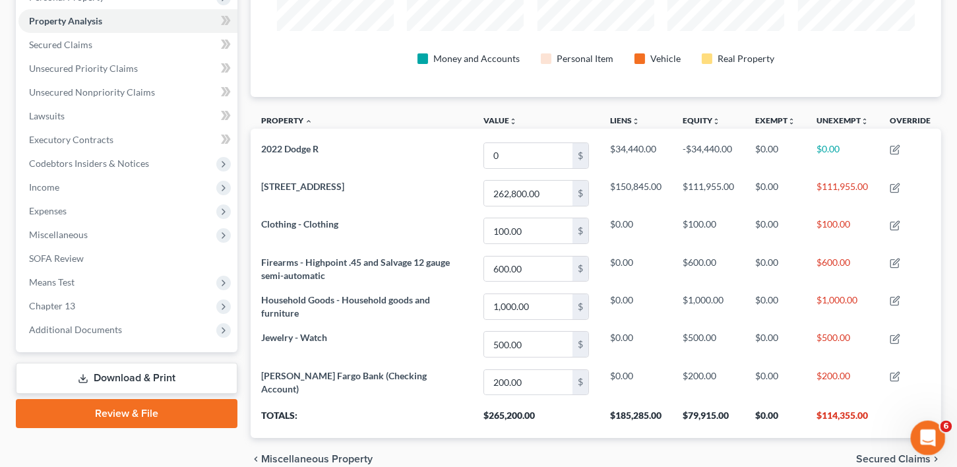
scroll to position [270, 0]
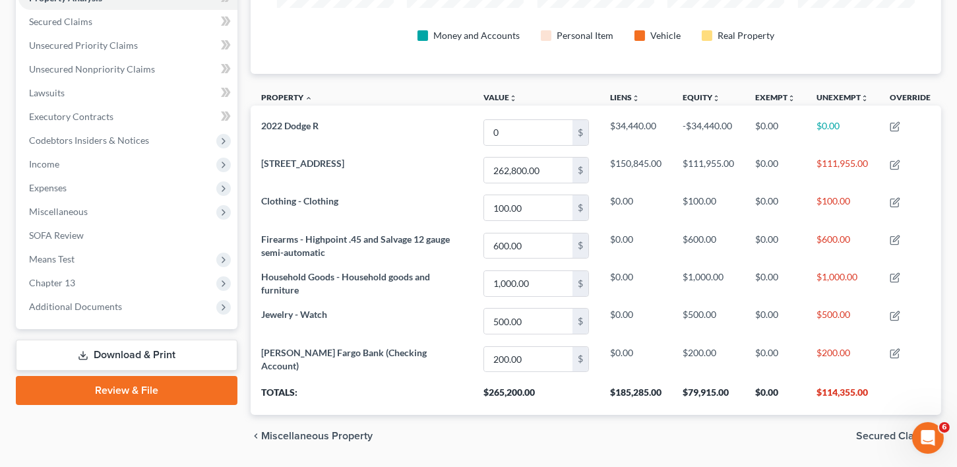
click at [879, 437] on span "Secured Claims" at bounding box center [893, 436] width 75 height 11
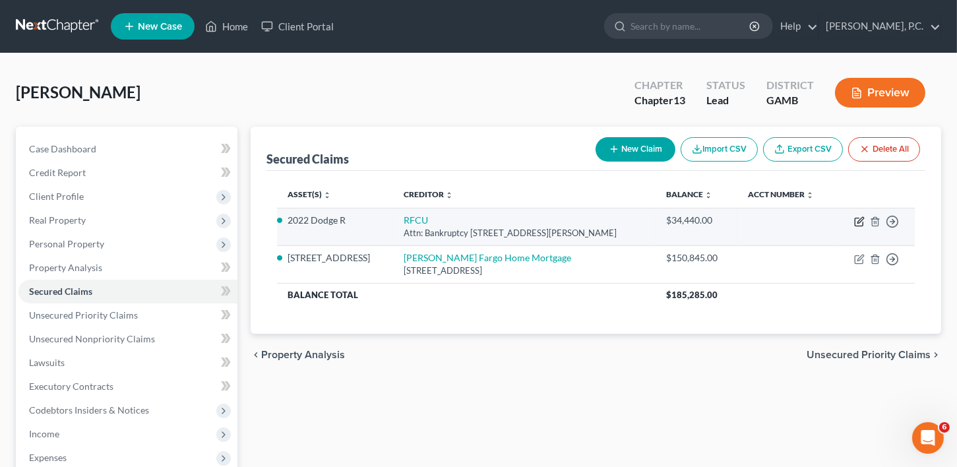
click at [855, 222] on icon "button" at bounding box center [859, 222] width 8 height 8
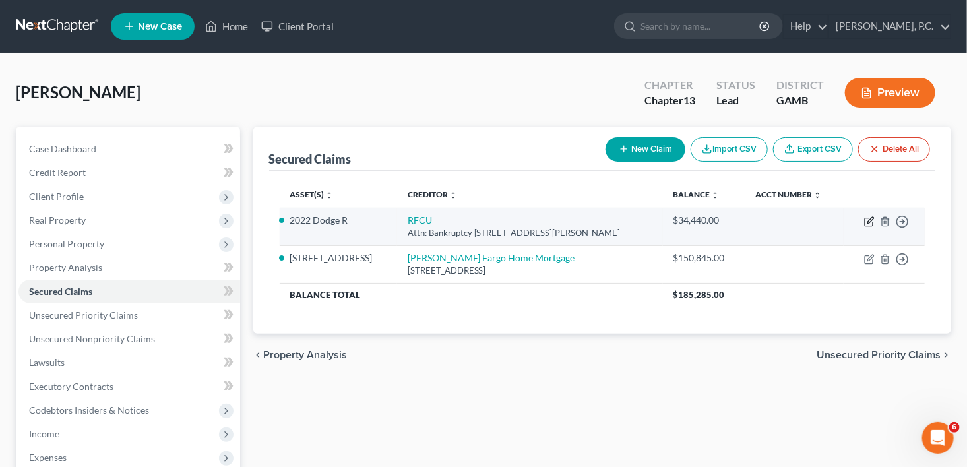
select select "10"
select select "5"
select select "2"
select select "0"
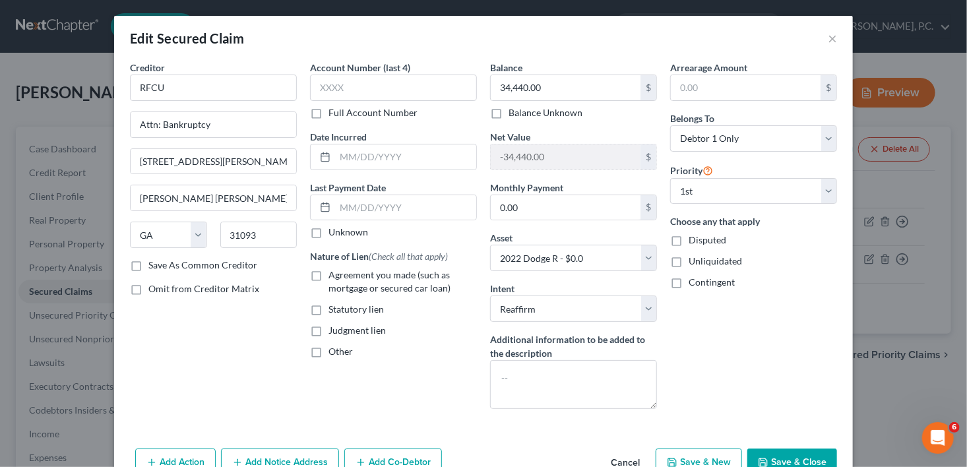
click at [329, 276] on label "Agreement you made (such as mortgage or secured car loan)" at bounding box center [403, 281] width 148 height 26
click at [334, 276] on input "Agreement you made (such as mortgage or secured car loan)" at bounding box center [338, 272] width 9 height 9
checkbox input "true"
click at [358, 158] on input "text" at bounding box center [405, 156] width 141 height 25
click at [354, 155] on input "03/802/2022" at bounding box center [405, 156] width 141 height 25
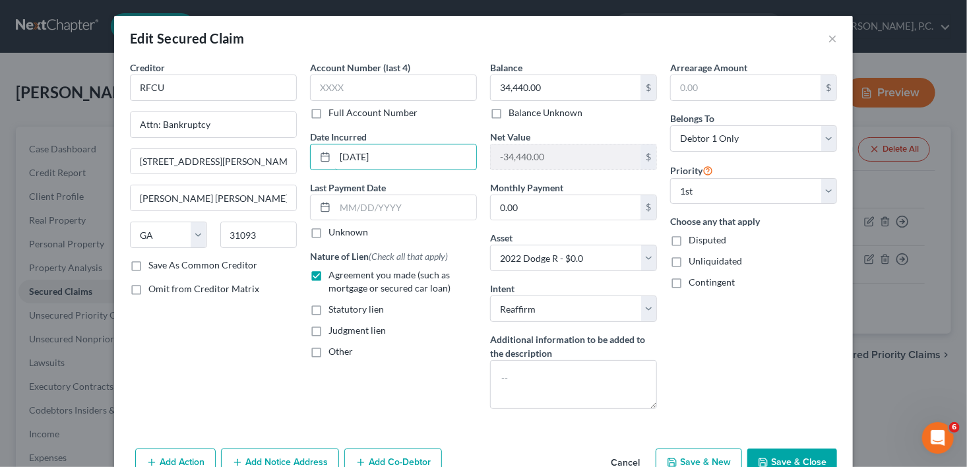
type input "[DATE]"
click at [792, 456] on button "Save & Close" at bounding box center [792, 463] width 90 height 28
select select
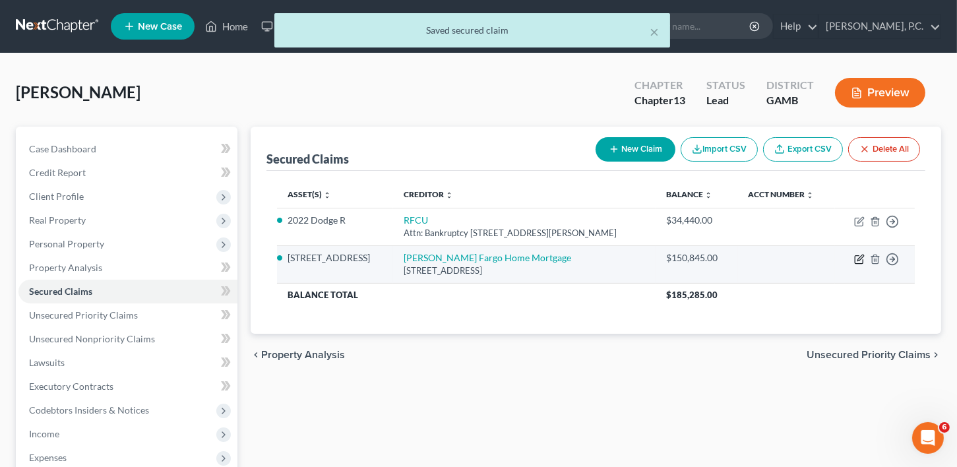
click at [859, 254] on icon "button" at bounding box center [859, 259] width 11 height 11
select select "16"
select select "7"
select select "2"
select select "0"
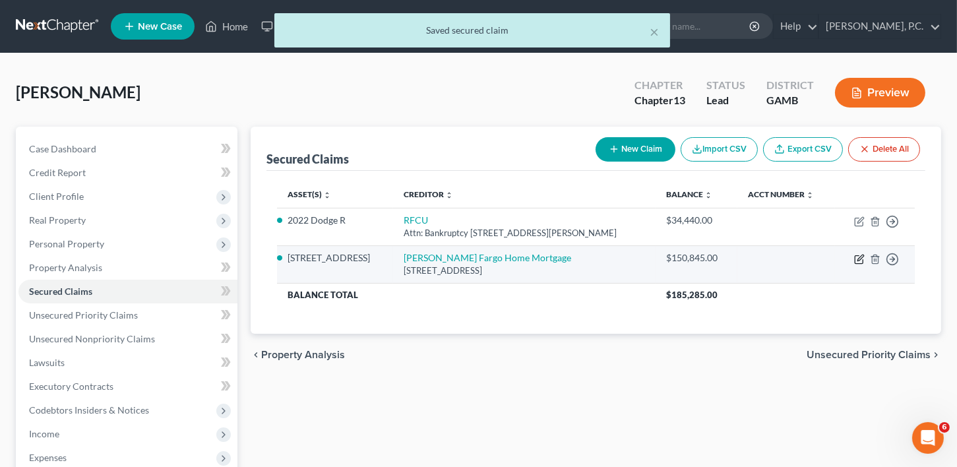
select select "0"
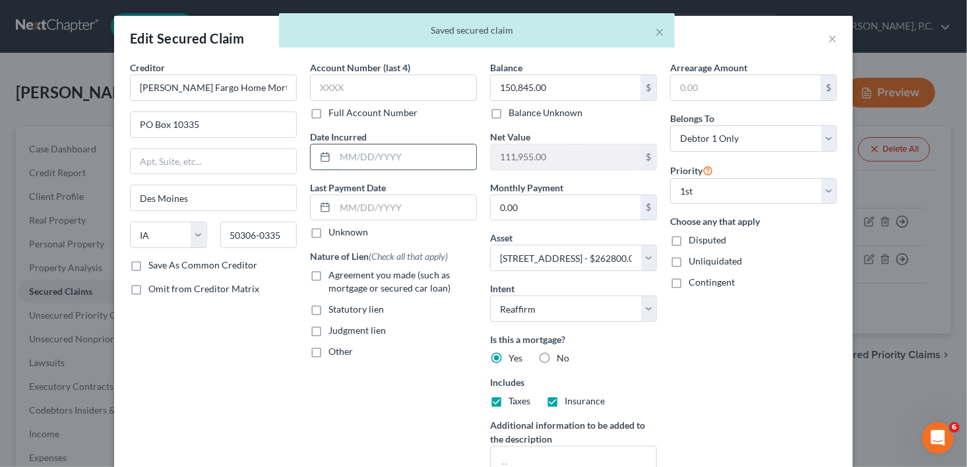
click at [339, 156] on input "text" at bounding box center [405, 156] width 141 height 25
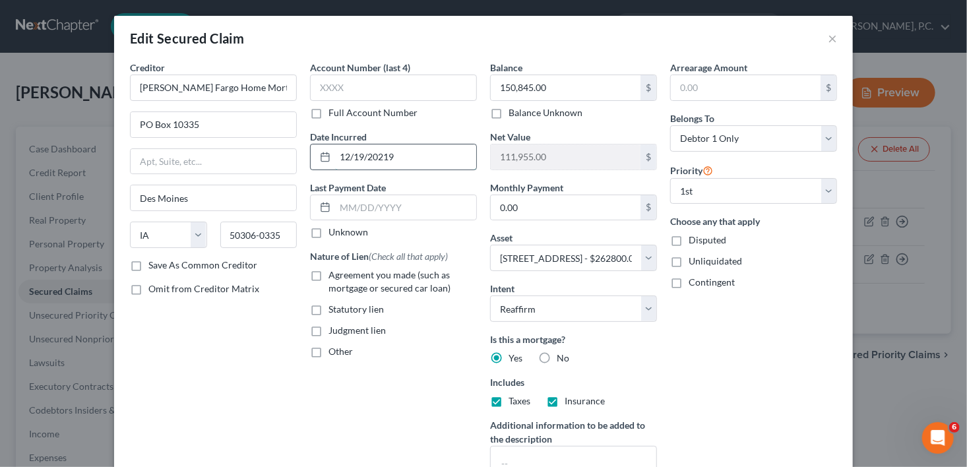
click at [379, 160] on input "12/19/20219" at bounding box center [405, 156] width 141 height 25
type input "[DATE]"
click at [329, 275] on label "Agreement you made (such as mortgage or secured car loan)" at bounding box center [403, 281] width 148 height 26
click at [334, 275] on input "Agreement you made (such as mortgage or secured car loan)" at bounding box center [338, 272] width 9 height 9
checkbox input "true"
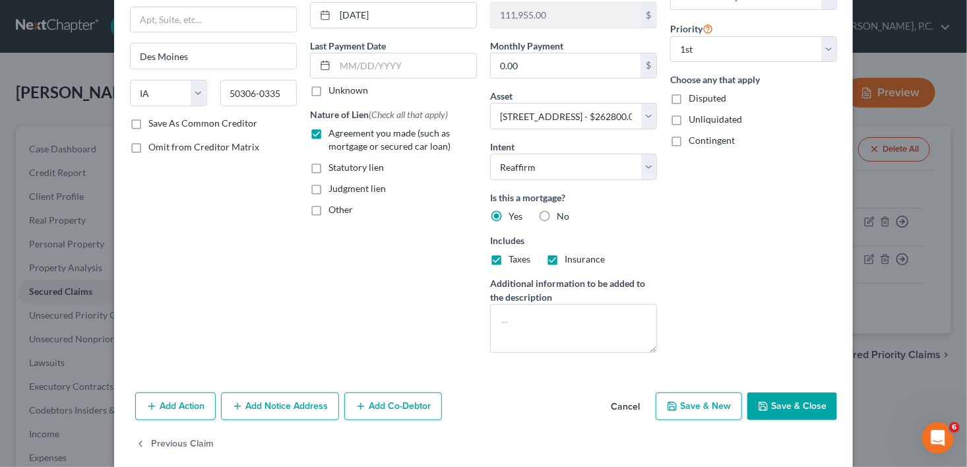
scroll to position [157, 0]
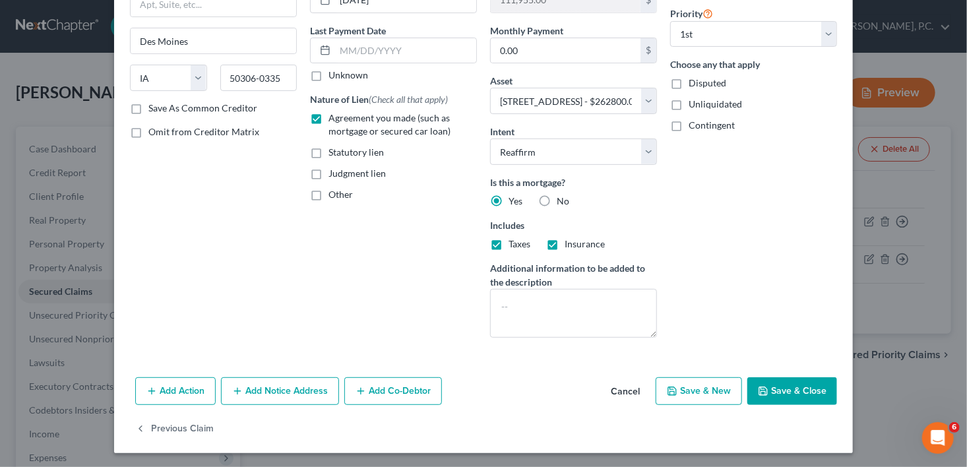
click at [770, 389] on button "Save & Close" at bounding box center [792, 391] width 90 height 28
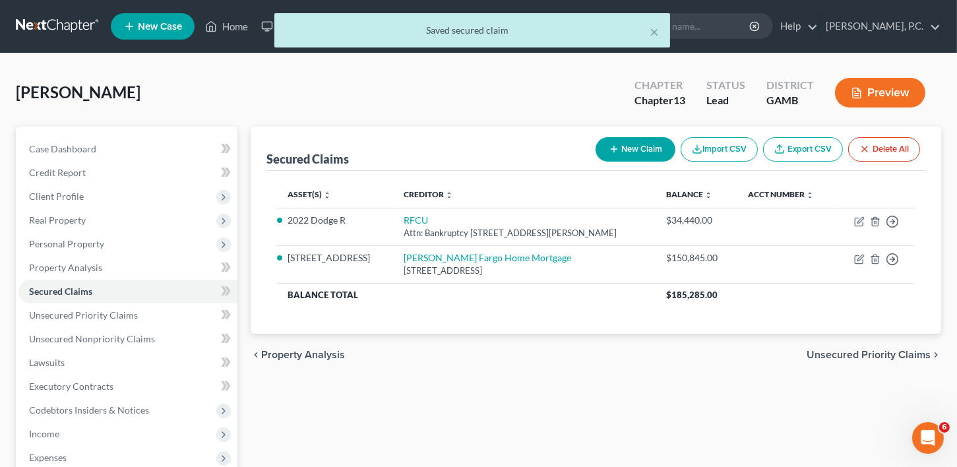
click at [850, 350] on span "Unsecured Priority Claims" at bounding box center [869, 355] width 124 height 11
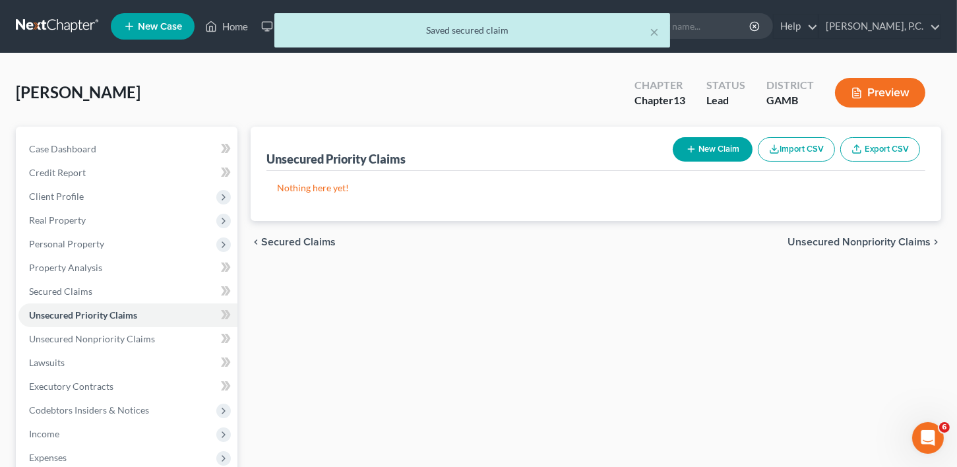
click at [726, 153] on button "New Claim" at bounding box center [713, 149] width 80 height 24
select select "0"
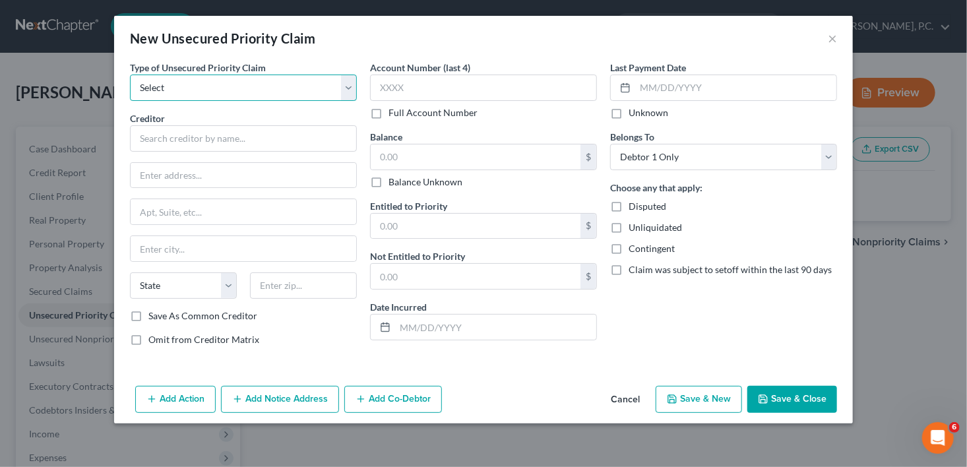
click at [187, 98] on select "Select Taxes & Other Government Units Domestic Support Obligations Extensions o…" at bounding box center [243, 88] width 227 height 26
select select "0"
click at [130, 75] on select "Select Taxes & Other Government Units Domestic Support Obligations Extensions o…" at bounding box center [243, 88] width 227 height 26
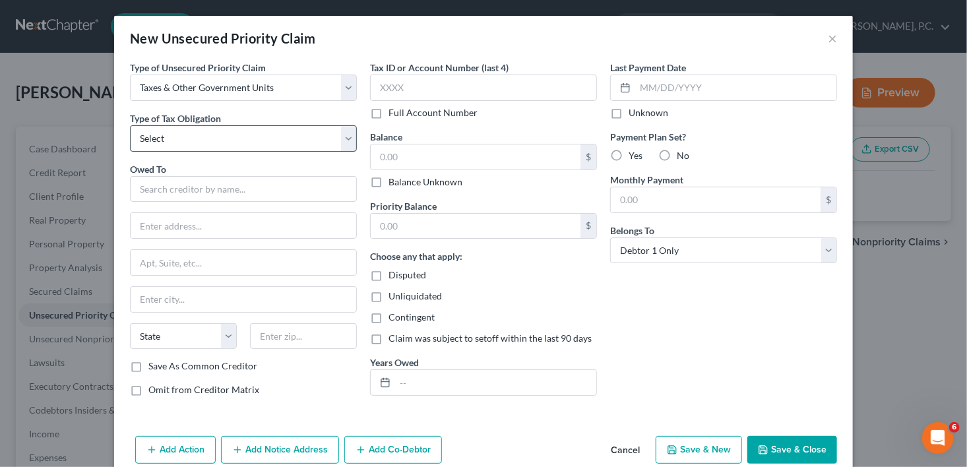
click at [177, 144] on select "Select Federal City State Franchise Tax Board Other" at bounding box center [243, 138] width 227 height 26
select select "0"
click at [130, 125] on select "Select Federal City State Franchise Tax Board Other" at bounding box center [243, 138] width 227 height 26
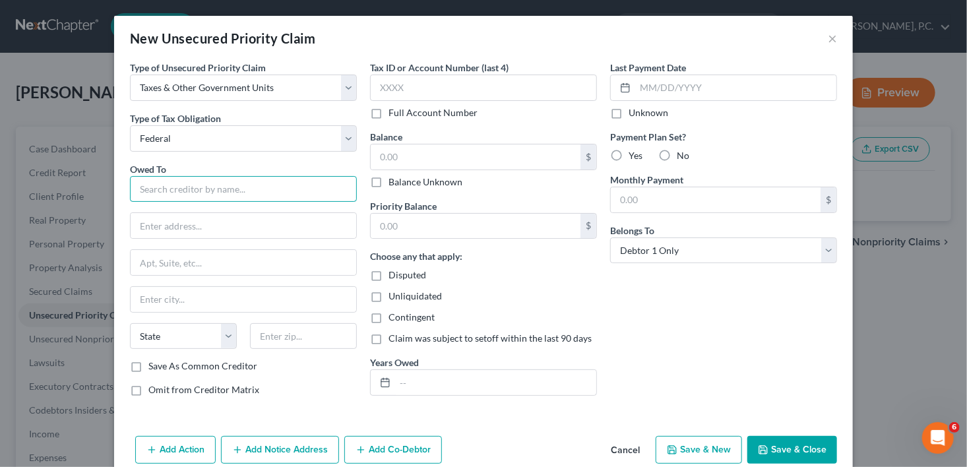
click at [159, 189] on input "text" at bounding box center [243, 189] width 227 height 26
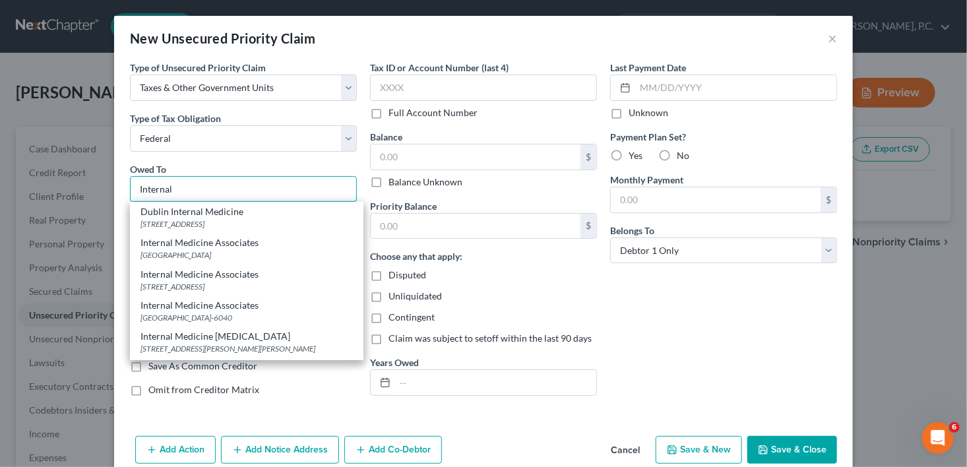
click at [191, 188] on input "Internal" at bounding box center [243, 189] width 227 height 26
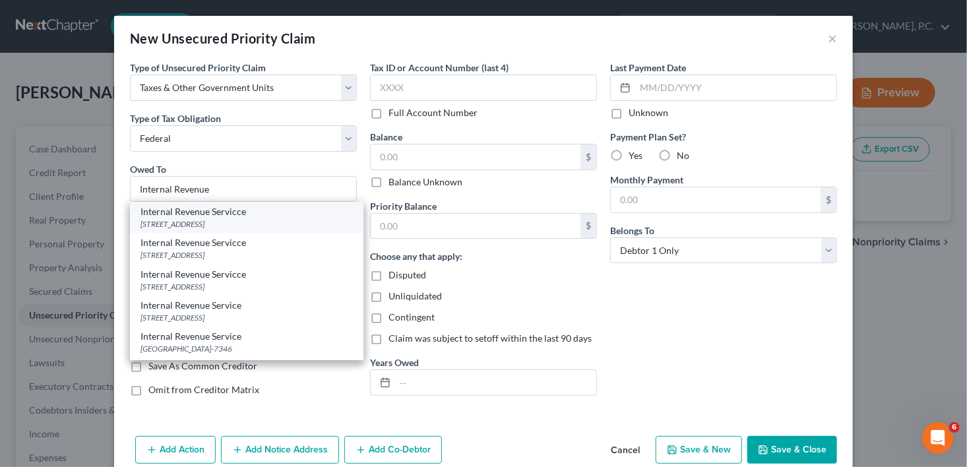
click at [239, 225] on div "[STREET_ADDRESS]" at bounding box center [247, 223] width 212 height 11
type input "Internal Revenue Servicce"
type input "PO Box 7346"
type input "[GEOGRAPHIC_DATA]"
select select "39"
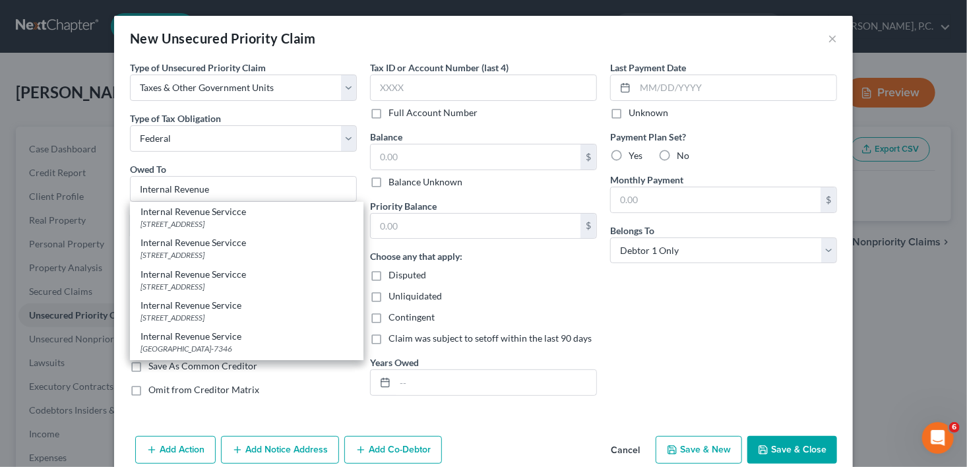
type input "19101"
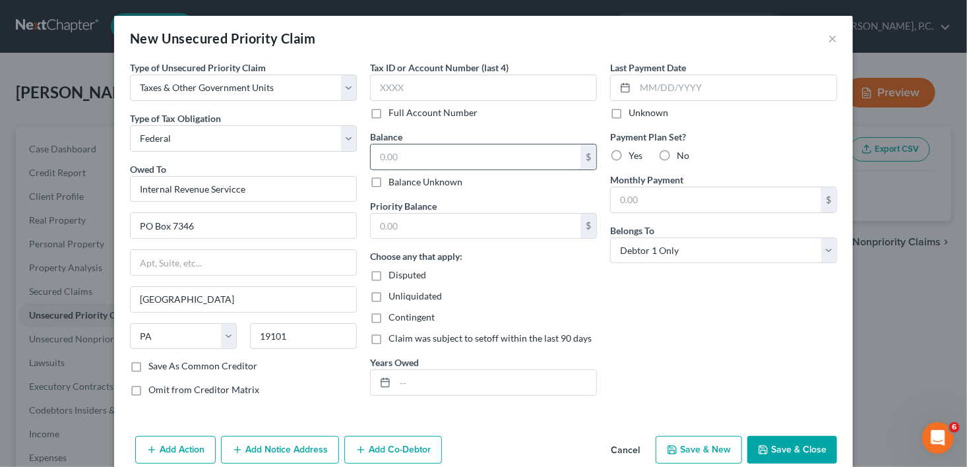
click at [389, 158] on input "text" at bounding box center [476, 156] width 210 height 25
type input "25,000.00"
click at [406, 379] on input "text" at bounding box center [495, 382] width 201 height 25
type input "[DATE]-[DATE]"
click at [677, 154] on label "No" at bounding box center [683, 155] width 13 height 13
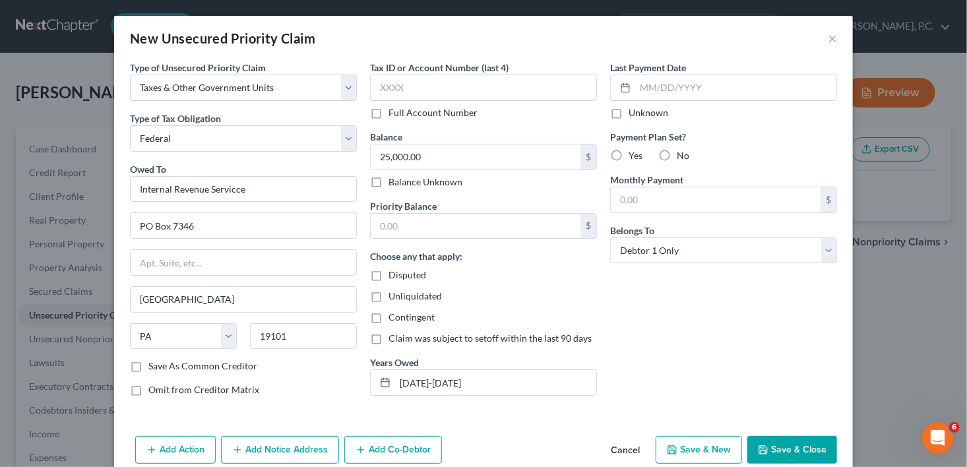
click at [682, 154] on input "No" at bounding box center [686, 153] width 9 height 9
radio input "true"
click at [240, 447] on button "Add Notice Address" at bounding box center [280, 450] width 118 height 28
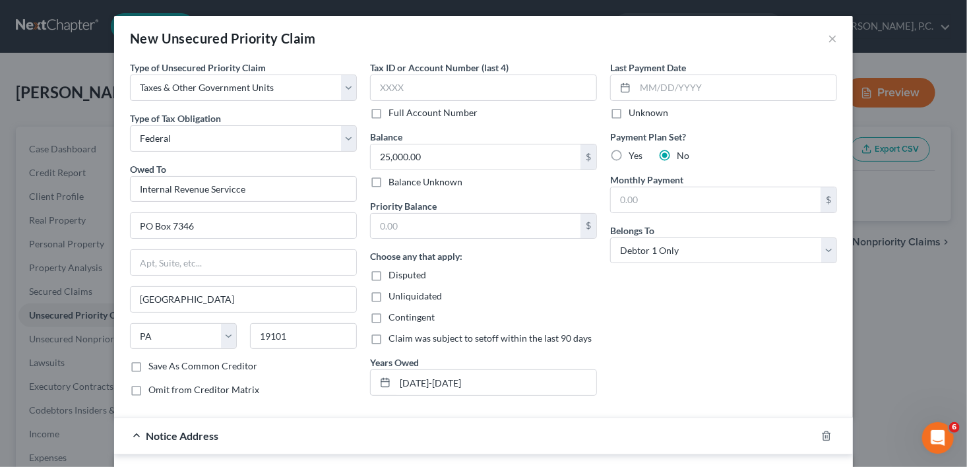
scroll to position [296, 0]
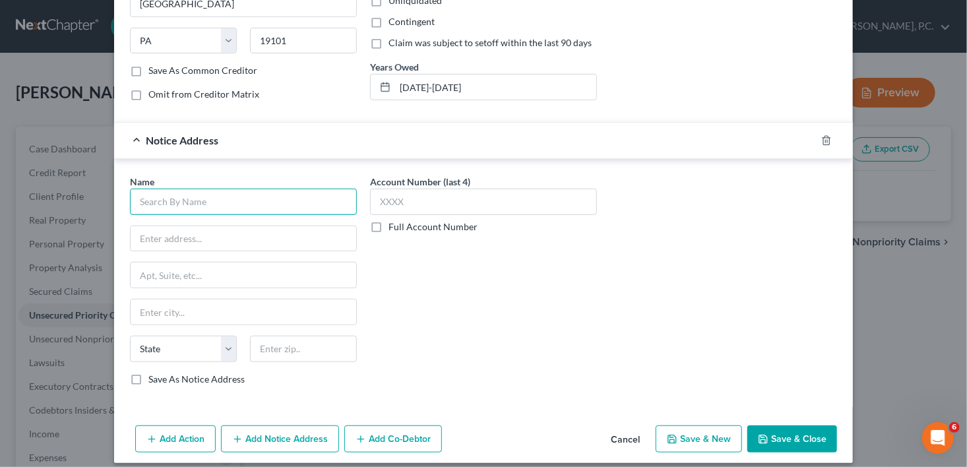
click at [203, 197] on input "text" at bounding box center [243, 202] width 227 height 26
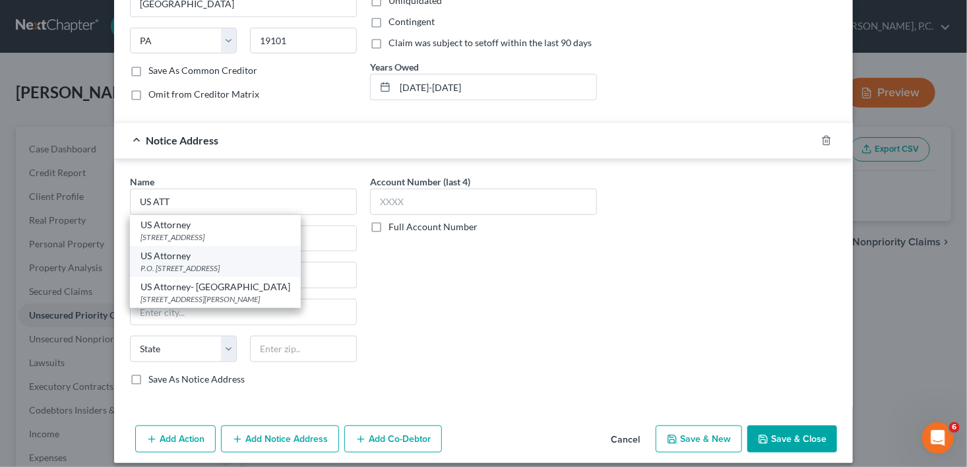
click at [212, 263] on div "P.O. [STREET_ADDRESS]" at bounding box center [216, 268] width 150 height 11
type input "US Attorney"
type input "P.O. Box 1702"
type input "Macon"
select select "10"
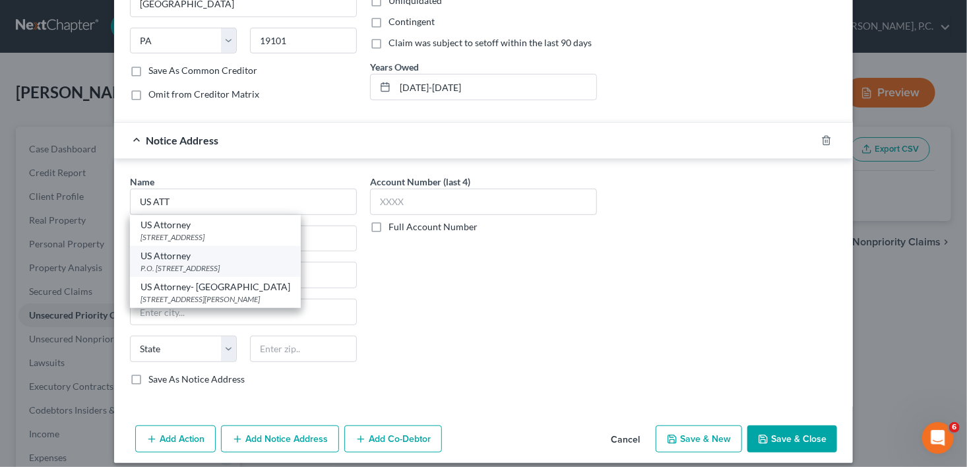
type input "31202"
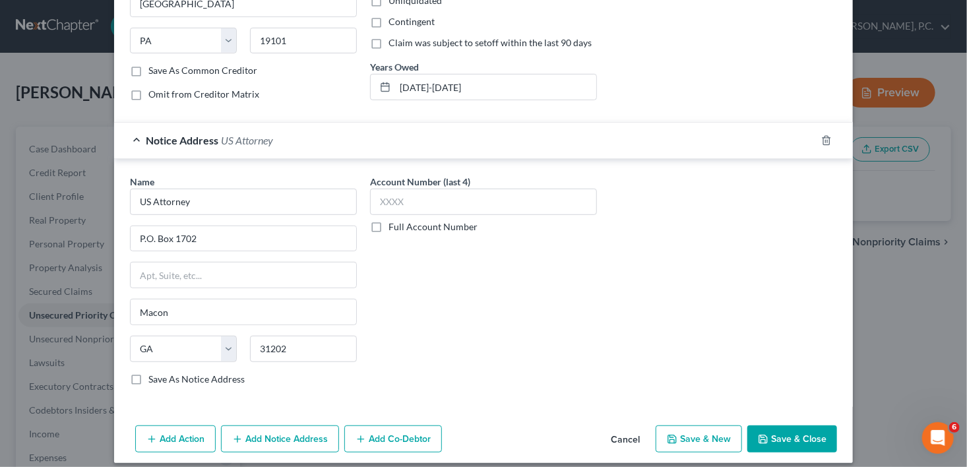
click at [783, 429] on button "Save & Close" at bounding box center [792, 439] width 90 height 28
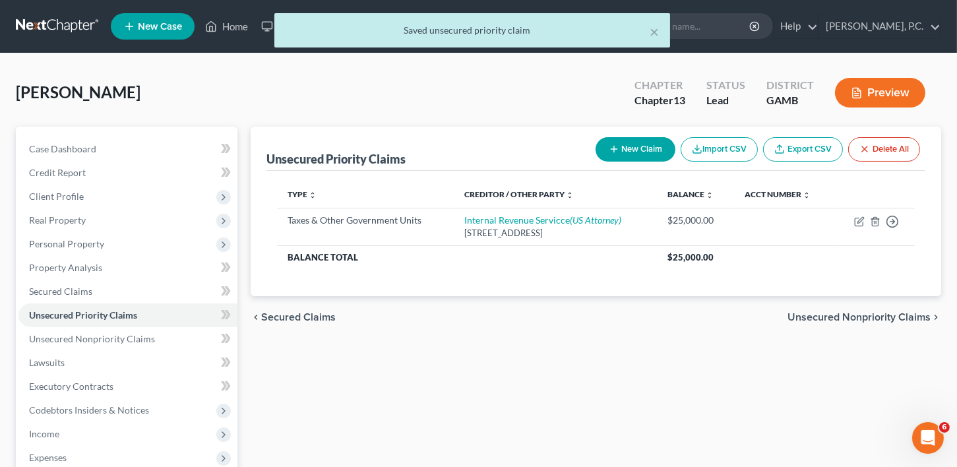
click at [634, 149] on button "New Claim" at bounding box center [636, 149] width 80 height 24
select select "0"
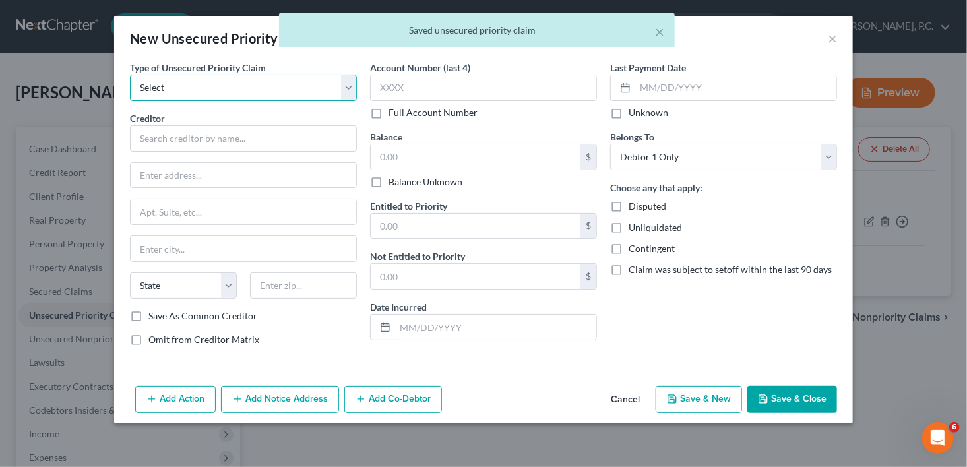
click at [171, 85] on select "Select Taxes & Other Government Units Domestic Support Obligations Extensions o…" at bounding box center [243, 88] width 227 height 26
select select "0"
click at [130, 75] on select "Select Taxes & Other Government Units Domestic Support Obligations Extensions o…" at bounding box center [243, 88] width 227 height 26
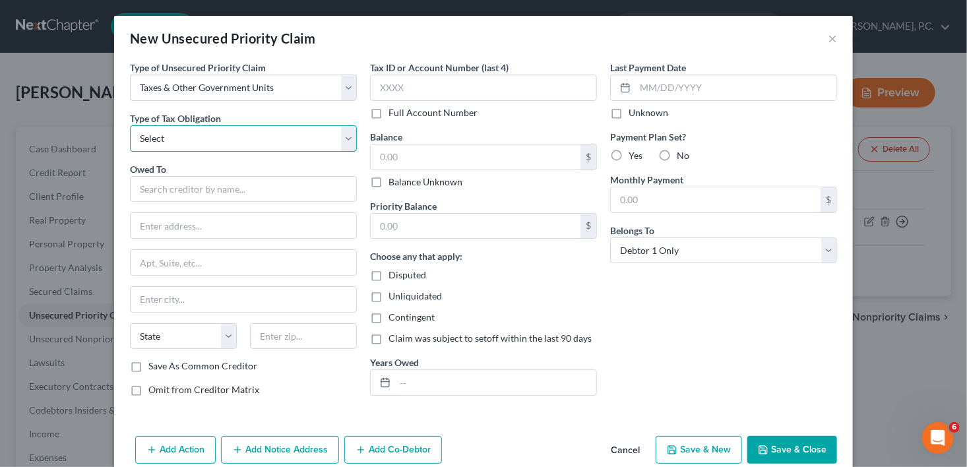
click at [178, 142] on select "Select Federal City State Franchise Tax Board Other" at bounding box center [243, 138] width 227 height 26
select select "2"
click at [130, 125] on select "Select Federal City State Franchise Tax Board Other" at bounding box center [243, 138] width 227 height 26
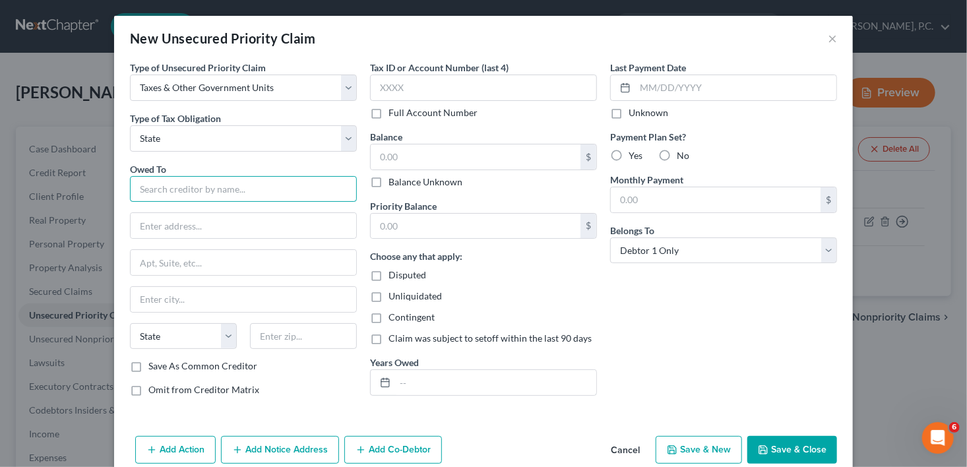
click at [166, 187] on input "text" at bounding box center [243, 189] width 227 height 26
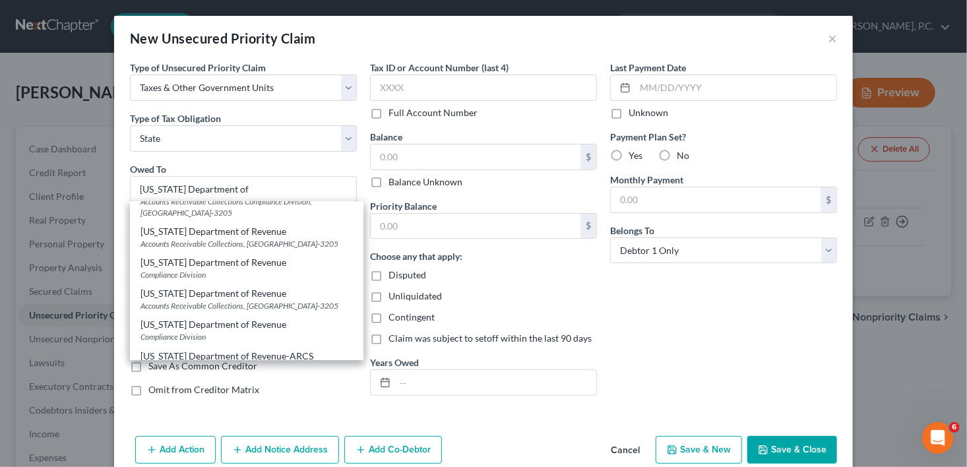
scroll to position [426, 0]
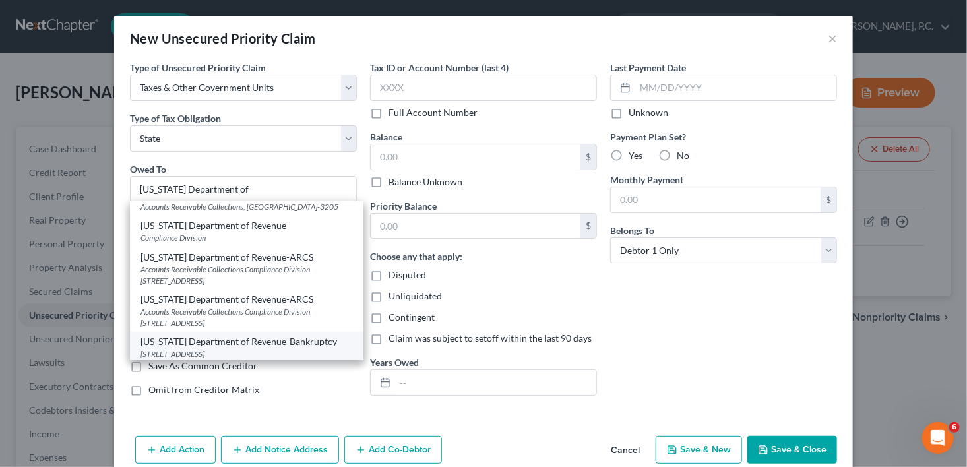
click at [272, 342] on div "[US_STATE] Department of Revenue-Bankruptcy" at bounding box center [247, 341] width 212 height 13
type input "[US_STATE] Department of Revenue-Bankruptcy"
type input "[STREET_ADDRESS]"
type input "Suite 339"
type input "[GEOGRAPHIC_DATA]"
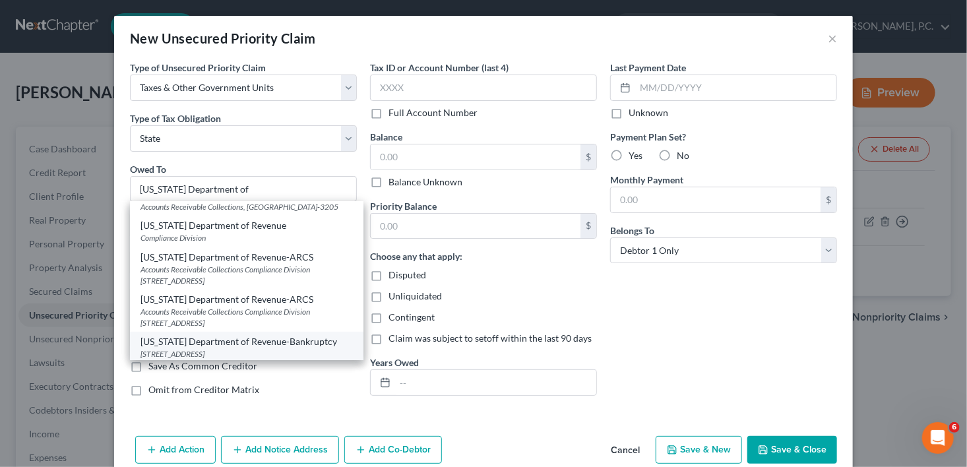
select select "10"
type input "30345"
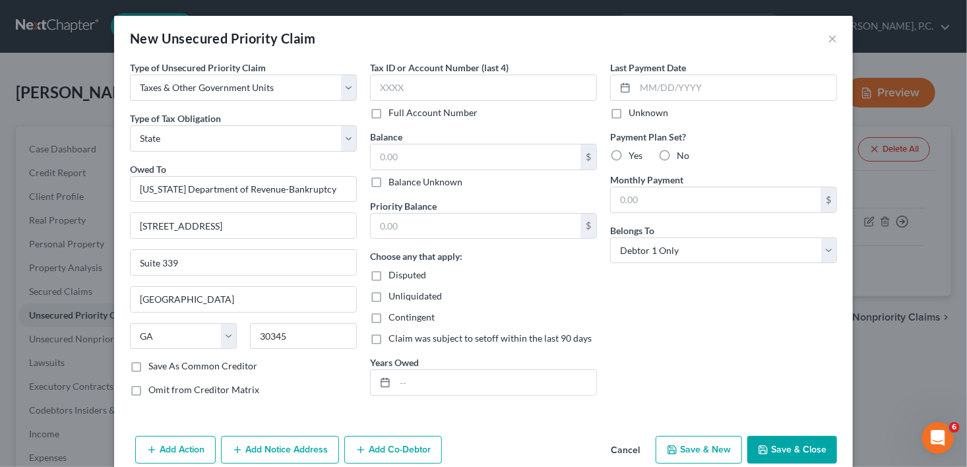
scroll to position [0, 0]
drag, startPoint x: 244, startPoint y: 445, endPoint x: 966, endPoint y: 240, distance: 750.3
click at [247, 442] on button "Add Notice Address" at bounding box center [280, 450] width 118 height 28
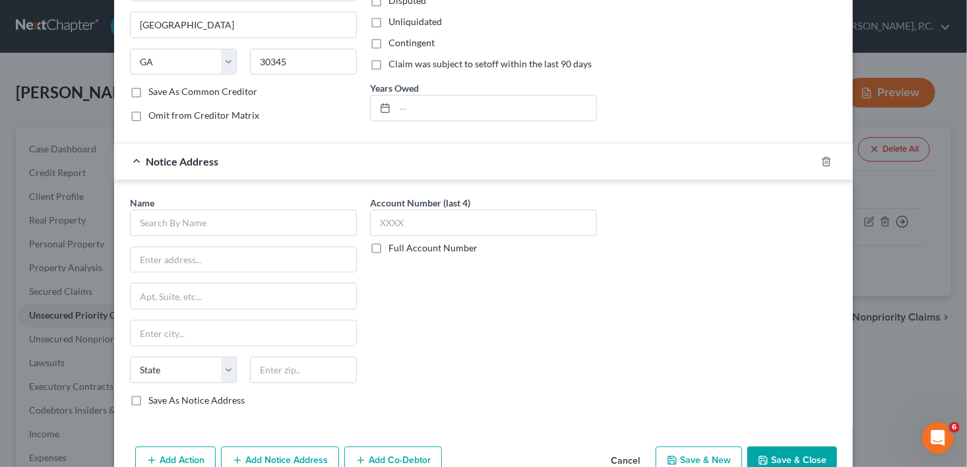
scroll to position [284, 0]
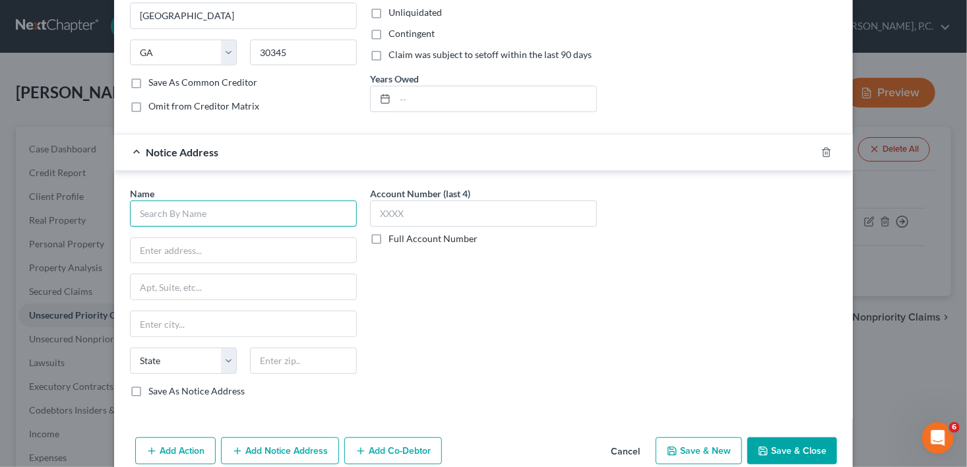
click at [247, 210] on input "text" at bounding box center [243, 214] width 227 height 26
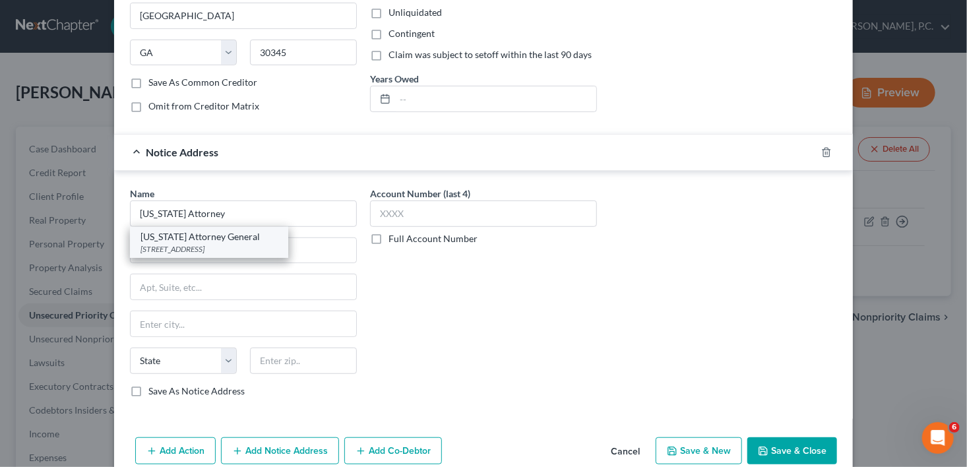
click at [251, 245] on div "[STREET_ADDRESS]" at bounding box center [209, 248] width 137 height 11
type input "[US_STATE] Attorney General"
type input "[STREET_ADDRESS]"
type input "[GEOGRAPHIC_DATA]"
select select "10"
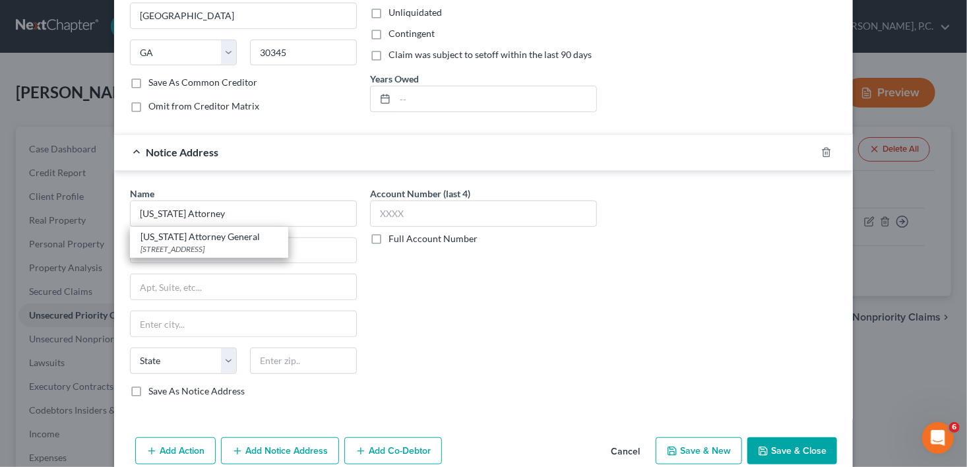
type input "30334"
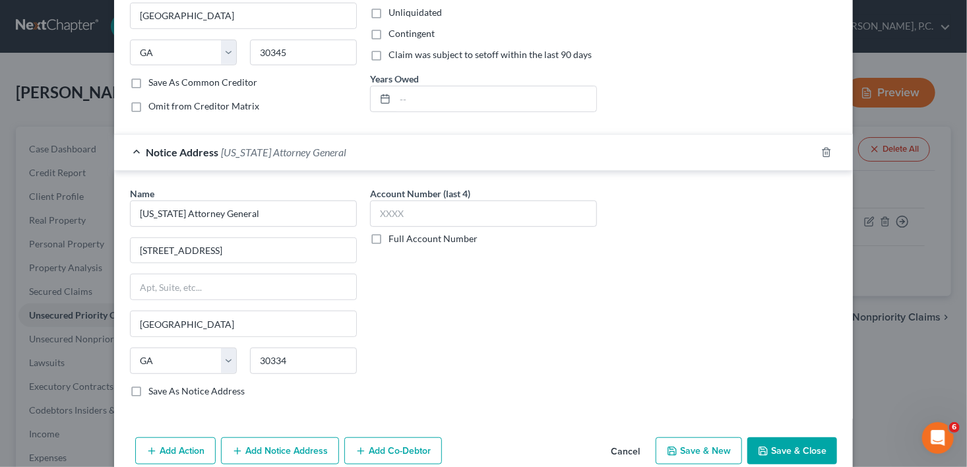
drag, startPoint x: 954, startPoint y: 387, endPoint x: 962, endPoint y: 310, distance: 77.7
click at [956, 310] on div "New Unsecured Priority Claim × Type of Unsecured Priority Claim * Select Taxes …" at bounding box center [483, 233] width 967 height 467
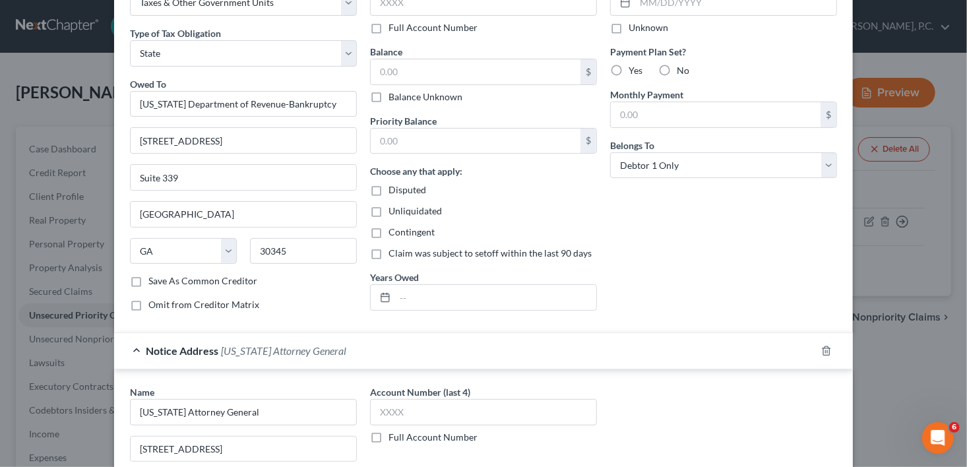
scroll to position [73, 0]
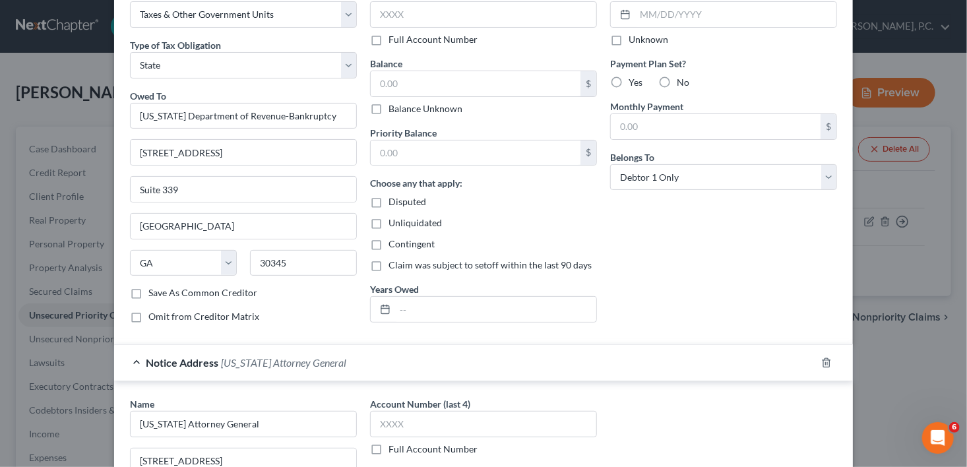
click at [389, 108] on label "Balance Unknown" at bounding box center [426, 108] width 74 height 13
click at [394, 108] on input "Balance Unknown" at bounding box center [398, 106] width 9 height 9
checkbox input "true"
type input "0.00"
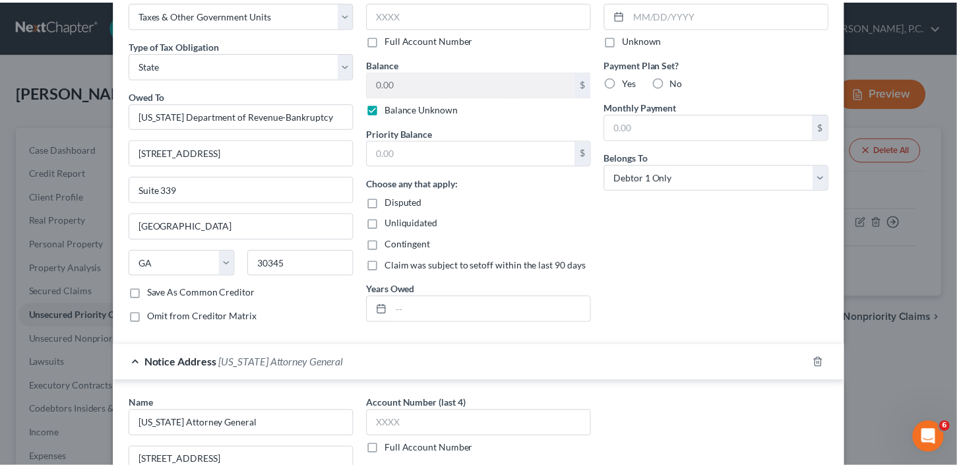
scroll to position [303, 0]
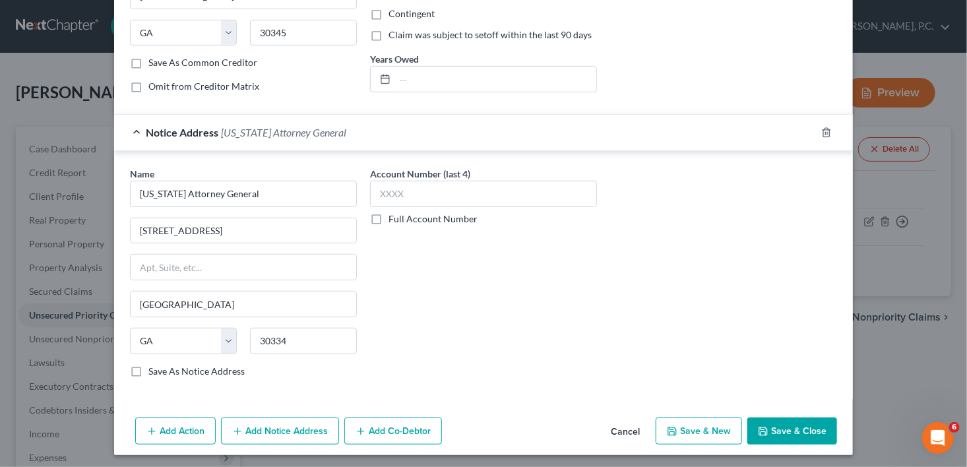
click at [788, 427] on button "Save & Close" at bounding box center [792, 432] width 90 height 28
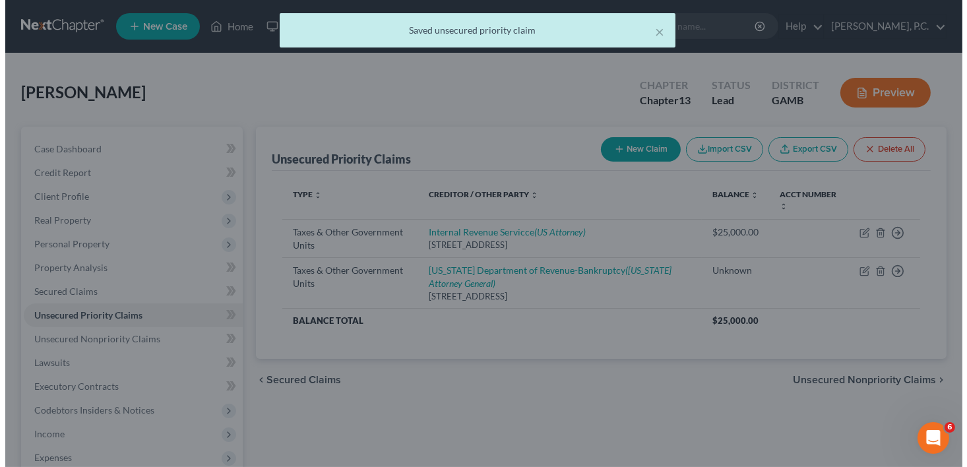
scroll to position [0, 0]
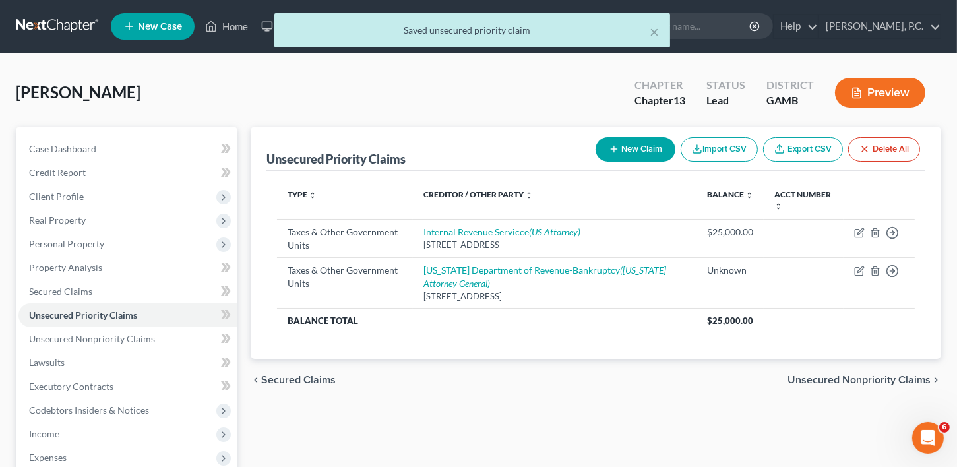
click at [858, 375] on span "Unsecured Nonpriority Claims" at bounding box center [859, 380] width 143 height 11
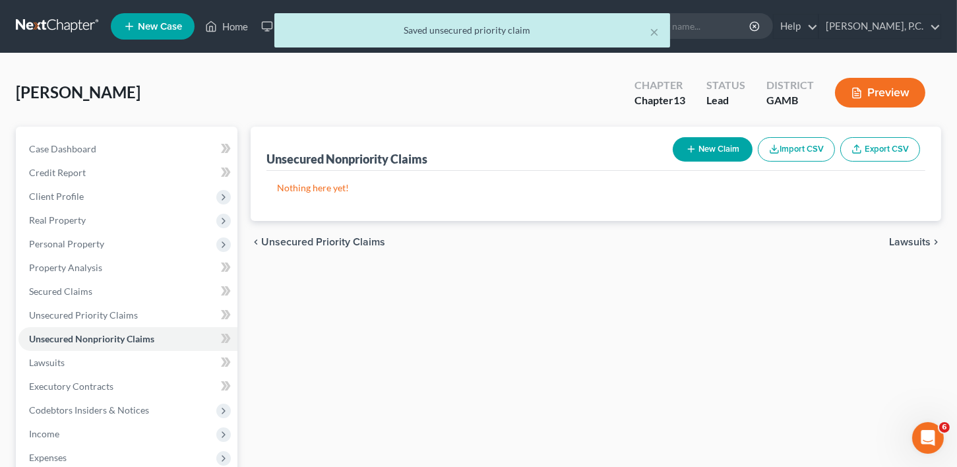
click at [722, 156] on button "New Claim" at bounding box center [713, 149] width 80 height 24
select select "0"
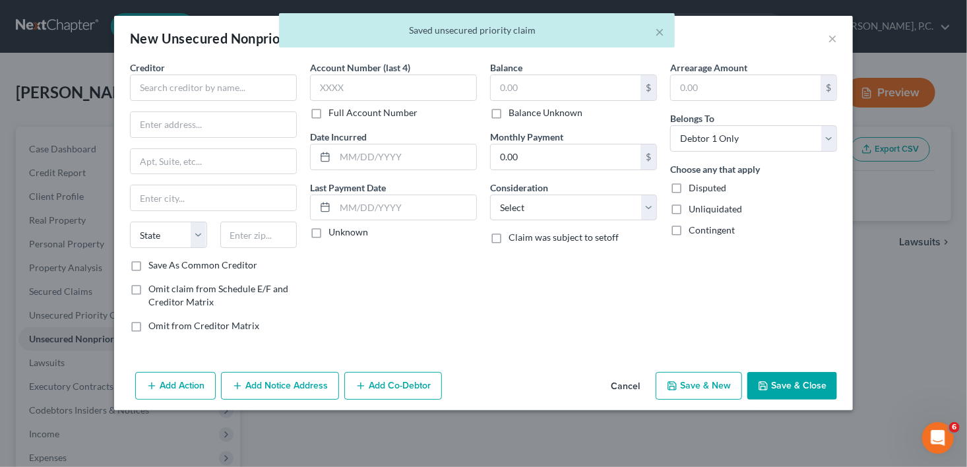
click at [159, 100] on div at bounding box center [213, 88] width 167 height 26
click at [159, 87] on input "text" at bounding box center [213, 88] width 167 height 26
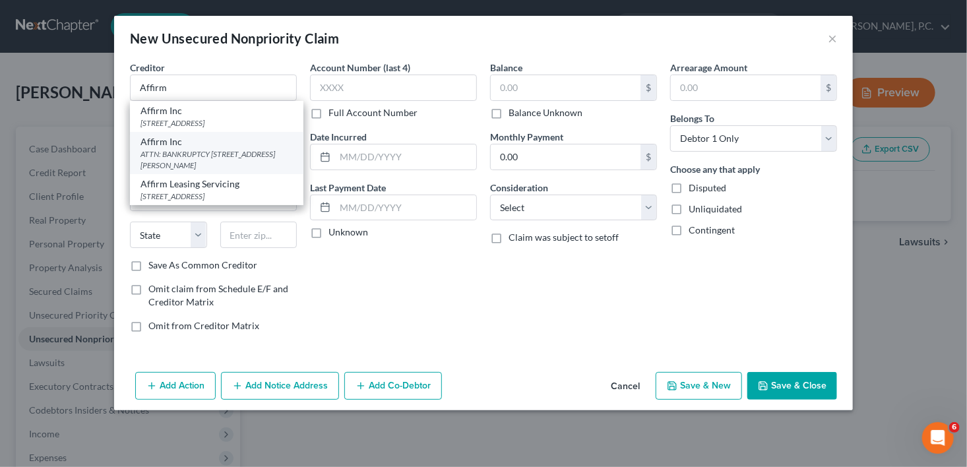
click at [183, 171] on div "ATTN: BANKRUPTCY [STREET_ADDRESS][PERSON_NAME]" at bounding box center [217, 159] width 152 height 22
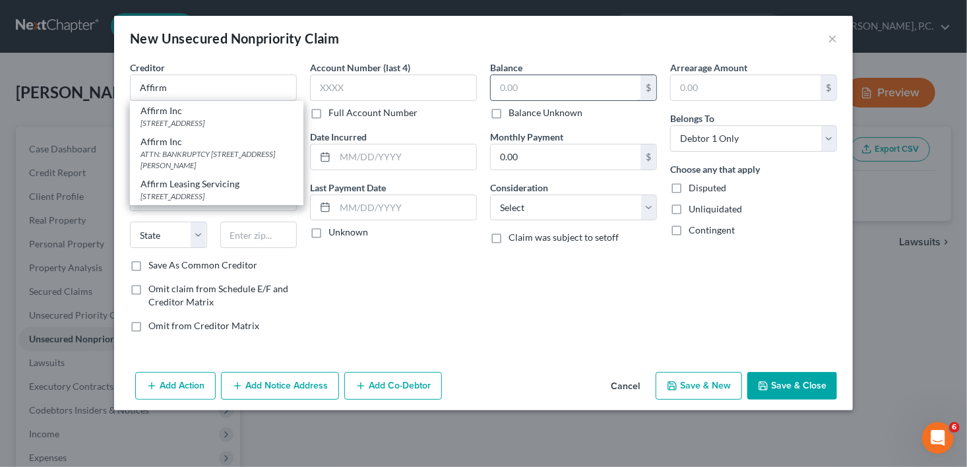
type input "Affirm Inc"
type input "ATTN: BANKRUPTCY"
type input "[STREET_ADDRESS][PERSON_NAME]"
type input "[GEOGRAPHIC_DATA]"
select select "39"
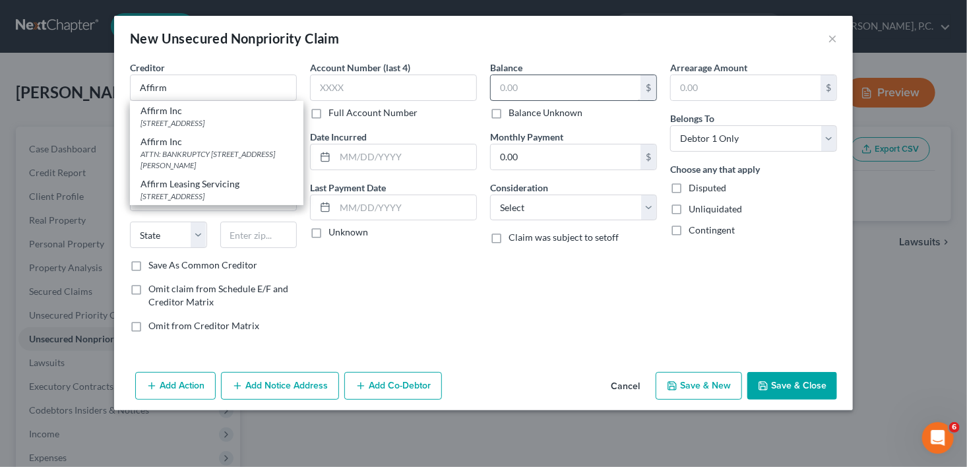
type input "15215"
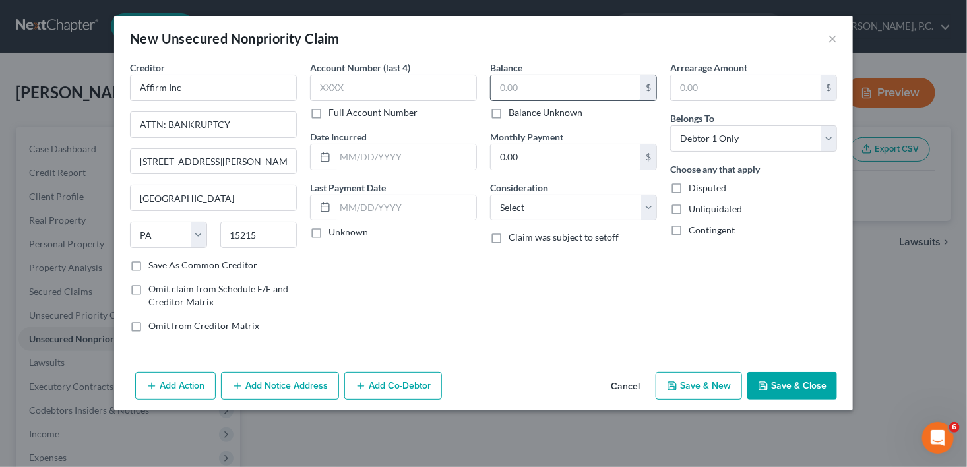
click at [507, 84] on input "text" at bounding box center [566, 87] width 150 height 25
type input "475.00"
click at [526, 202] on select "Select Cable / Satellite Services Collection Agency Credit Card Debt Debt Couns…" at bounding box center [573, 208] width 167 height 26
select select "10"
click at [490, 195] on select "Select Cable / Satellite Services Collection Agency Credit Card Debt Debt Couns…" at bounding box center [573, 208] width 167 height 26
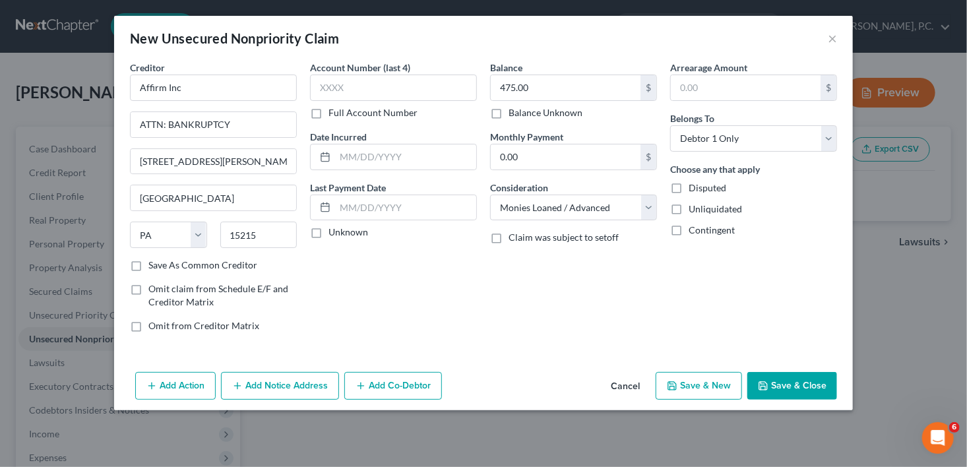
click at [687, 379] on button "Save & New" at bounding box center [699, 386] width 86 height 28
select select "0"
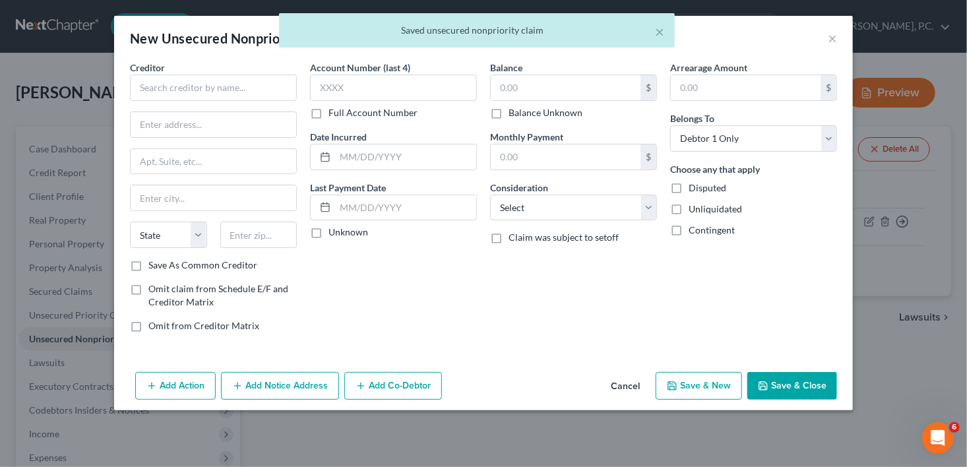
click at [141, 90] on div "Creditor * State [US_STATE] AK AR AZ CA CO CT DE DC [GEOGRAPHIC_DATA] [GEOGRAPH…" at bounding box center [483, 214] width 739 height 306
click at [141, 90] on input "text" at bounding box center [213, 88] width 167 height 26
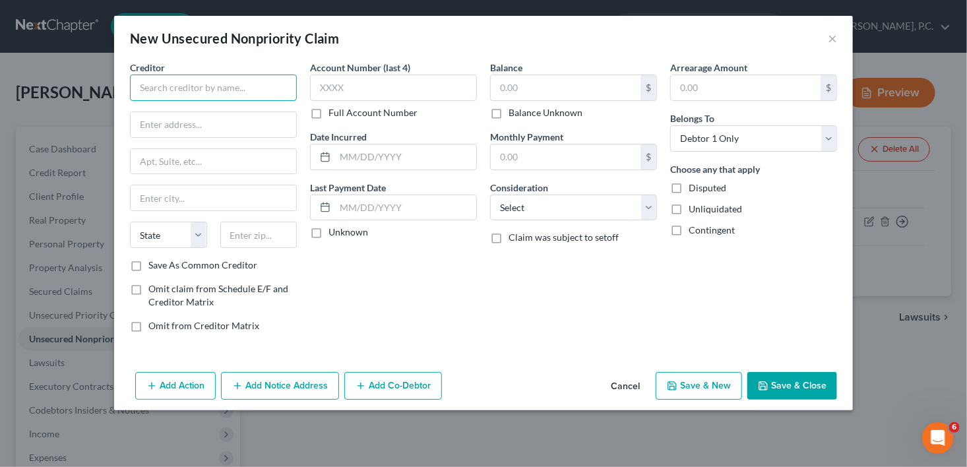
click at [201, 84] on input "text" at bounding box center [213, 88] width 167 height 26
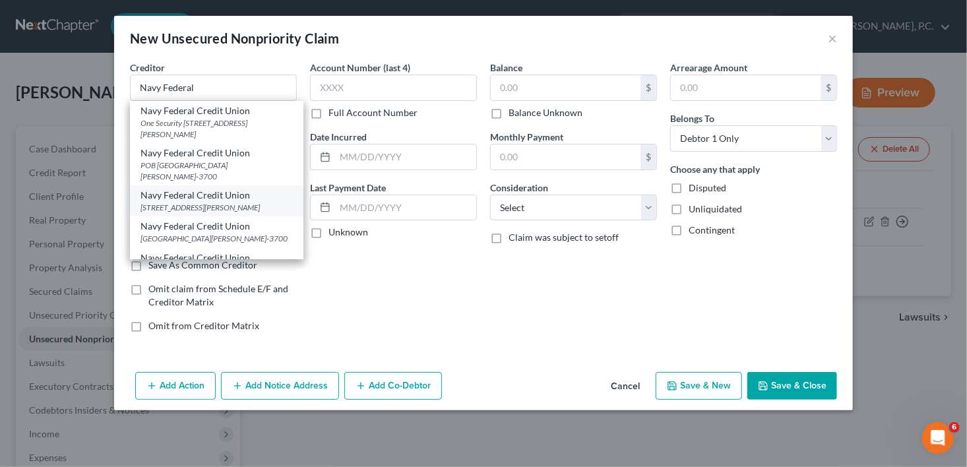
click at [203, 202] on div "[STREET_ADDRESS][PERSON_NAME]" at bounding box center [217, 207] width 152 height 11
type input "Navy Federal Credit Union"
type input "PO Box 3700"
type input "[PERSON_NAME]"
select select "48"
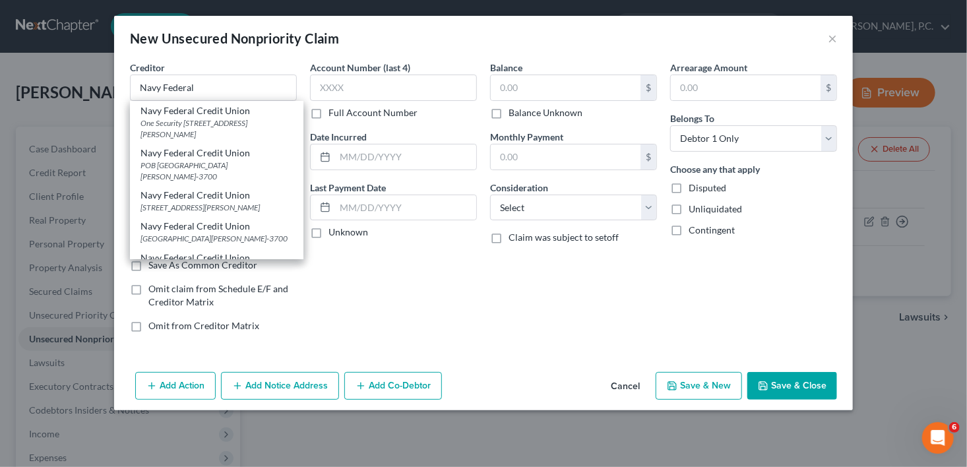
type input "22119"
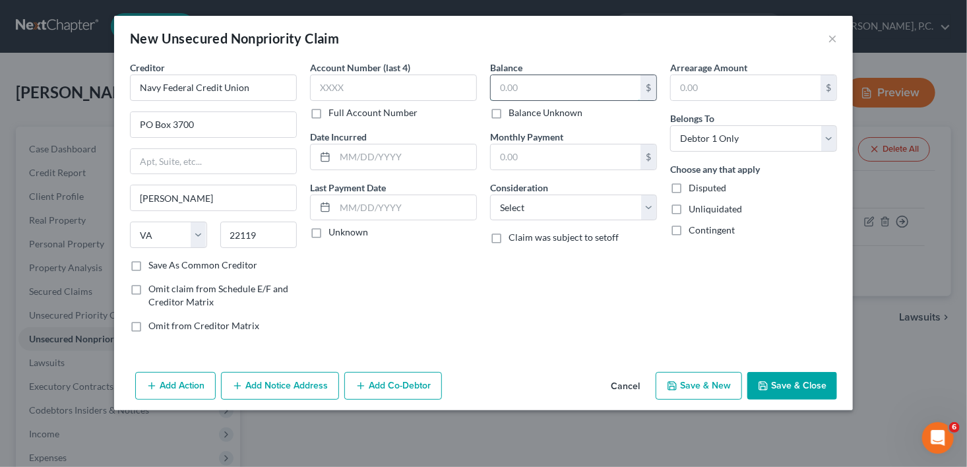
click at [520, 89] on input "text" at bounding box center [566, 87] width 150 height 25
type input "20,323.00"
click at [544, 212] on select "Select Cable / Satellite Services Collection Agency Credit Card Debt Debt Couns…" at bounding box center [573, 208] width 167 height 26
select select "2"
click at [490, 195] on select "Select Cable / Satellite Services Collection Agency Credit Card Debt Debt Couns…" at bounding box center [573, 208] width 167 height 26
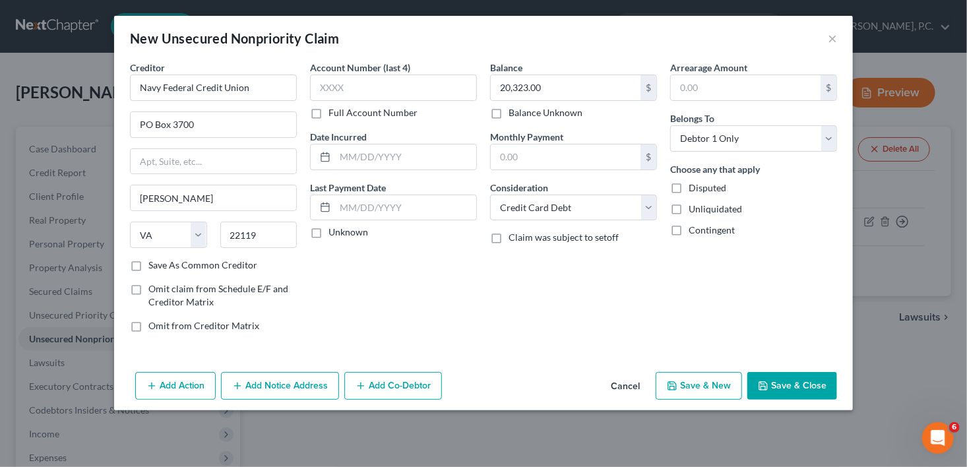
click at [687, 394] on button "Save & New" at bounding box center [699, 386] width 86 height 28
select select "0"
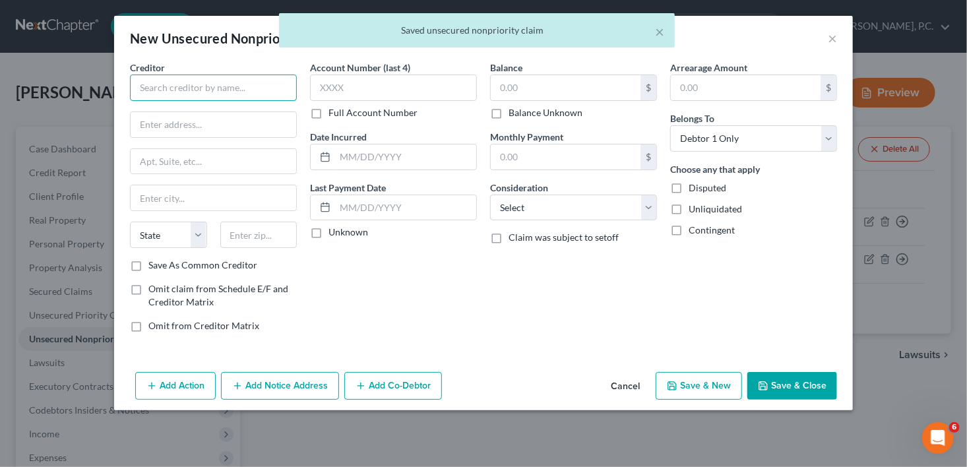
click at [180, 89] on input "text" at bounding box center [213, 88] width 167 height 26
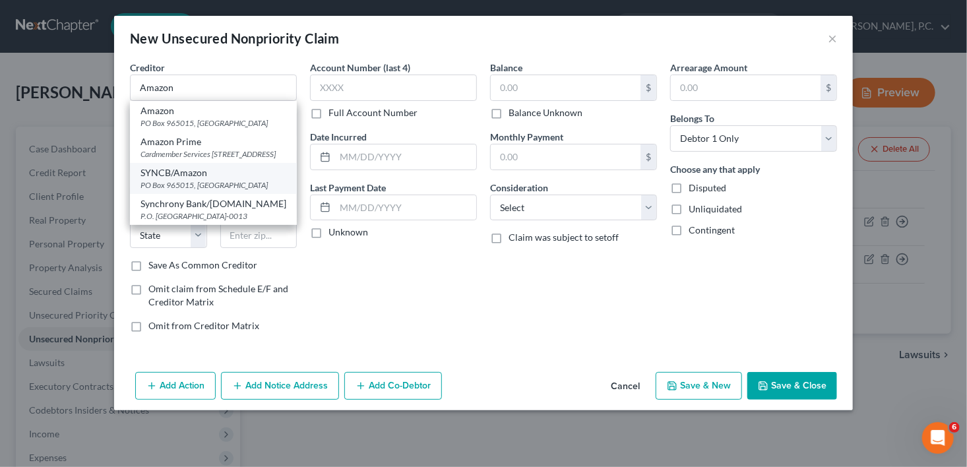
click at [211, 191] on div "PO Box 965015, [GEOGRAPHIC_DATA]" at bounding box center [214, 184] width 146 height 11
type input "SYNCB/Amazon"
type input "PO Box 965015"
type input "Orlando"
select select "9"
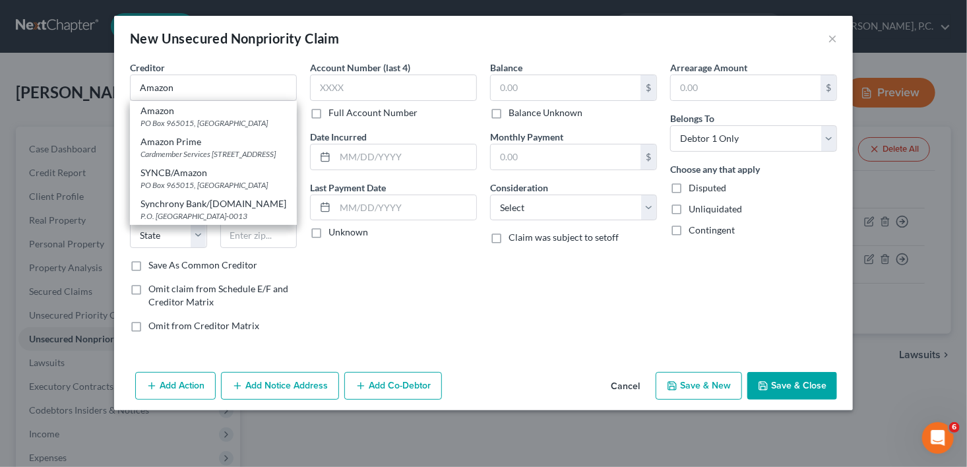
type input "32896"
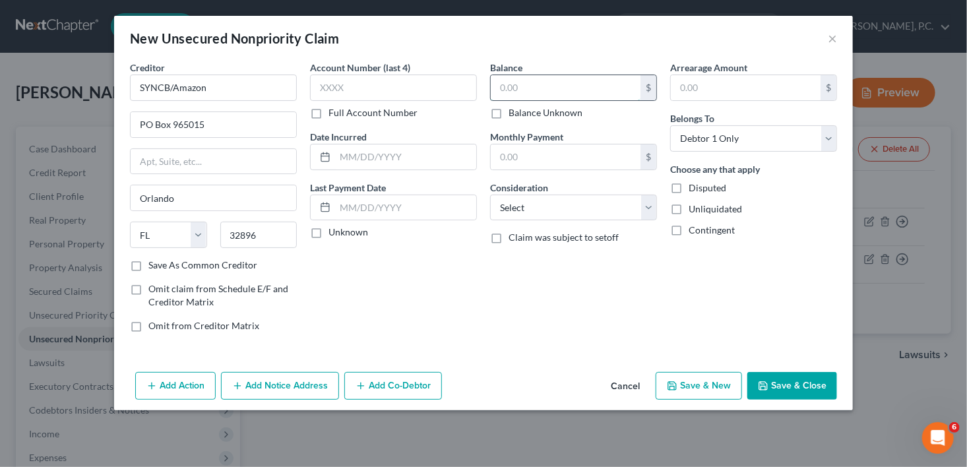
click at [511, 94] on input "text" at bounding box center [566, 87] width 150 height 25
type input "2,348.00"
click at [542, 212] on select "Select Cable / Satellite Services Collection Agency Credit Card Debt Debt Couns…" at bounding box center [573, 208] width 167 height 26
select select "2"
click at [490, 195] on select "Select Cable / Satellite Services Collection Agency Credit Card Debt Debt Couns…" at bounding box center [573, 208] width 167 height 26
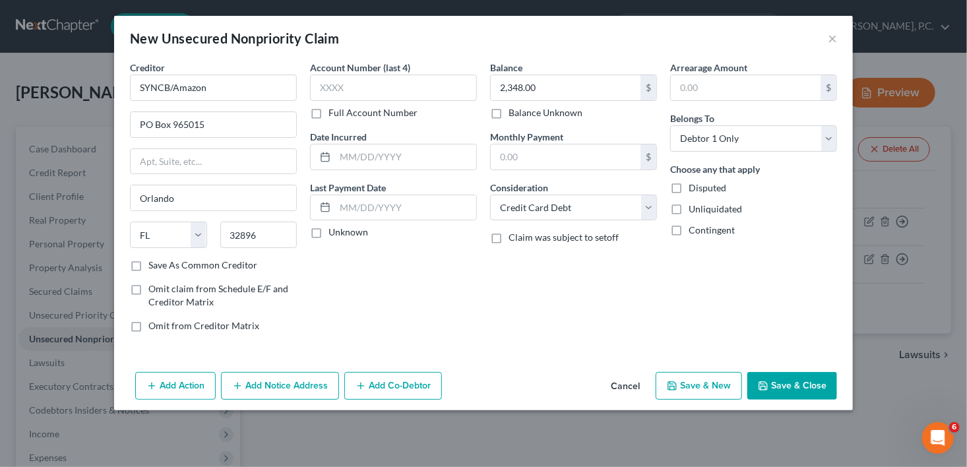
click at [718, 386] on button "Save & New" at bounding box center [699, 386] width 86 height 28
select select "0"
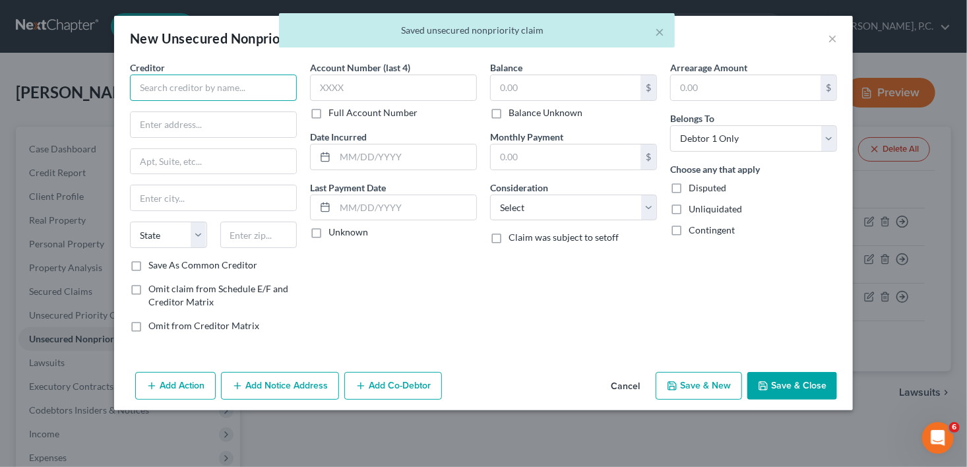
click at [148, 80] on input "text" at bounding box center [213, 88] width 167 height 26
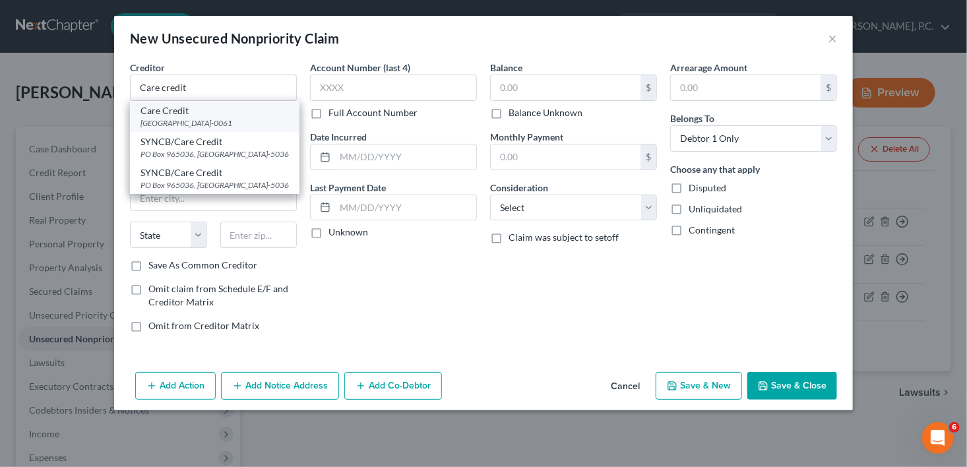
click at [157, 119] on div "[GEOGRAPHIC_DATA]-0061" at bounding box center [215, 122] width 148 height 11
type input "Care Credit"
type input "PO Box 960061"
type input "Orlando"
select select "9"
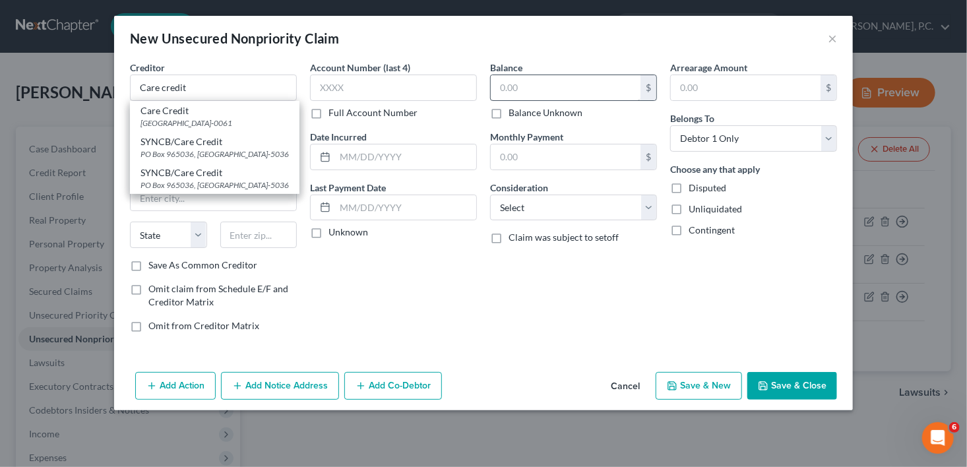
type input "32896-0061"
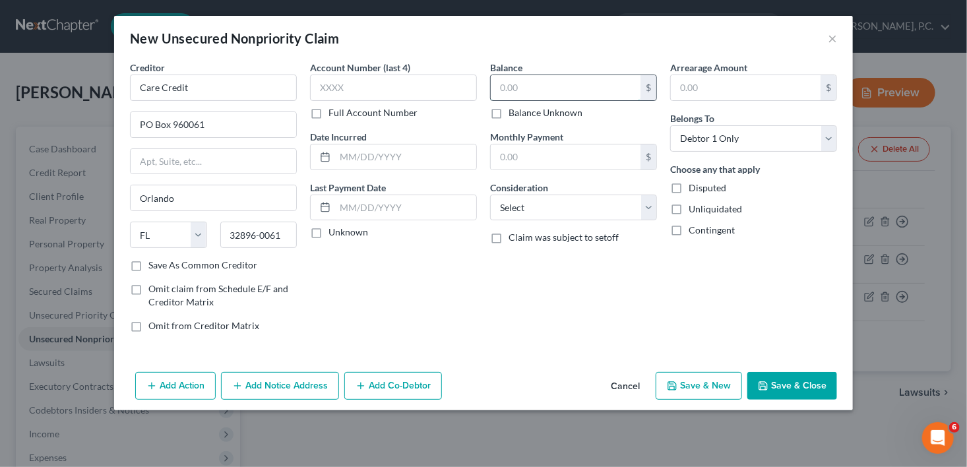
click at [512, 91] on input "text" at bounding box center [566, 87] width 150 height 25
type input "3,468.00"
click at [555, 216] on select "Select Cable / Satellite Services Collection Agency Credit Card Debt Debt Couns…" at bounding box center [573, 208] width 167 height 26
select select "2"
click at [490, 195] on select "Select Cable / Satellite Services Collection Agency Credit Card Debt Debt Couns…" at bounding box center [573, 208] width 167 height 26
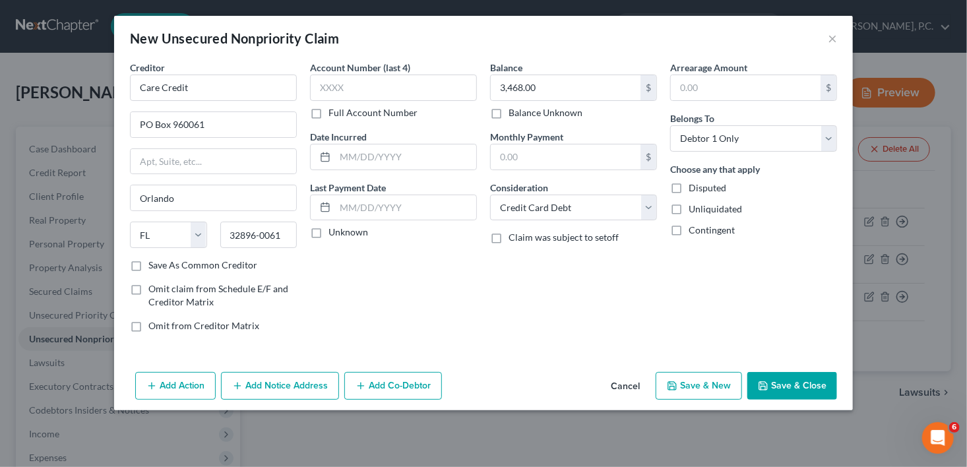
click at [681, 387] on button "Save & New" at bounding box center [699, 386] width 86 height 28
select select "0"
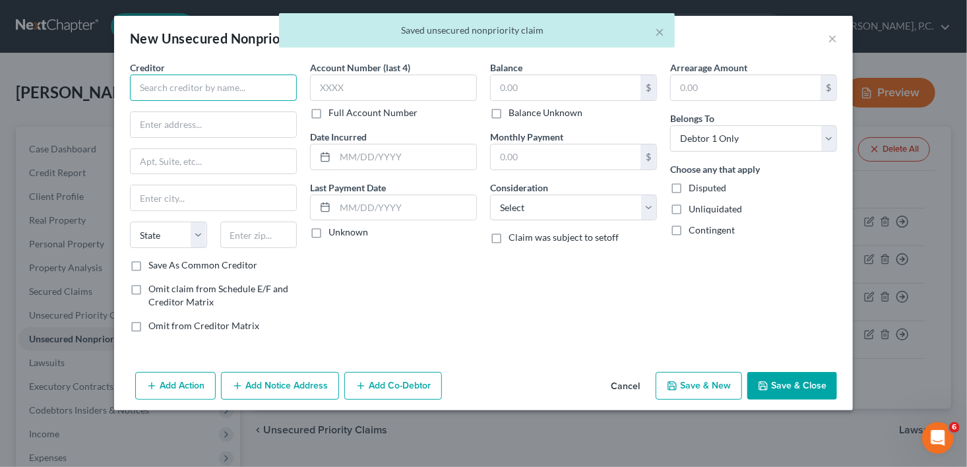
click at [153, 93] on input "text" at bounding box center [213, 88] width 167 height 26
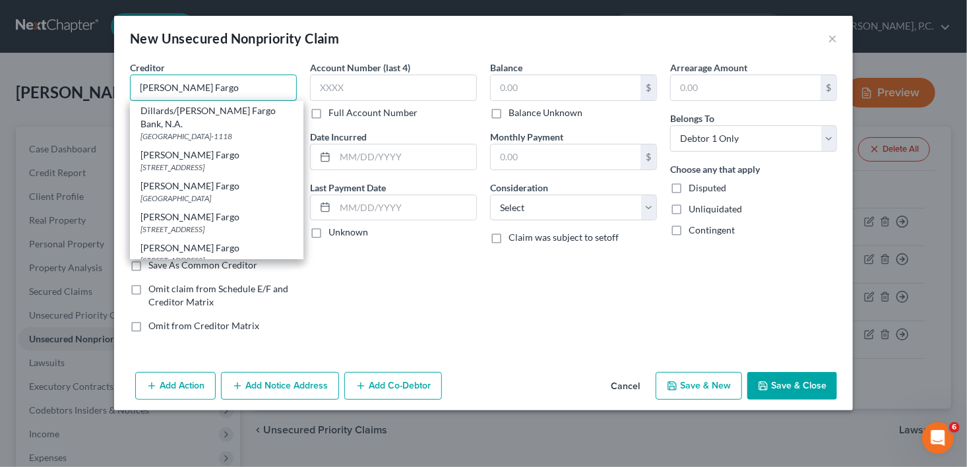
type input "[PERSON_NAME] Fargo"
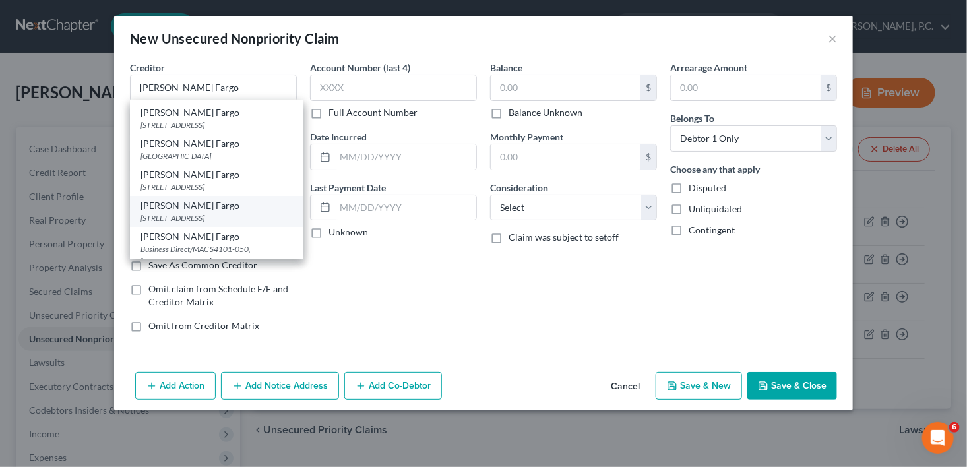
click at [217, 215] on div "[STREET_ADDRESS]" at bounding box center [217, 217] width 152 height 11
type input "PO Box 51193"
type input "[GEOGRAPHIC_DATA]"
select select "4"
type input "90051"
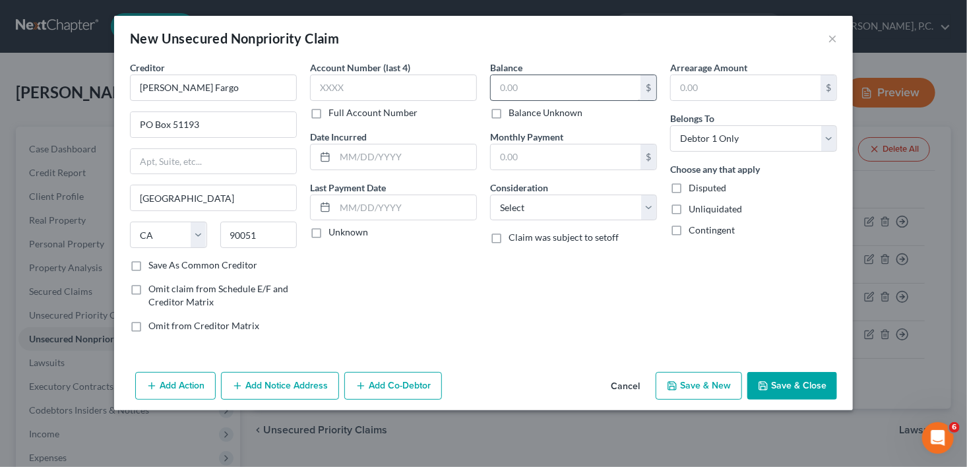
scroll to position [0, 0]
click at [506, 86] on input "text" at bounding box center [566, 87] width 150 height 25
type input "6,753.00"
click at [511, 216] on select "Select Cable / Satellite Services Collection Agency Credit Card Debt Debt Couns…" at bounding box center [573, 208] width 167 height 26
select select "2"
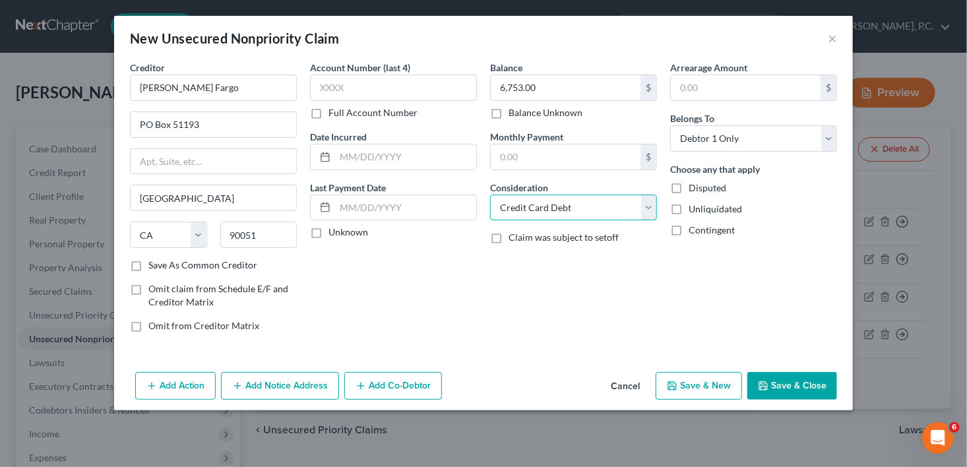
click at [490, 195] on select "Select Cable / Satellite Services Collection Agency Credit Card Debt Debt Couns…" at bounding box center [573, 208] width 167 height 26
click at [695, 383] on button "Save & New" at bounding box center [699, 386] width 86 height 28
select select "0"
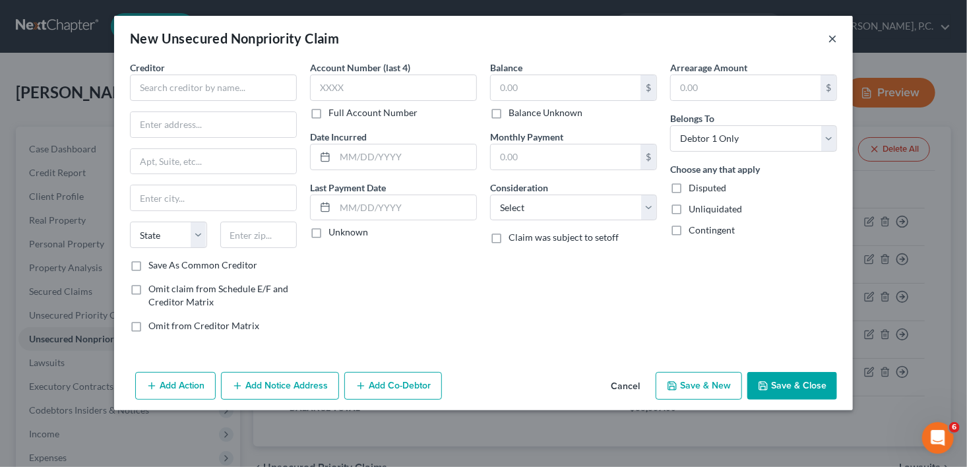
click at [834, 38] on button "×" at bounding box center [832, 38] width 9 height 16
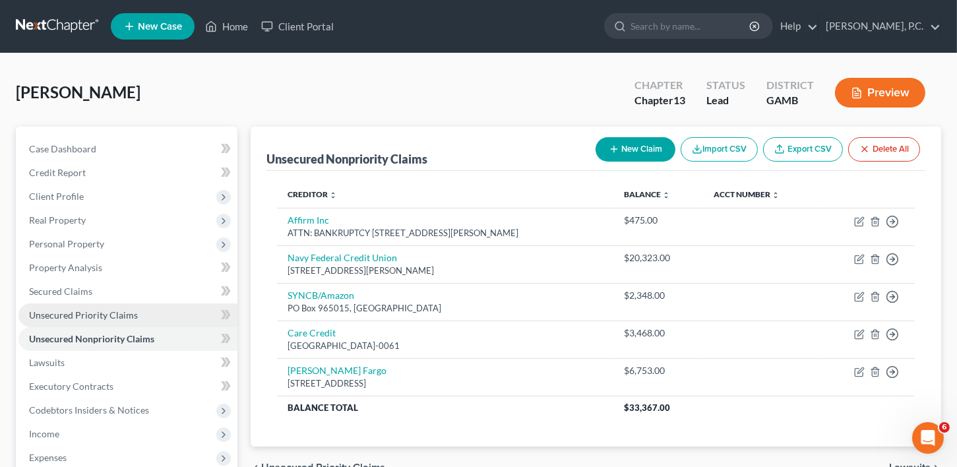
click at [44, 318] on span "Unsecured Priority Claims" at bounding box center [83, 314] width 109 height 11
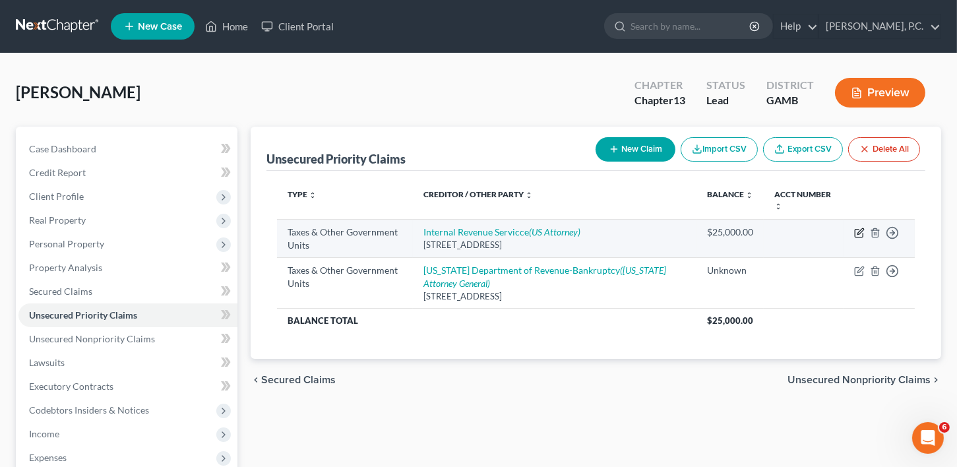
click at [862, 234] on icon "button" at bounding box center [859, 233] width 11 height 11
select select "0"
select select "39"
select select "0"
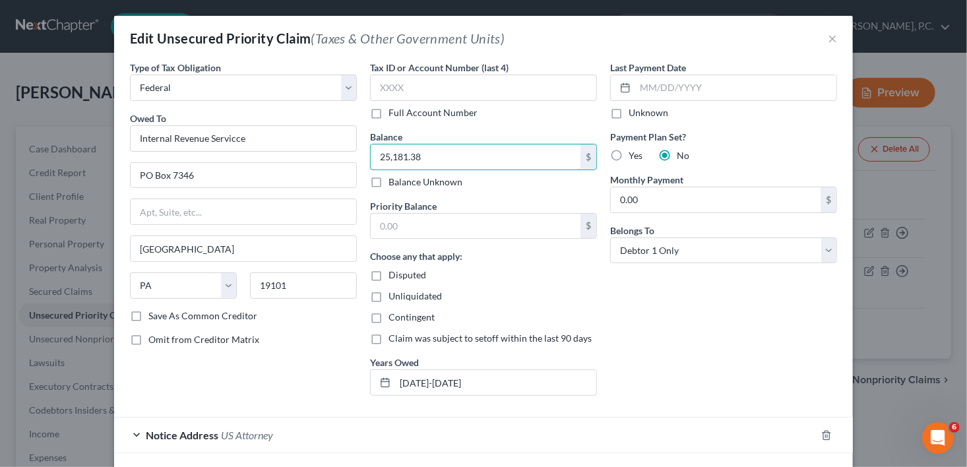
type input "25,181.38"
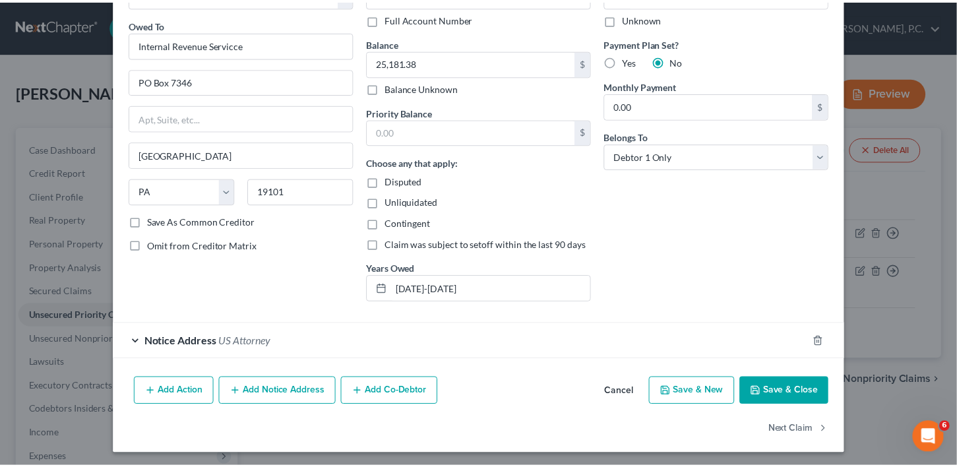
scroll to position [95, 0]
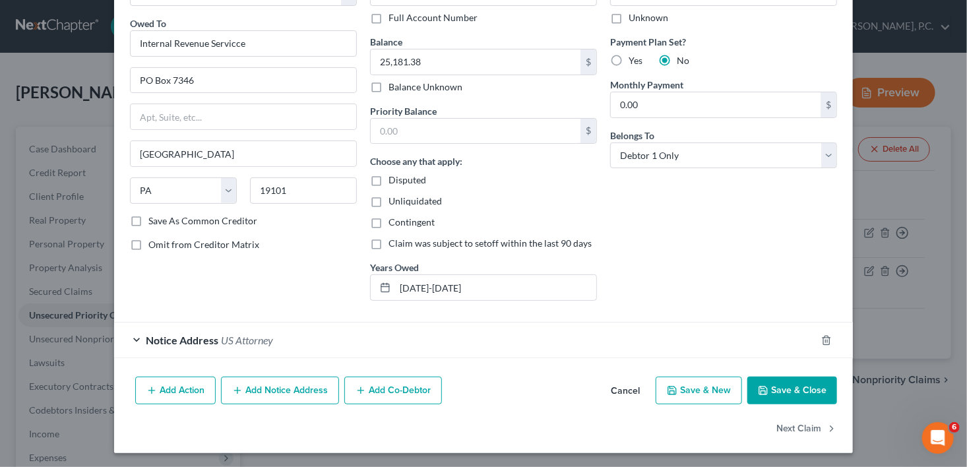
click at [770, 394] on button "Save & Close" at bounding box center [792, 391] width 90 height 28
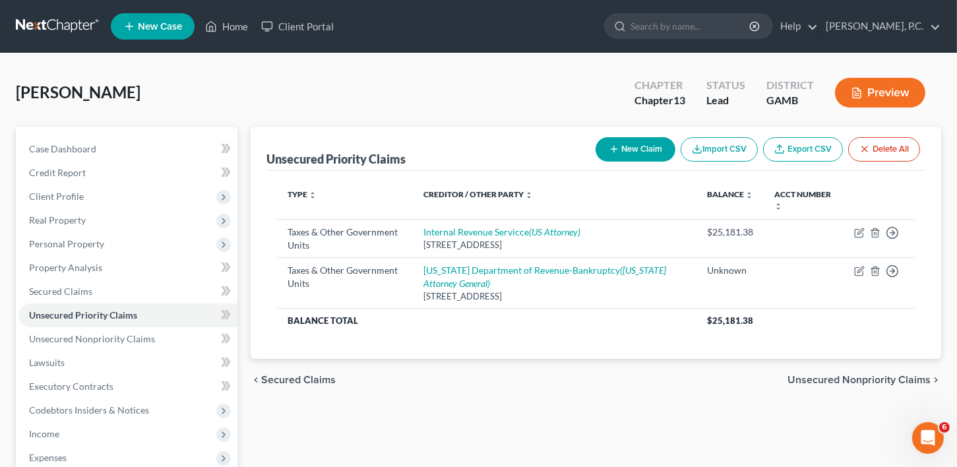
click at [867, 380] on span "Unsecured Nonpriority Claims" at bounding box center [859, 380] width 143 height 11
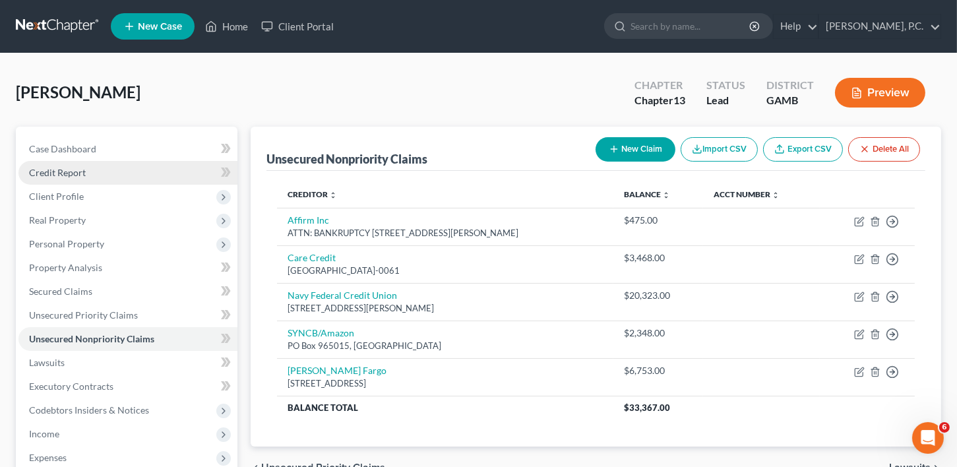
click at [64, 169] on span "Credit Report" at bounding box center [57, 172] width 57 height 11
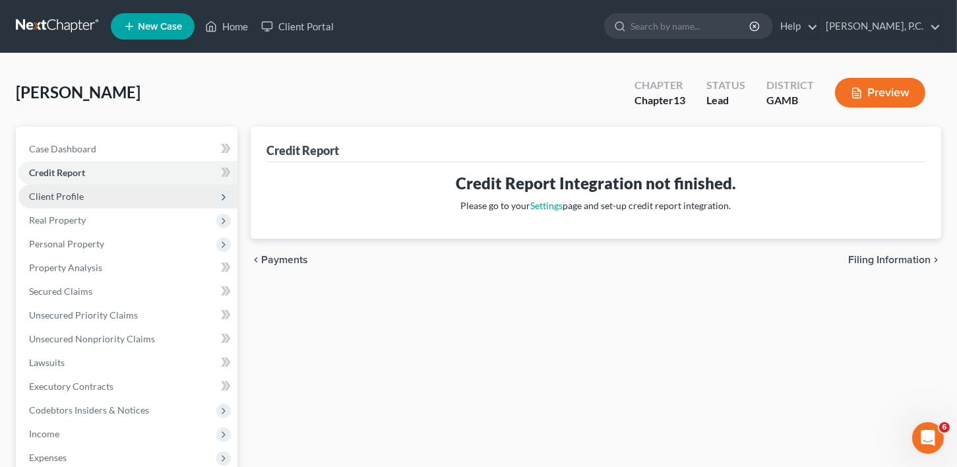
click at [57, 195] on span "Client Profile" at bounding box center [56, 196] width 55 height 11
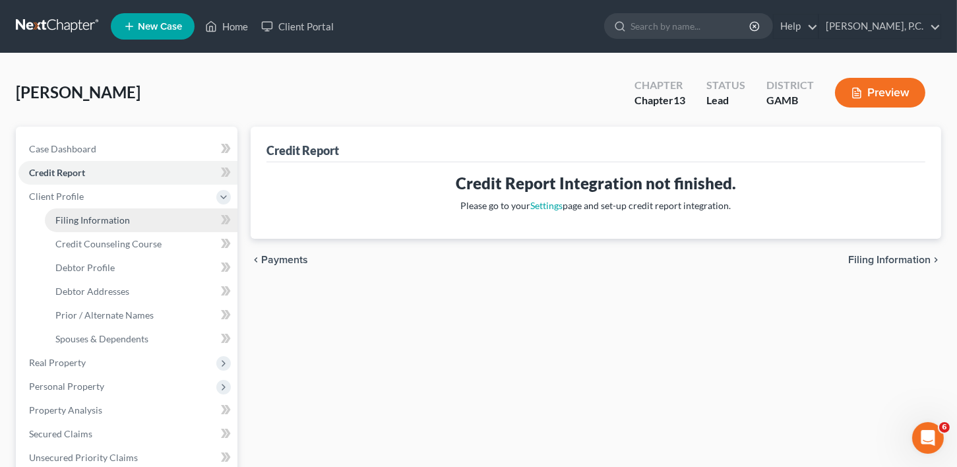
click at [62, 217] on span "Filing Information" at bounding box center [92, 219] width 75 height 11
select select "1"
select select "0"
select select "3"
select select "18"
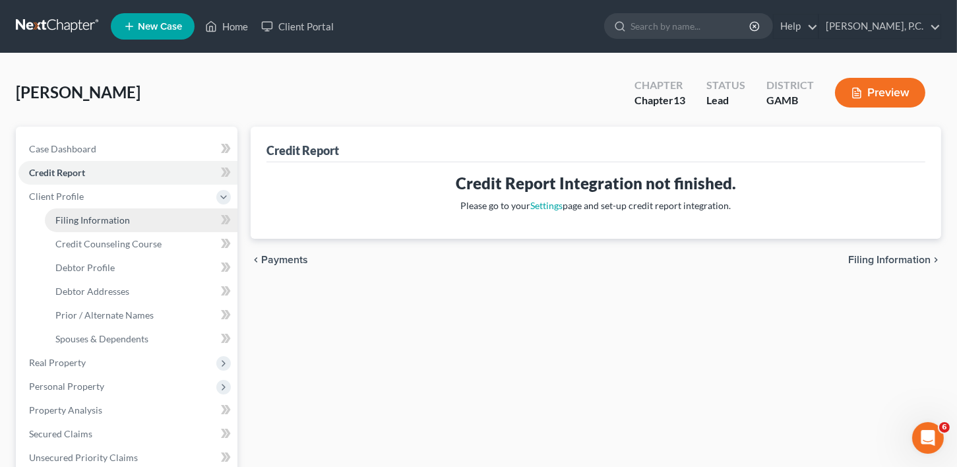
select select "0"
select select "10"
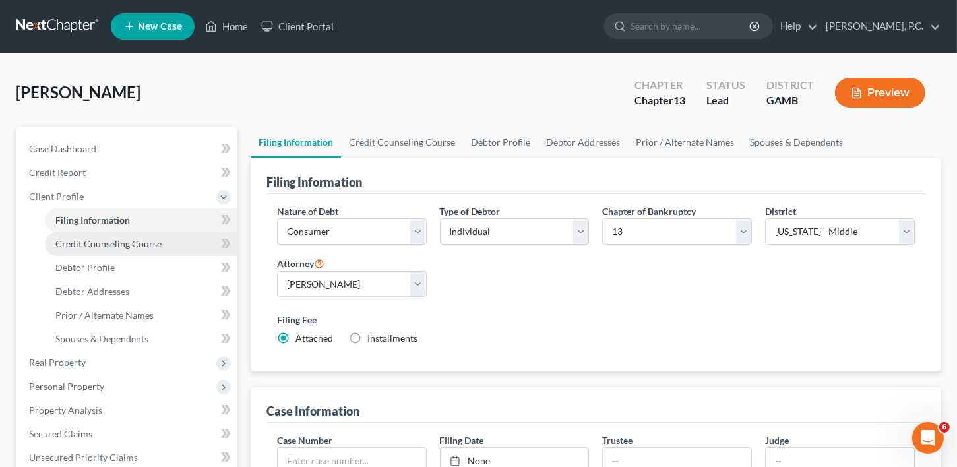
click at [112, 249] on span "Credit Counseling Course" at bounding box center [108, 243] width 106 height 11
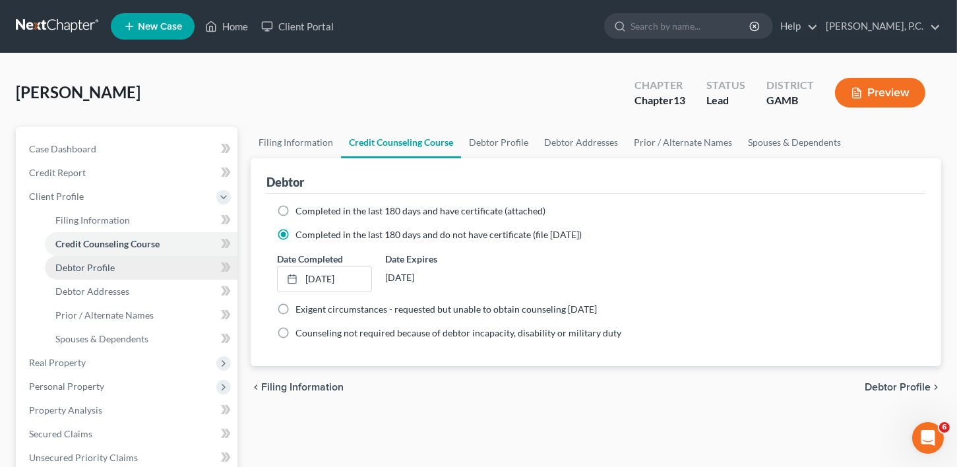
click at [100, 268] on span "Debtor Profile" at bounding box center [84, 267] width 59 height 11
select select "0"
select select "1"
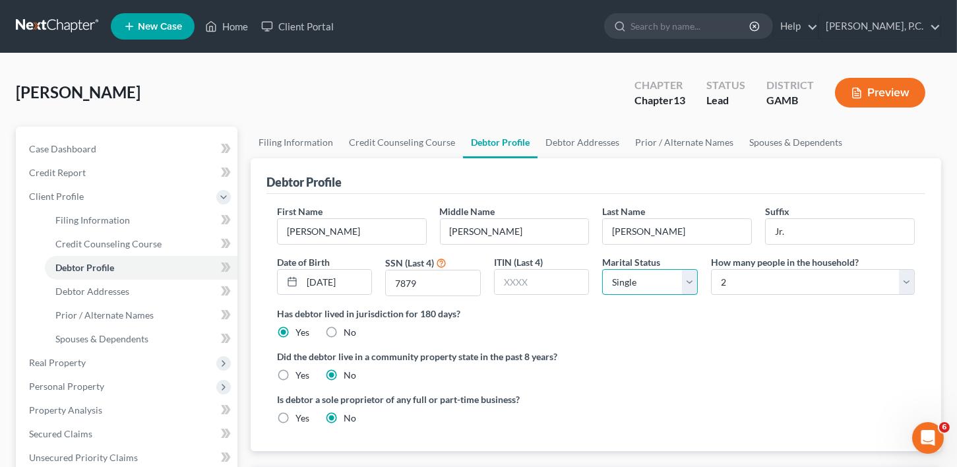
click at [635, 277] on select "Select Single Married Separated Divorced Widowed" at bounding box center [650, 282] width 96 height 26
select select "2"
click at [602, 269] on select "Select Single Married Separated Divorced Widowed" at bounding box center [650, 282] width 96 height 26
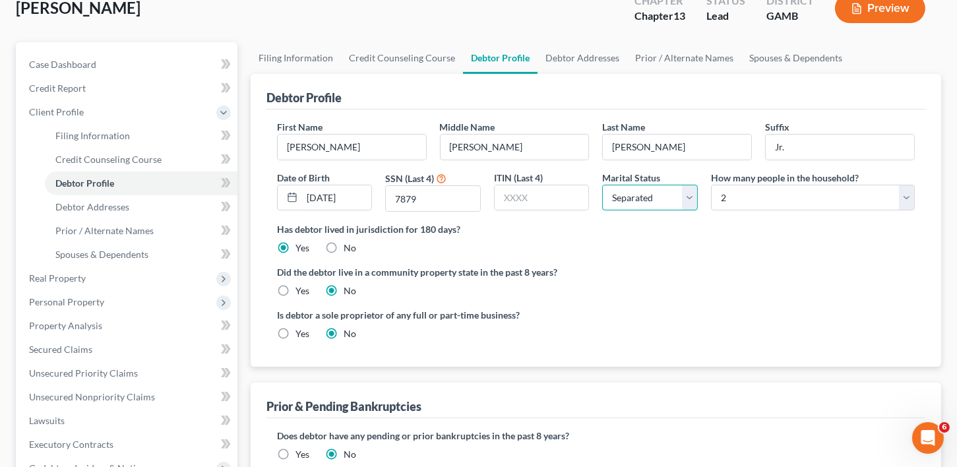
scroll to position [136, 0]
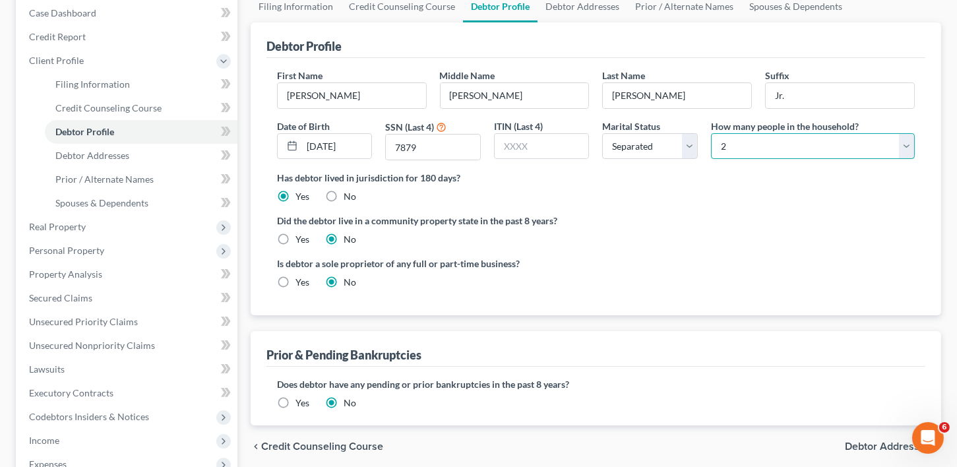
click at [746, 145] on select "Select 1 2 3 4 5 6 7 8 9 10 11 12 13 14 15 16 17 18 19 20" at bounding box center [813, 146] width 204 height 26
select select "0"
click at [711, 133] on select "Select 1 2 3 4 5 6 7 8 9 10 11 12 13 14 15 16 17 18 19 20" at bounding box center [813, 146] width 204 height 26
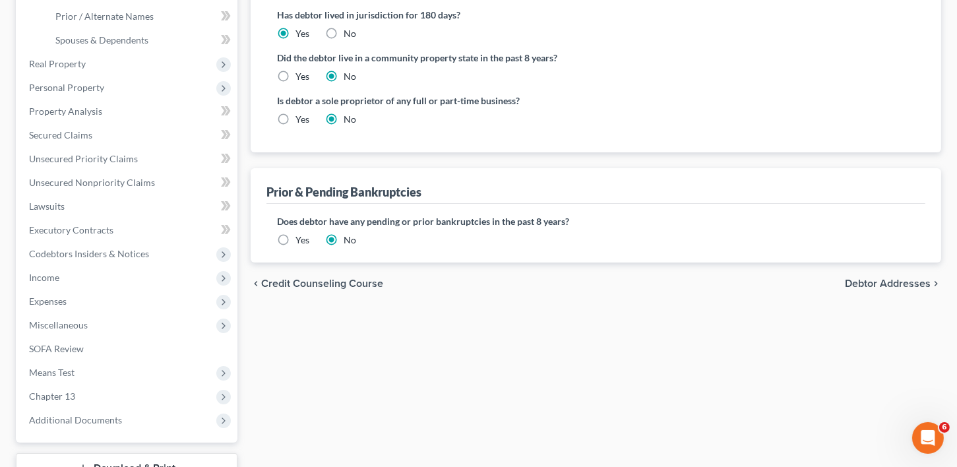
scroll to position [312, 0]
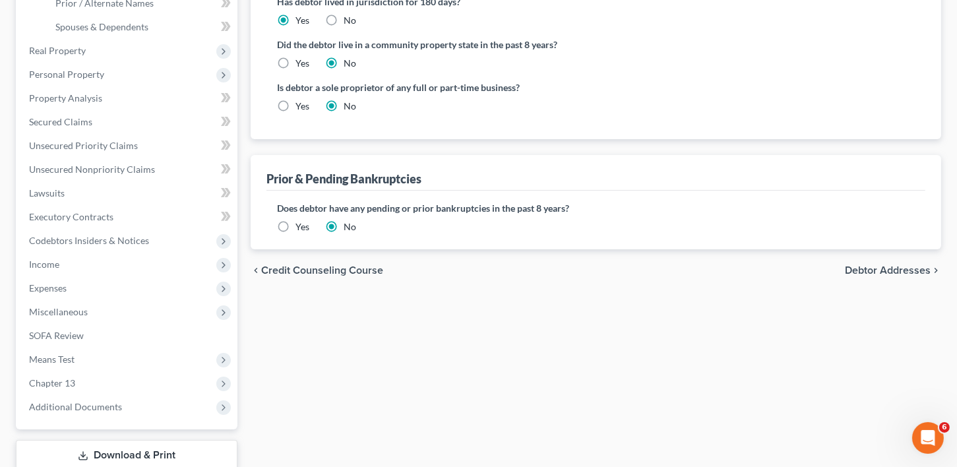
click at [880, 266] on span "Debtor Addresses" at bounding box center [888, 270] width 86 height 11
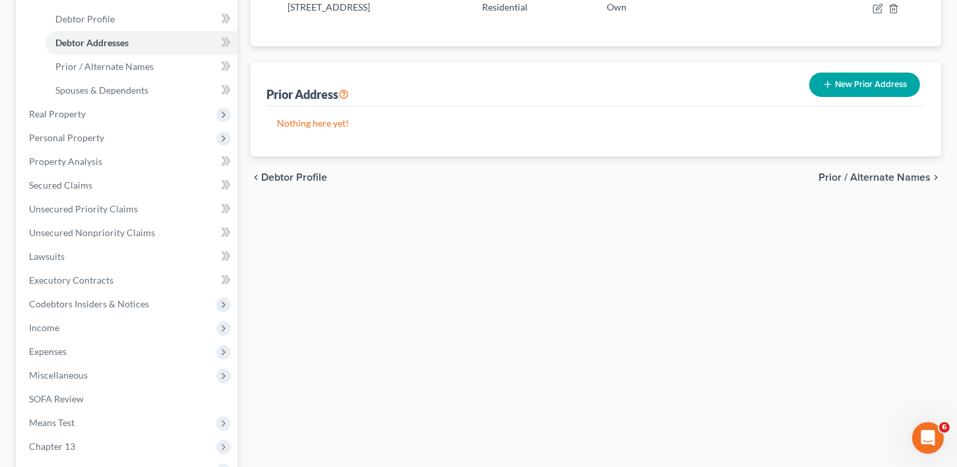
scroll to position [303, 0]
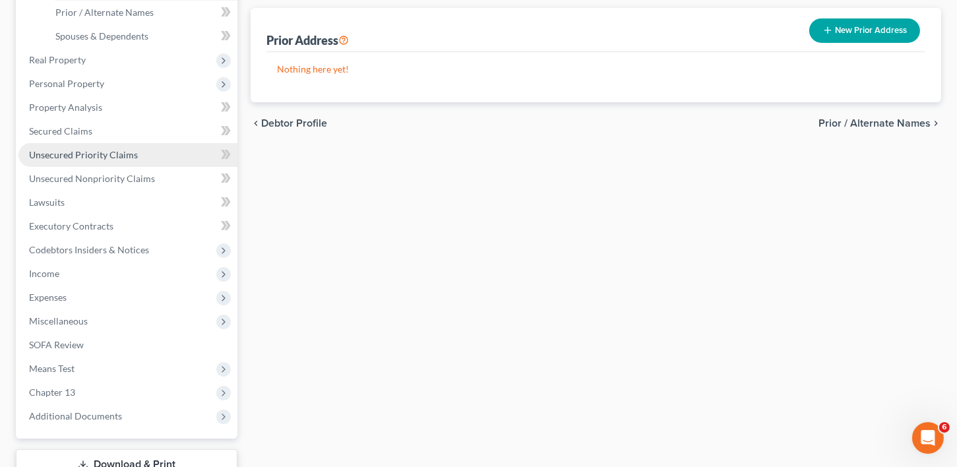
click at [75, 149] on span "Unsecured Priority Claims" at bounding box center [83, 154] width 109 height 11
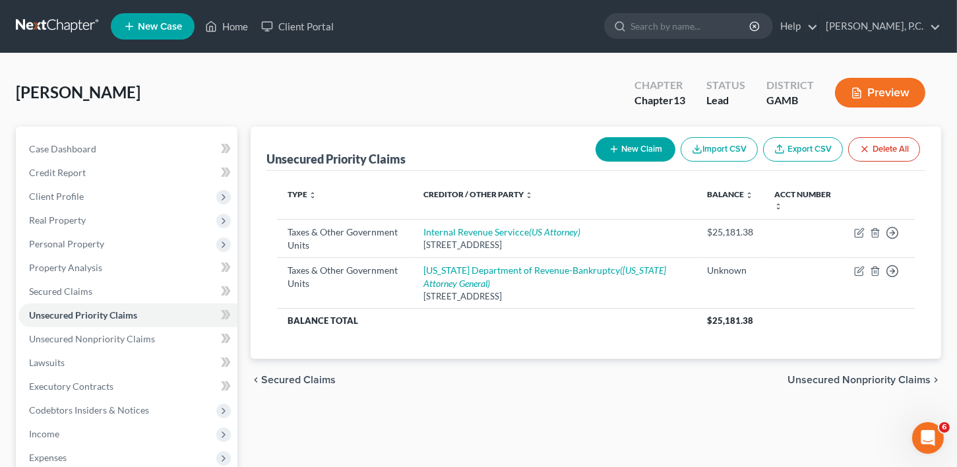
click at [629, 150] on button "New Claim" at bounding box center [636, 149] width 80 height 24
select select "0"
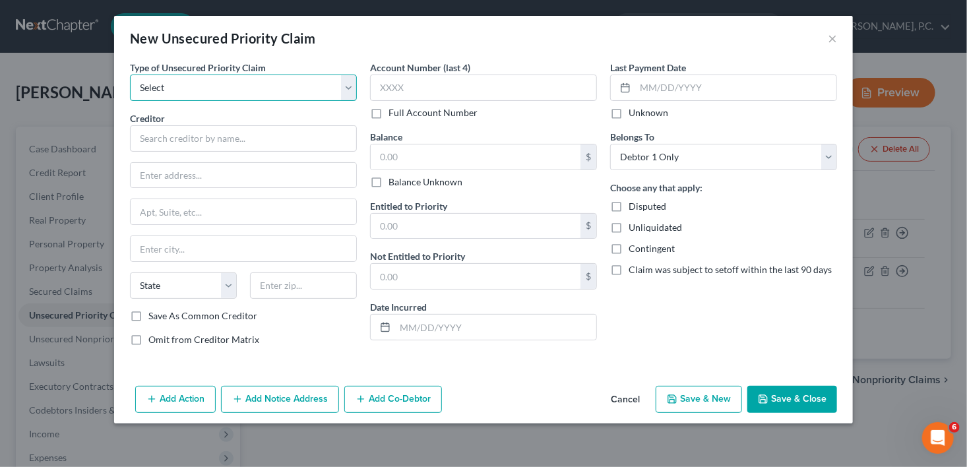
click at [230, 78] on select "Select Taxes & Other Government Units Domestic Support Obligations Extensions o…" at bounding box center [243, 88] width 227 height 26
select select "1"
click at [130, 75] on select "Select Taxes & Other Government Units Domestic Support Obligations Extensions o…" at bounding box center [243, 88] width 227 height 26
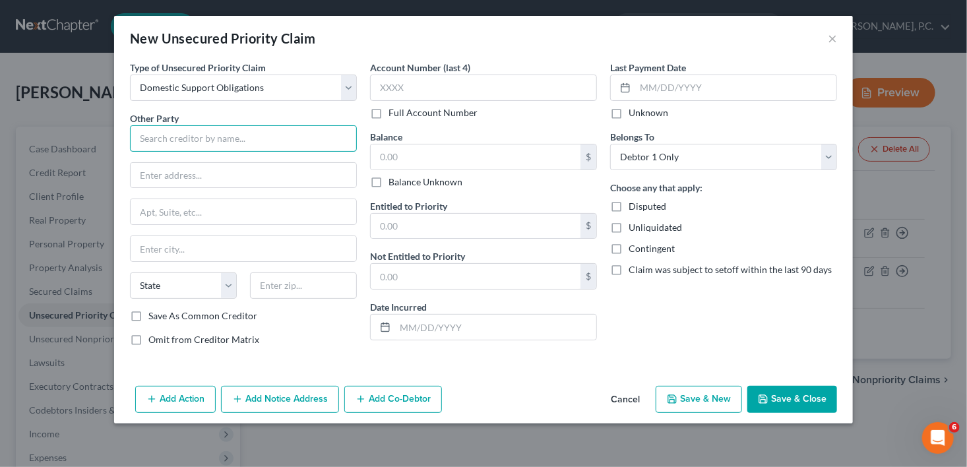
click at [172, 142] on input "text" at bounding box center [243, 138] width 227 height 26
click at [230, 141] on input "[PERSON_NAME]" at bounding box center [243, 138] width 227 height 26
type input "[PERSON_NAME]"
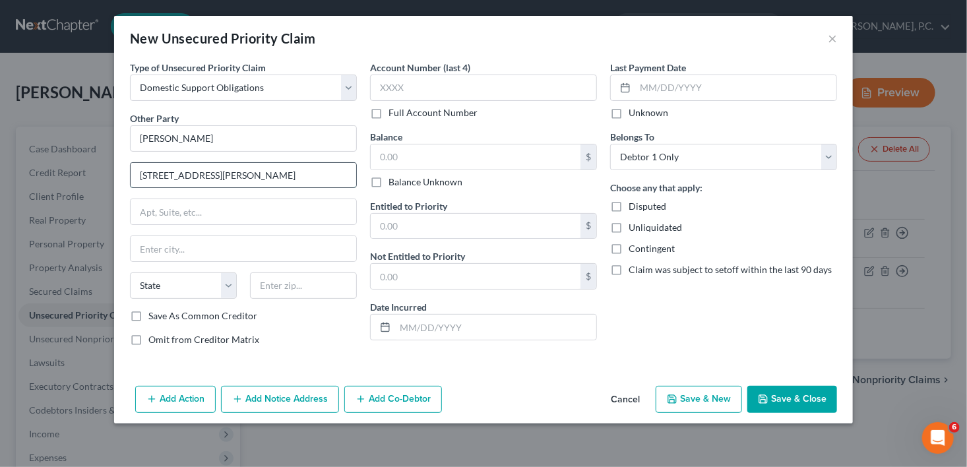
type input "[STREET_ADDRESS][PERSON_NAME]"
type input "Macon"
select select "10"
click at [298, 287] on input "text" at bounding box center [303, 285] width 107 height 26
type input "31206"
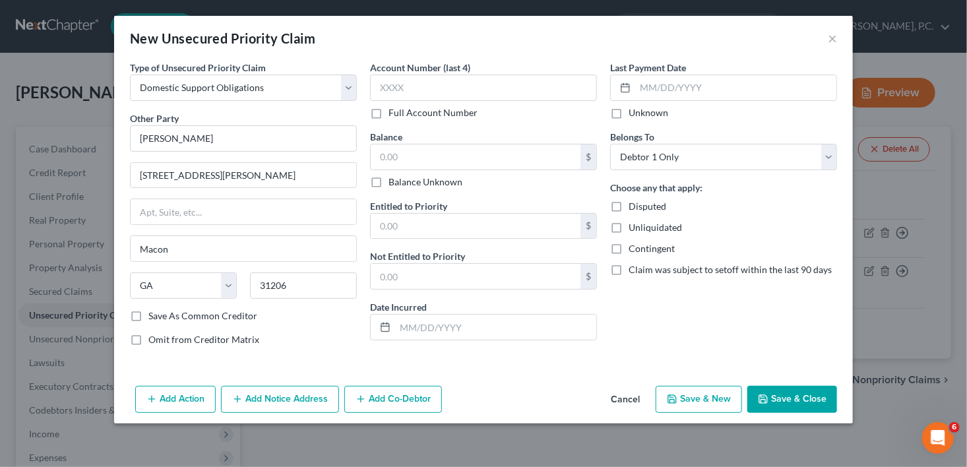
click at [148, 316] on label "Save As Common Creditor" at bounding box center [202, 315] width 109 height 13
click at [154, 316] on input "Save As Common Creditor" at bounding box center [158, 313] width 9 height 9
checkbox input "true"
click at [818, 392] on button "Save & Close" at bounding box center [792, 400] width 90 height 28
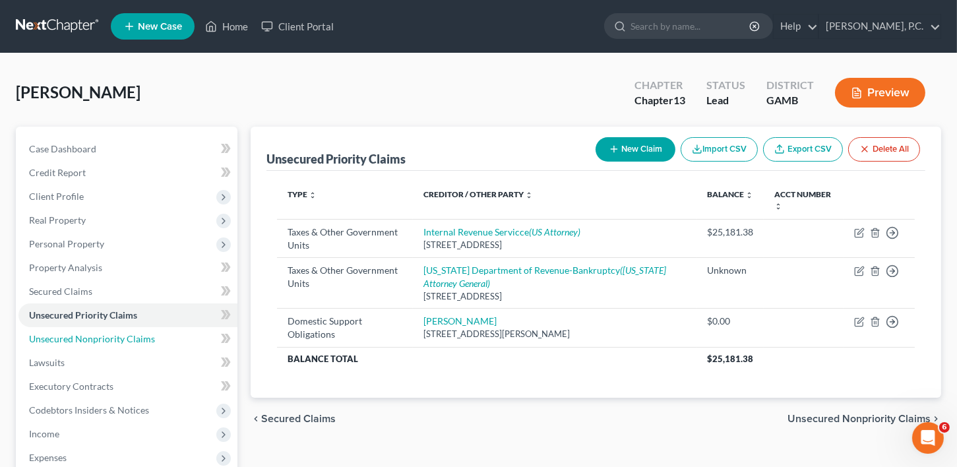
drag, startPoint x: 94, startPoint y: 337, endPoint x: 549, endPoint y: 181, distance: 481.3
click at [95, 337] on span "Unsecured Nonpriority Claims" at bounding box center [92, 338] width 126 height 11
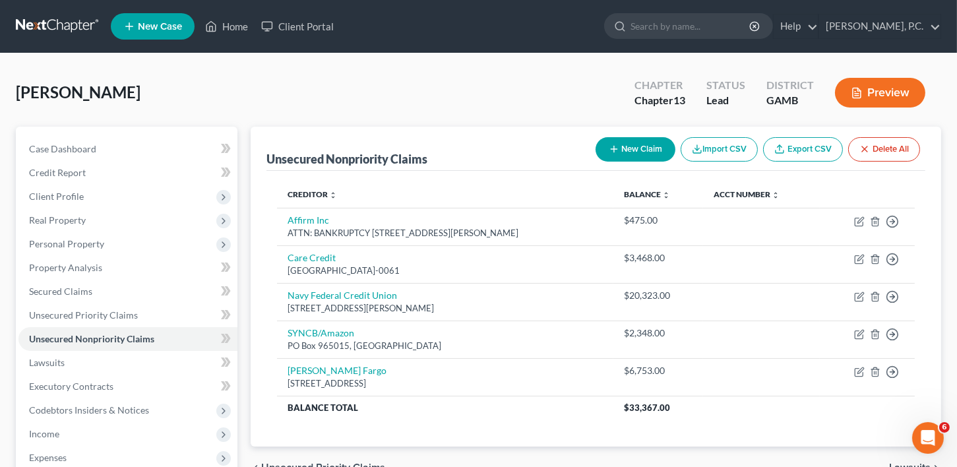
click at [639, 144] on button "New Claim" at bounding box center [636, 149] width 80 height 24
select select "0"
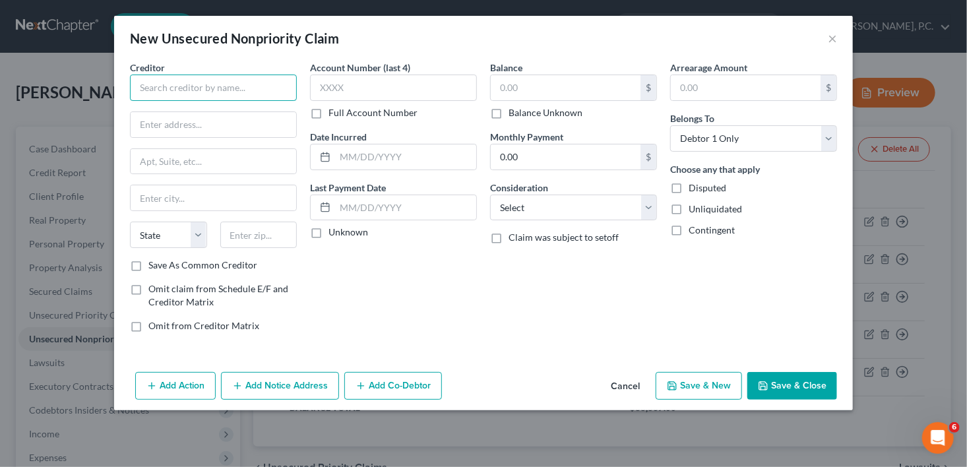
click at [175, 90] on input "text" at bounding box center [213, 88] width 167 height 26
type input "[PERSON_NAME]"
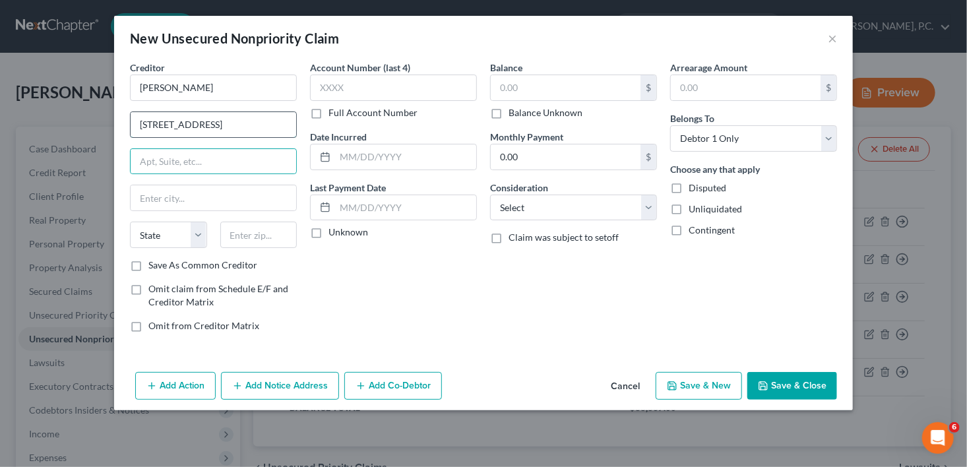
click at [191, 127] on input "[STREET_ADDRESS]" at bounding box center [214, 124] width 166 height 25
type input "[STREET_ADDRESS][PERSON_NAME]"
click at [177, 183] on div "Creditor * [PERSON_NAME] [STREET_ADDRESS][PERSON_NAME] State [US_STATE] AK AR A…" at bounding box center [213, 160] width 167 height 198
click at [249, 241] on input "text" at bounding box center [258, 235] width 77 height 26
type input "31093"
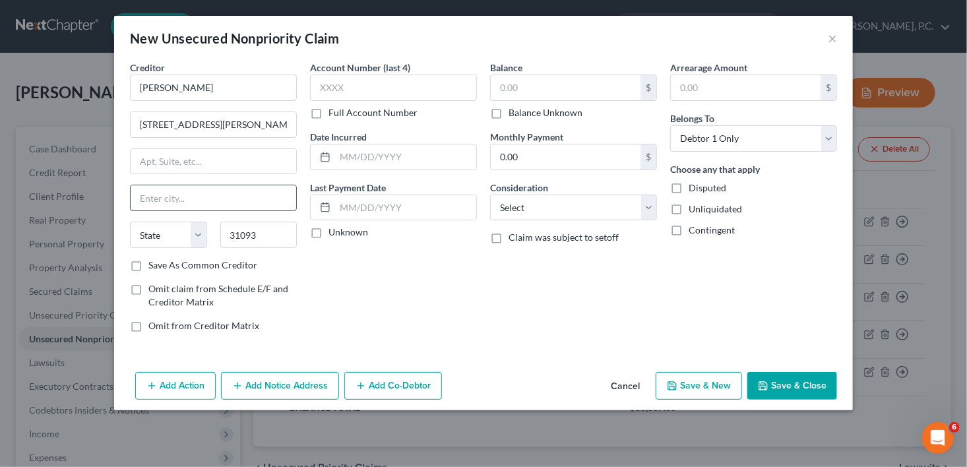
type input "[PERSON_NAME] [PERSON_NAME]"
select select "10"
click at [217, 205] on input "[PERSON_NAME] [PERSON_NAME]" at bounding box center [214, 197] width 166 height 25
drag, startPoint x: 138, startPoint y: 270, endPoint x: 582, endPoint y: 202, distance: 449.1
click at [148, 270] on label "Save As Common Creditor" at bounding box center [202, 265] width 109 height 13
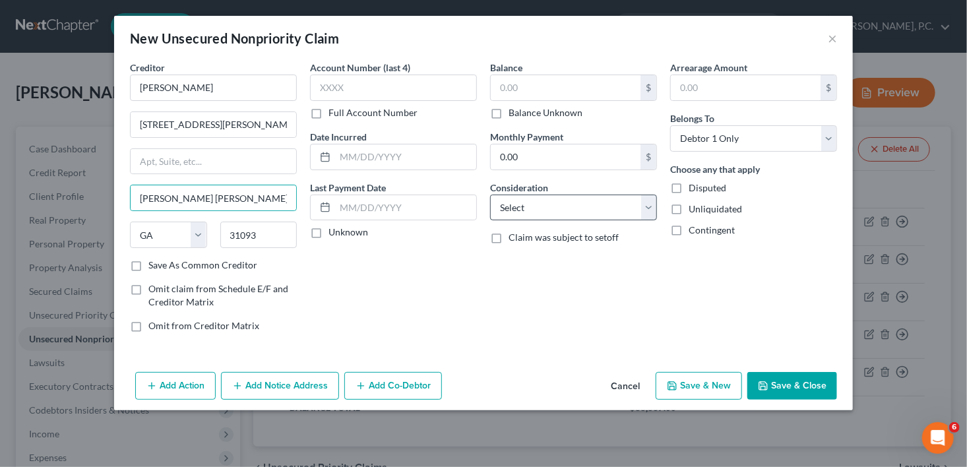
click at [154, 267] on input "Save As Common Creditor" at bounding box center [158, 263] width 9 height 9
checkbox input "true"
click at [582, 202] on select "Select Cable / Satellite Services Collection Agency Credit Card Debt Debt Couns…" at bounding box center [573, 208] width 167 height 26
select select "9"
click at [490, 195] on select "Select Cable / Satellite Services Collection Agency Credit Card Debt Debt Couns…" at bounding box center [573, 208] width 167 height 26
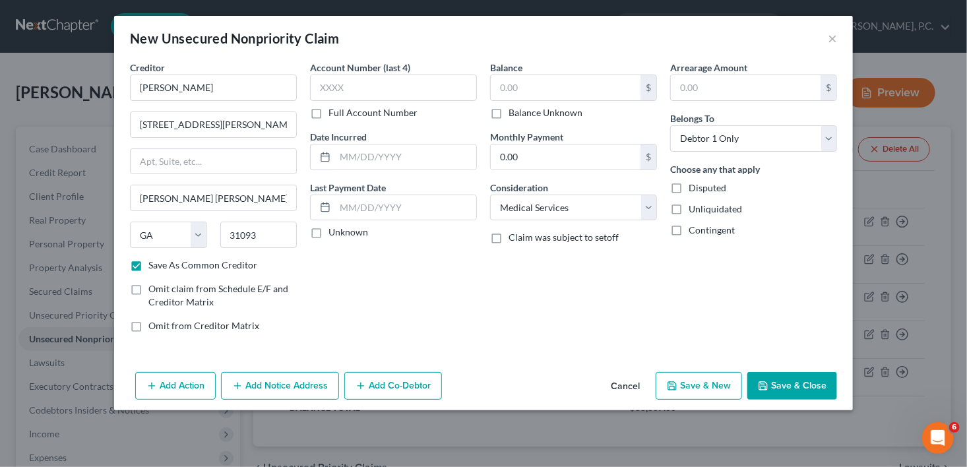
click at [509, 115] on label "Balance Unknown" at bounding box center [546, 112] width 74 height 13
click at [514, 115] on input "Balance Unknown" at bounding box center [518, 110] width 9 height 9
checkbox input "true"
type input "0.00"
click at [821, 396] on button "Save & Close" at bounding box center [792, 386] width 90 height 28
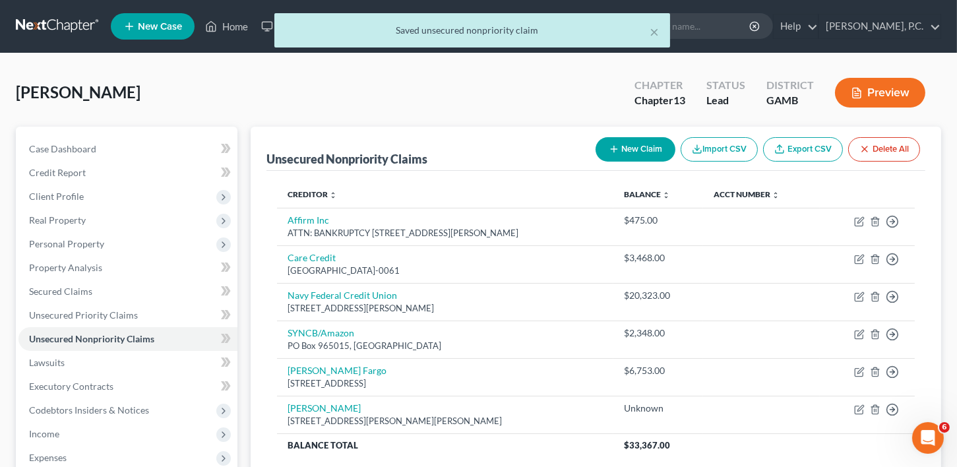
click at [633, 154] on button "New Claim" at bounding box center [636, 149] width 80 height 24
select select "0"
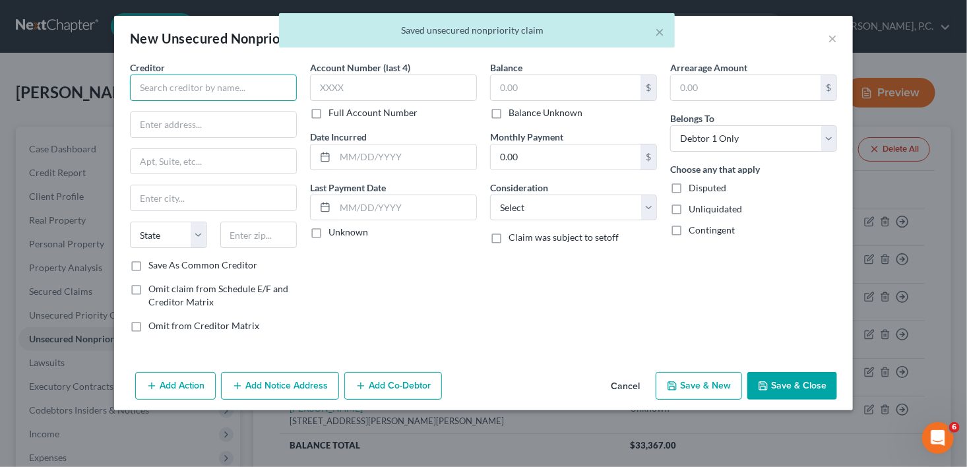
click at [163, 84] on input "text" at bounding box center [213, 88] width 167 height 26
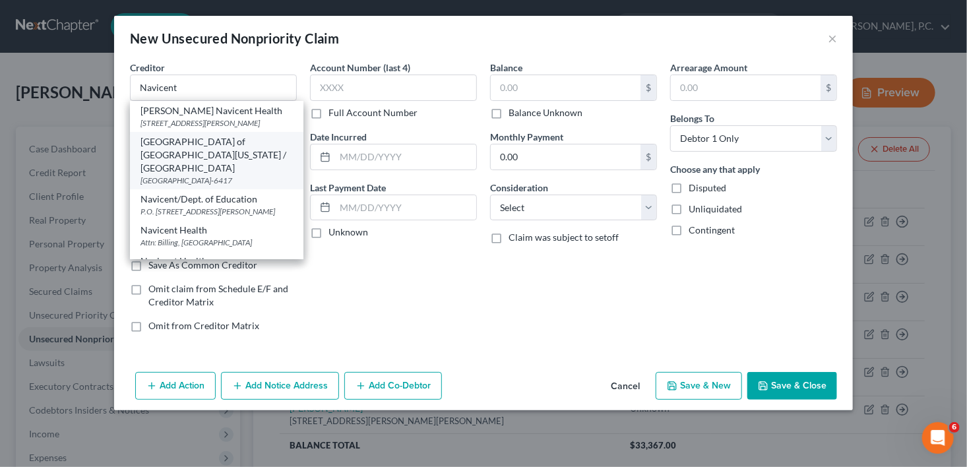
click at [202, 147] on div "[GEOGRAPHIC_DATA] of [GEOGRAPHIC_DATA][US_STATE] / [GEOGRAPHIC_DATA]" at bounding box center [217, 155] width 152 height 40
type input "[GEOGRAPHIC_DATA] of [GEOGRAPHIC_DATA][US_STATE] / [GEOGRAPHIC_DATA]"
type input "PO Box 116417"
type input "[GEOGRAPHIC_DATA]"
select select "10"
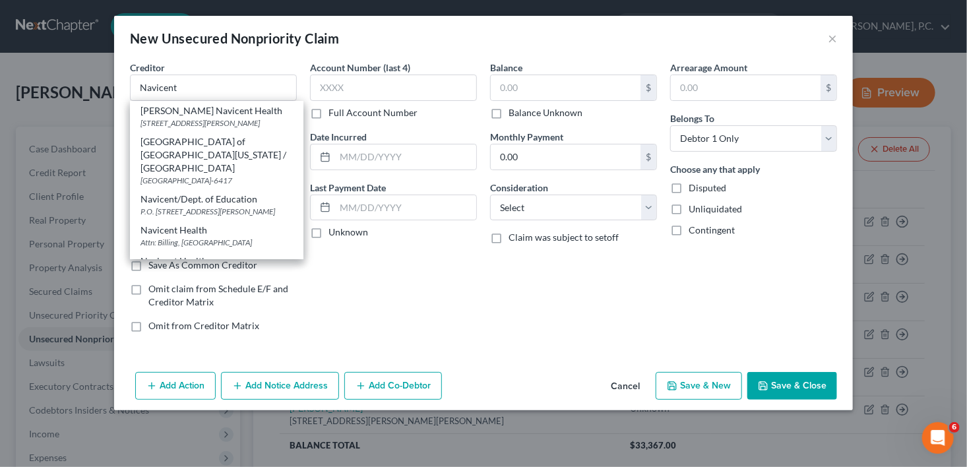
type input "33680-6417"
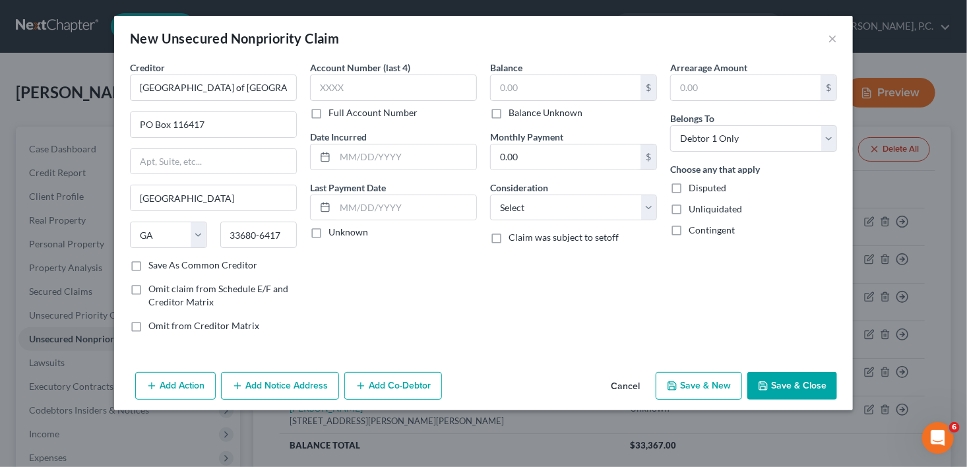
click at [509, 114] on label "Balance Unknown" at bounding box center [546, 112] width 74 height 13
click at [514, 114] on input "Balance Unknown" at bounding box center [518, 110] width 9 height 9
checkbox input "true"
click at [518, 208] on select "Select Cable / Satellite Services Collection Agency Credit Card Debt Debt Couns…" at bounding box center [573, 208] width 167 height 26
type input "0.00"
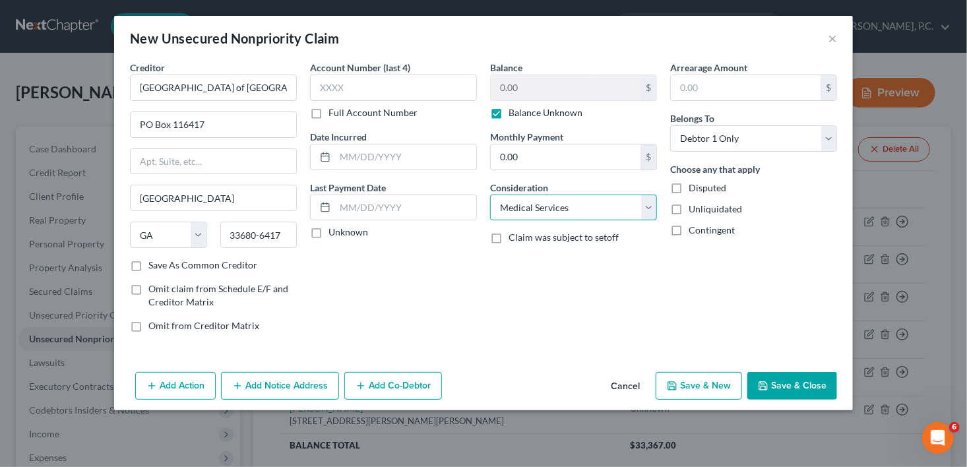
click at [490, 195] on select "Select Cable / Satellite Services Collection Agency Credit Card Debt Debt Couns…" at bounding box center [573, 208] width 167 height 26
click at [676, 382] on icon "button" at bounding box center [672, 386] width 11 height 11
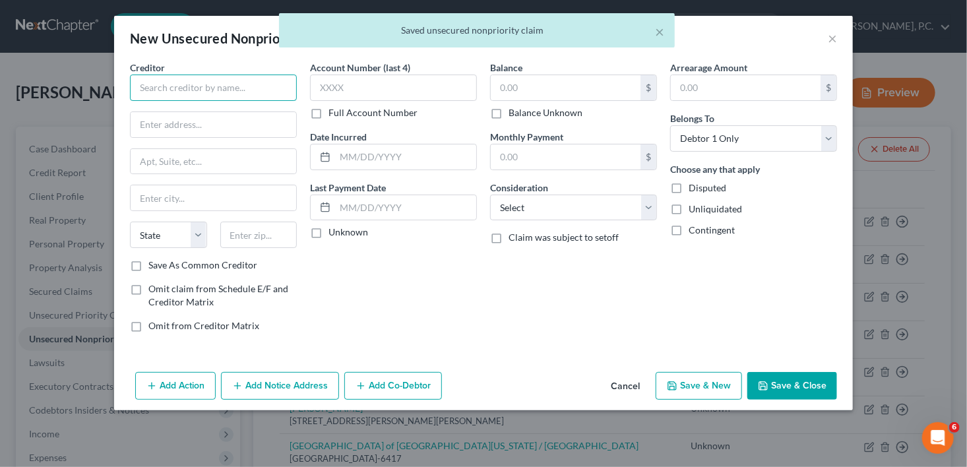
click at [186, 91] on input "text" at bounding box center [213, 88] width 167 height 26
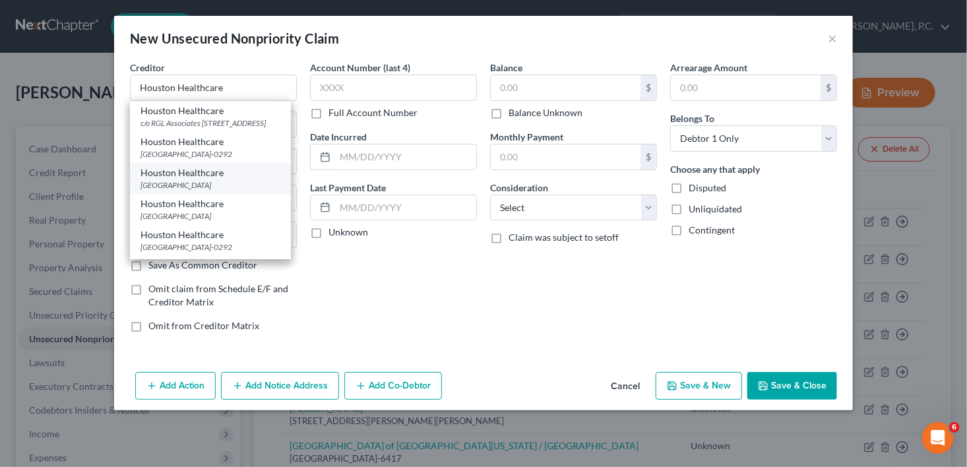
click at [236, 191] on div "[GEOGRAPHIC_DATA]" at bounding box center [211, 184] width 140 height 11
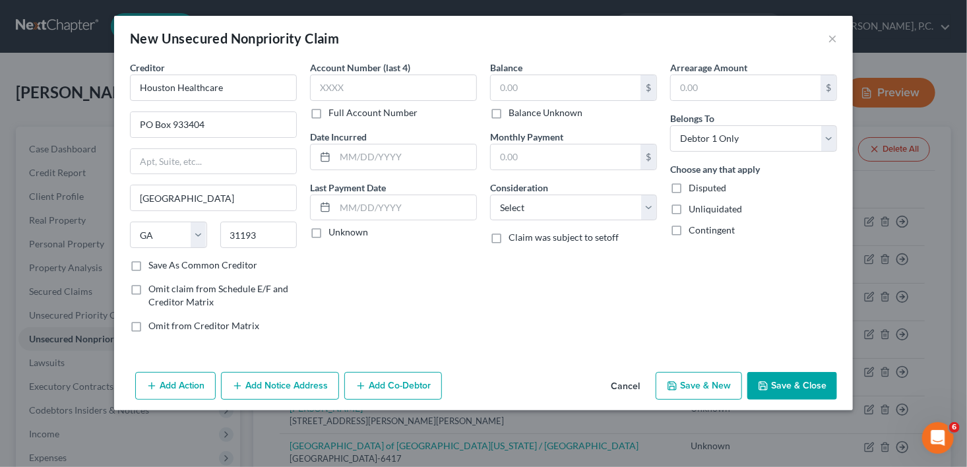
click at [509, 110] on label "Balance Unknown" at bounding box center [546, 112] width 74 height 13
click at [514, 110] on input "Balance Unknown" at bounding box center [518, 110] width 9 height 9
click at [530, 202] on select "Select Cable / Satellite Services Collection Agency Credit Card Debt Debt Couns…" at bounding box center [573, 208] width 167 height 26
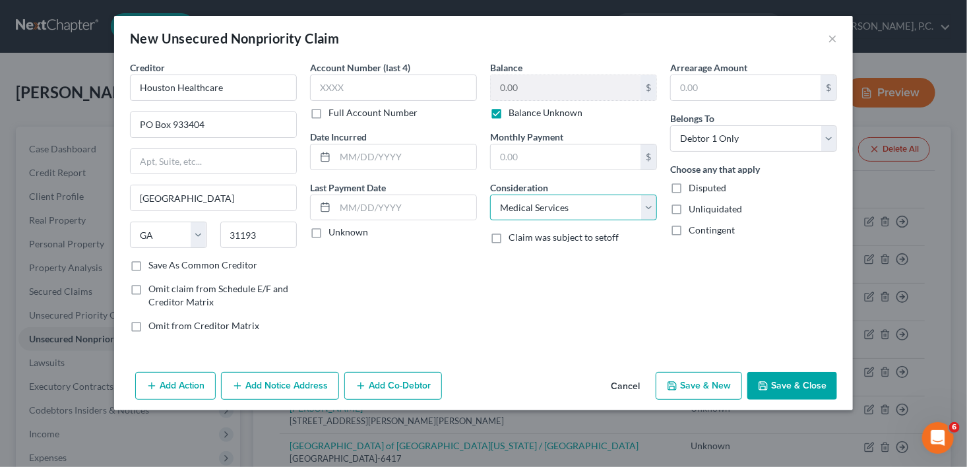
click at [490, 195] on select "Select Cable / Satellite Services Collection Agency Credit Card Debt Debt Couns…" at bounding box center [573, 208] width 167 height 26
click at [700, 384] on button "Save & New" at bounding box center [699, 386] width 86 height 28
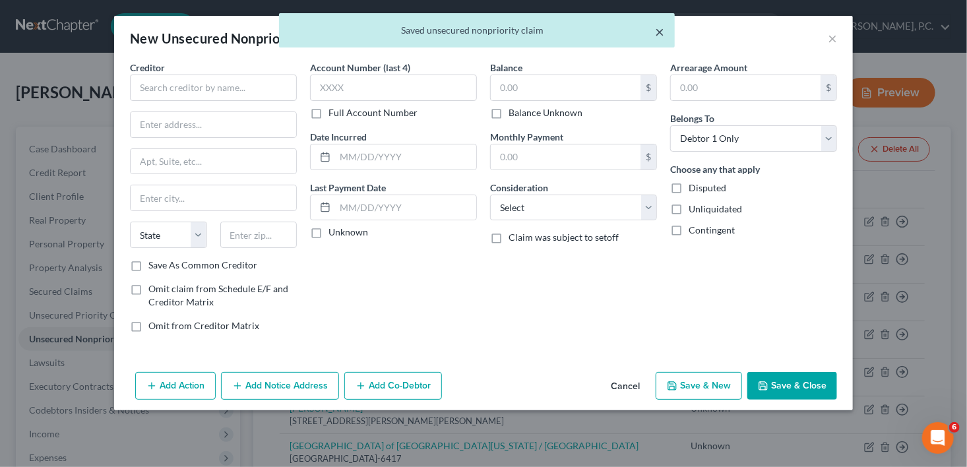
click at [660, 32] on button "×" at bounding box center [659, 32] width 9 height 16
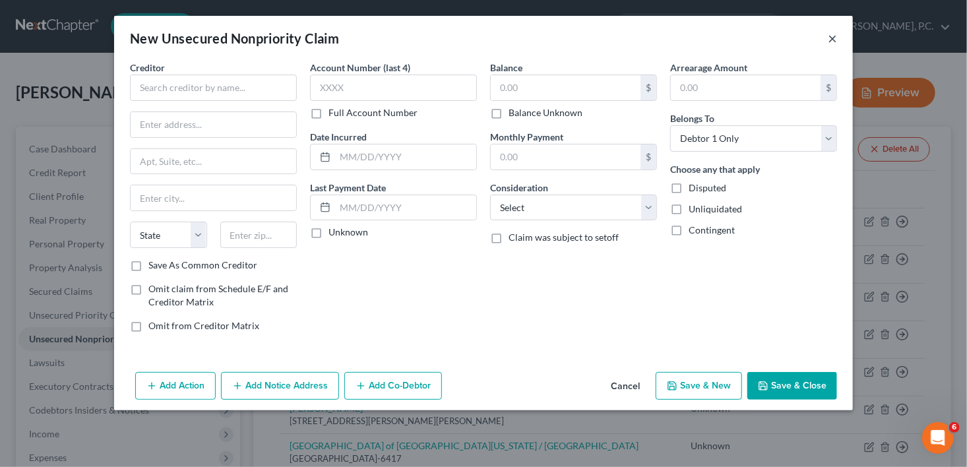
click at [829, 44] on button "×" at bounding box center [832, 38] width 9 height 16
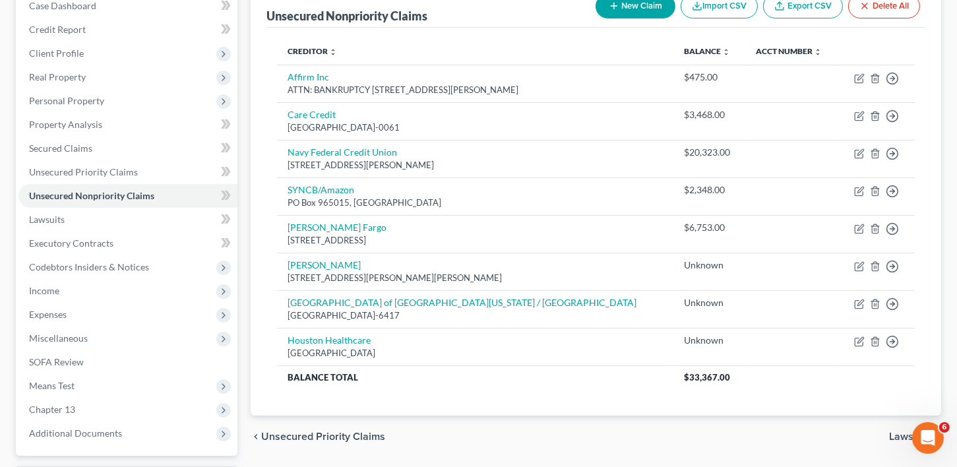
scroll to position [256, 0]
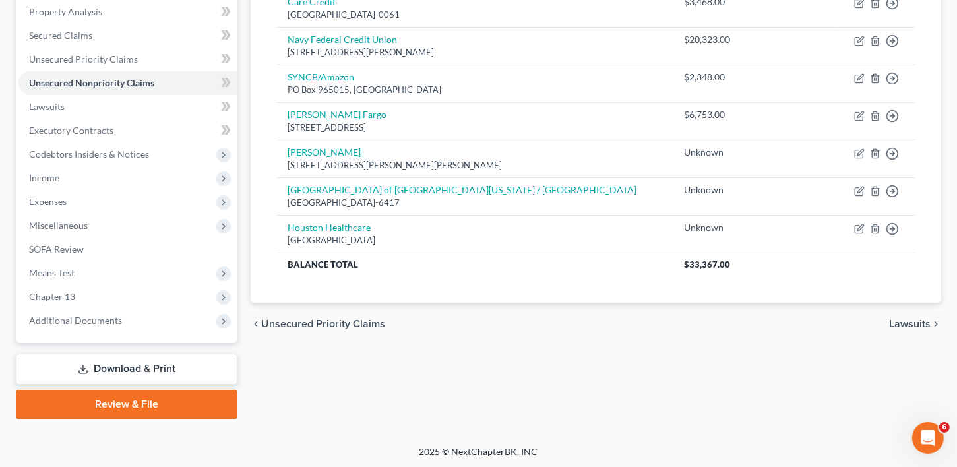
click at [917, 319] on span "Lawsuits" at bounding box center [910, 324] width 42 height 11
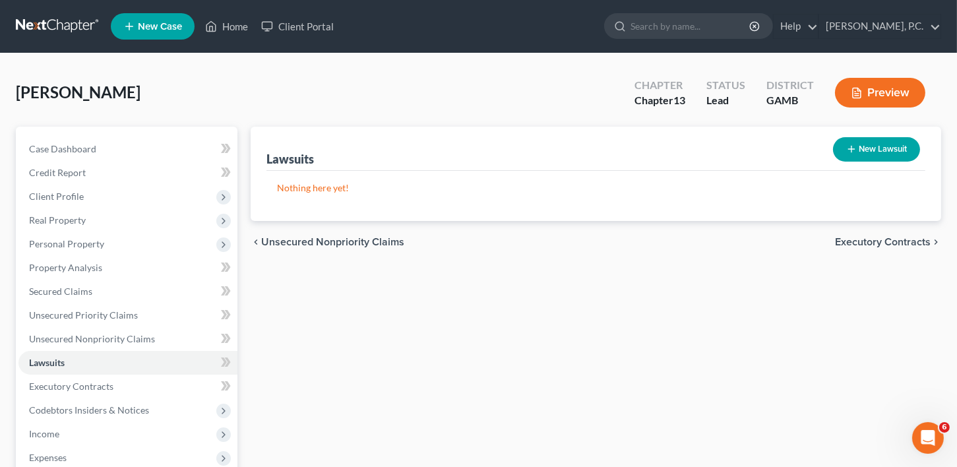
click at [893, 242] on span "Executory Contracts" at bounding box center [883, 242] width 96 height 11
